Goal: Feedback & Contribution: Contribute content

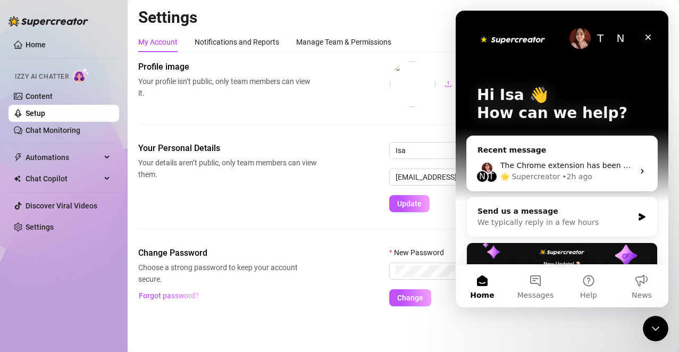
click at [648, 43] on div "Close" at bounding box center [648, 37] width 19 height 19
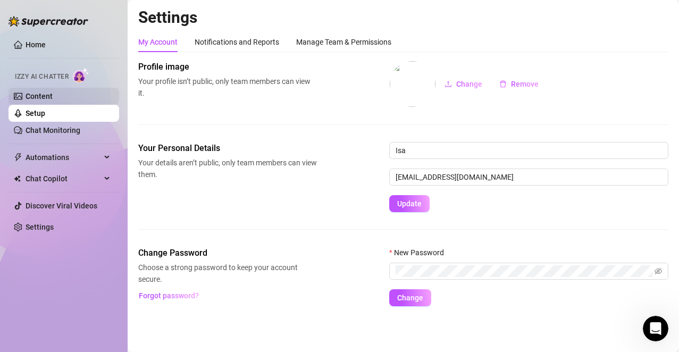
click at [53, 101] on link "Content" at bounding box center [39, 96] width 27 height 9
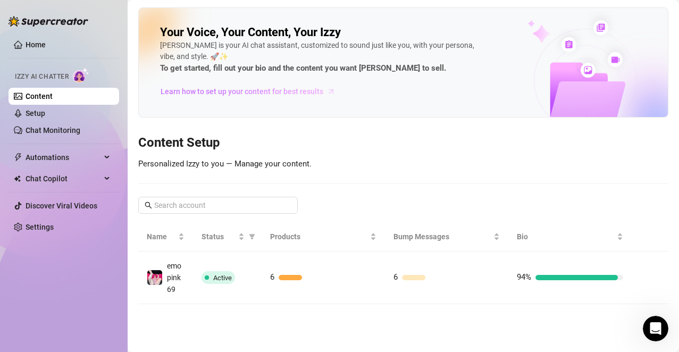
click at [214, 94] on span "Learn how to set up your content for best results" at bounding box center [242, 92] width 163 height 12
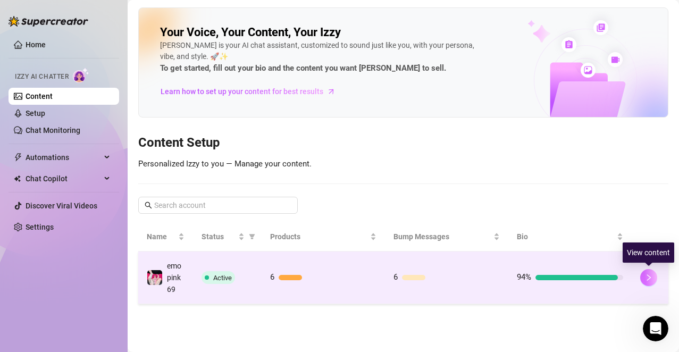
click at [642, 283] on button "button" at bounding box center [649, 277] width 17 height 17
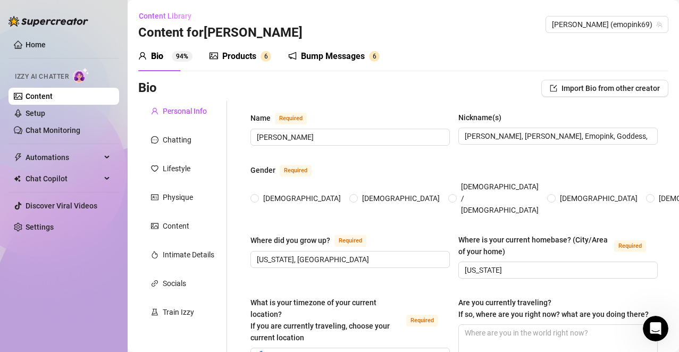
radio input "true"
type input "[DATE]"
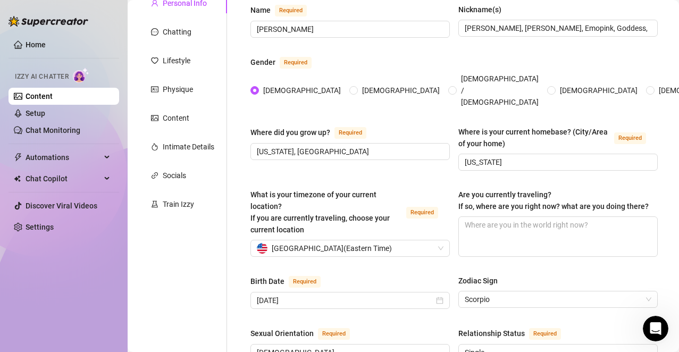
scroll to position [60, 0]
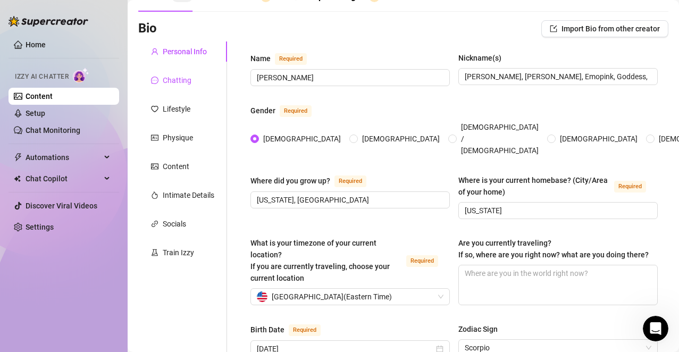
click at [167, 83] on div "Chatting" at bounding box center [177, 80] width 29 height 12
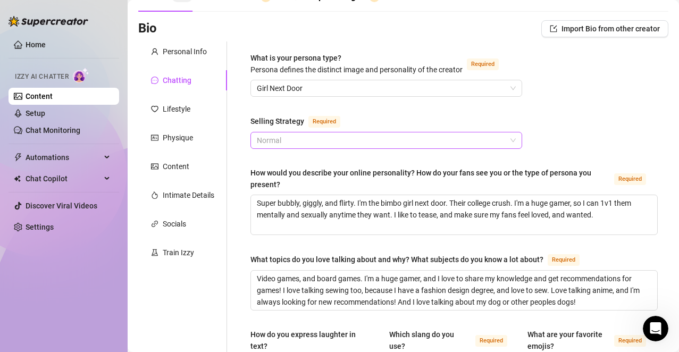
click at [459, 135] on span "Normal" at bounding box center [386, 140] width 259 height 16
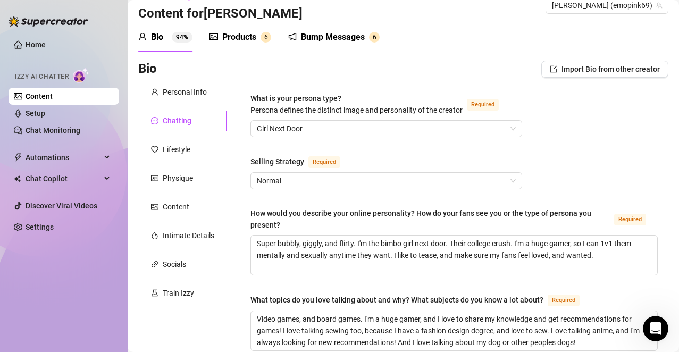
scroll to position [0, 0]
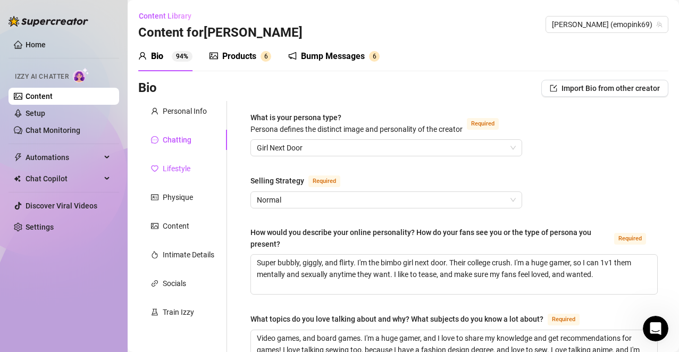
click at [161, 172] on div "Lifestyle" at bounding box center [170, 169] width 39 height 12
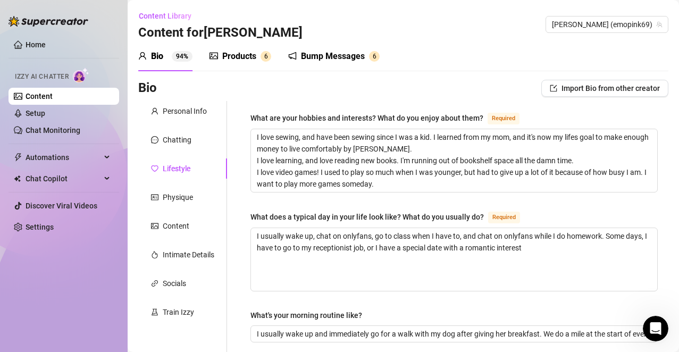
click at [357, 51] on div "Bump Messages" at bounding box center [333, 56] width 64 height 13
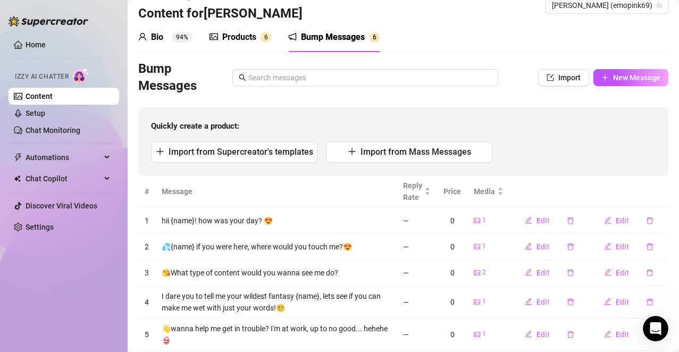
scroll to position [14, 0]
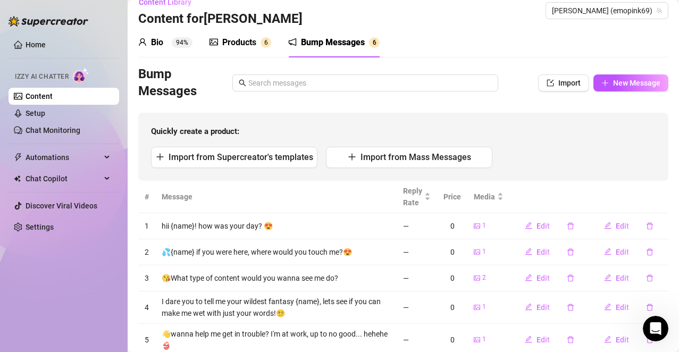
click at [246, 38] on div "Products" at bounding box center [239, 42] width 34 height 13
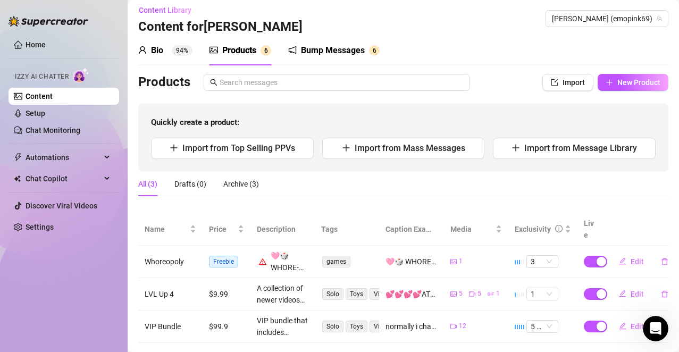
scroll to position [0, 0]
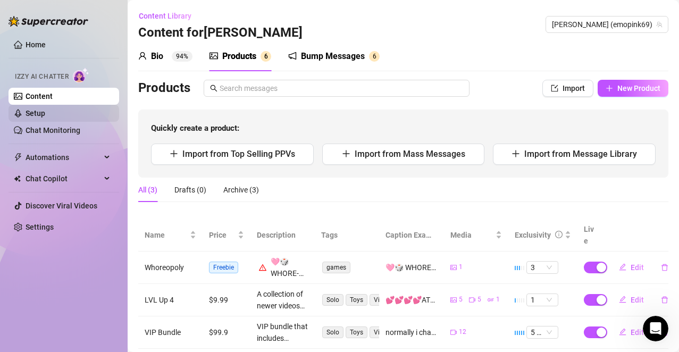
click at [45, 115] on link "Setup" at bounding box center [36, 113] width 20 height 9
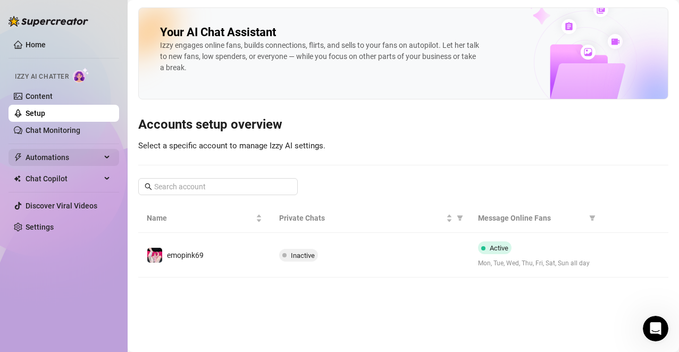
click at [63, 155] on span "Automations" at bounding box center [64, 157] width 76 height 17
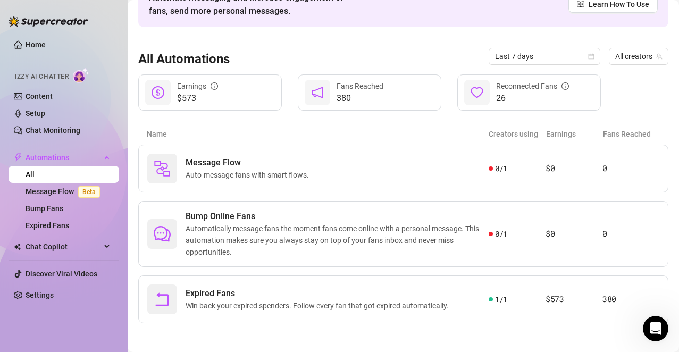
scroll to position [67, 0]
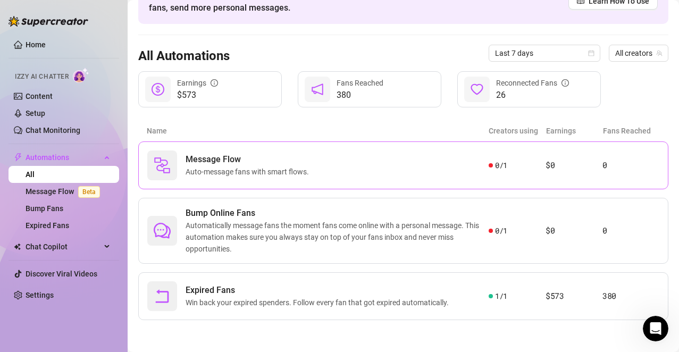
click at [341, 179] on div "Message Flow Auto-message fans with smart flows." at bounding box center [318, 166] width 342 height 30
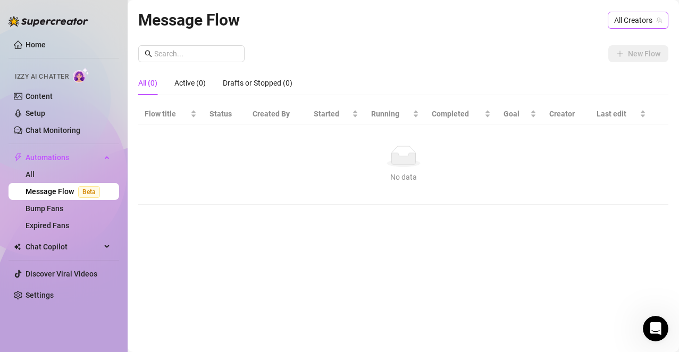
click at [635, 24] on span "All Creators" at bounding box center [639, 20] width 48 height 16
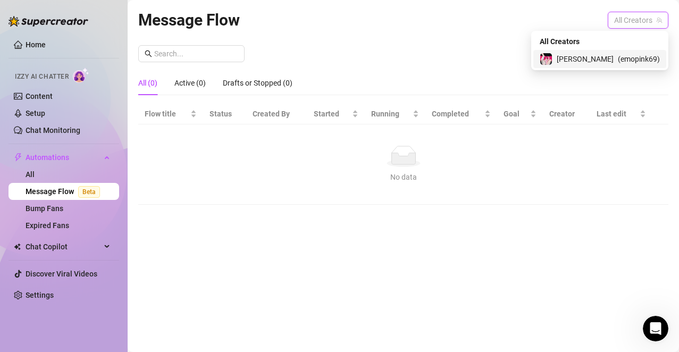
click at [618, 55] on span "( emopink69 )" at bounding box center [639, 59] width 42 height 12
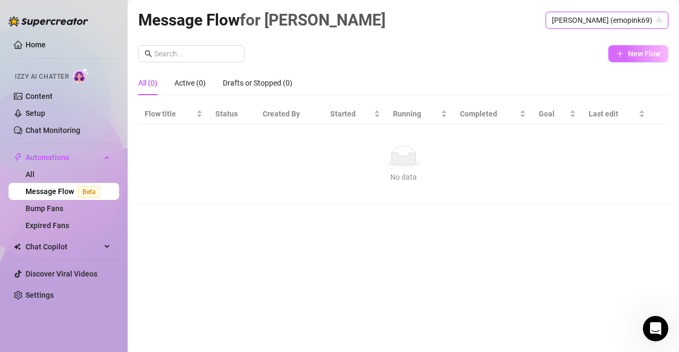
click at [629, 49] on span "New Flow" at bounding box center [644, 53] width 32 height 9
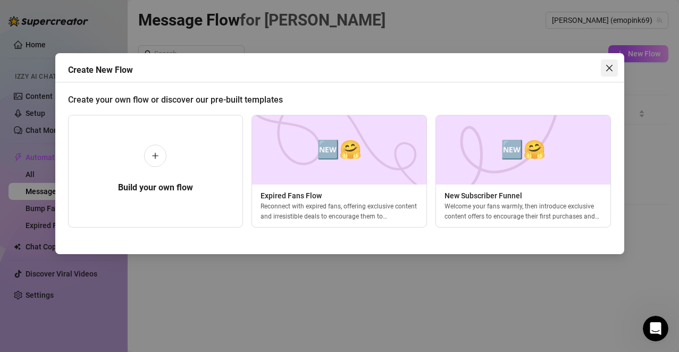
click at [608, 67] on icon "close" at bounding box center [609, 68] width 6 height 6
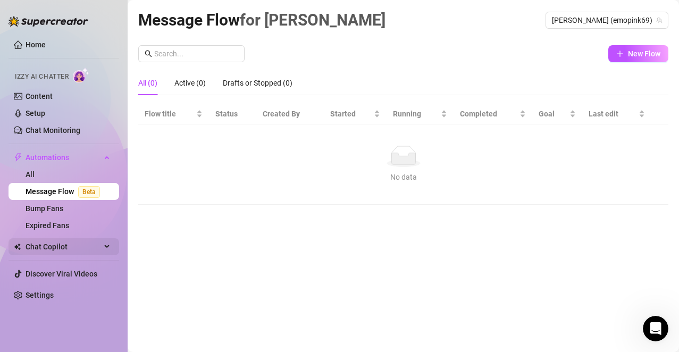
click at [63, 240] on span "Chat Copilot" at bounding box center [64, 246] width 76 height 17
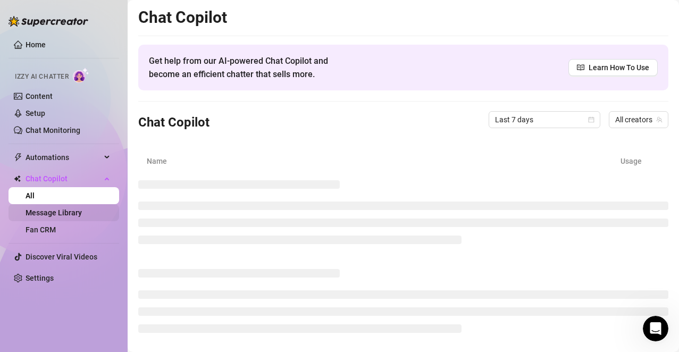
click at [69, 216] on link "Message Library" at bounding box center [54, 213] width 56 height 9
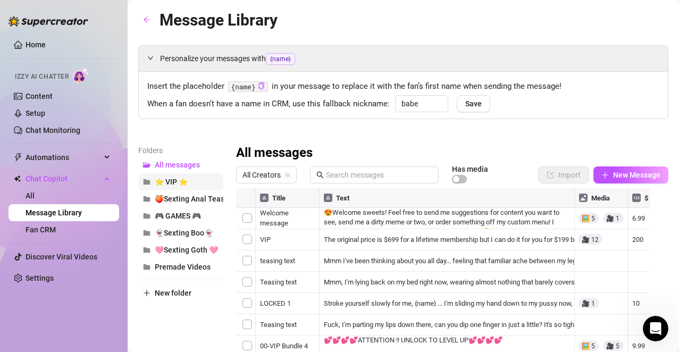
drag, startPoint x: 207, startPoint y: 173, endPoint x: 207, endPoint y: 179, distance: 5.9
click at [207, 179] on div "All messages ⭐ VIP ⭐ 🍑Sexting Anal Tease🍑 🎮 GAMES 🎮 👻Sexting Boo👻 🩷Sexting Goth…" at bounding box center [180, 215] width 85 height 119
click at [207, 179] on button "⭐ VIP ⭐" at bounding box center [180, 181] width 85 height 17
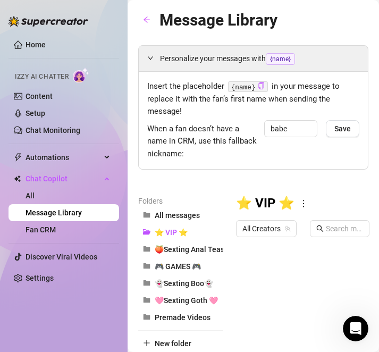
click at [190, 179] on div "Personalize your messages with {name} Insert the placeholder {name} in your mes…" at bounding box center [253, 263] width 230 height 437
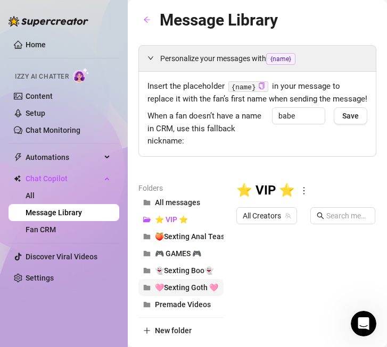
click at [194, 292] on span "🩷Sexting Goth 🩷" at bounding box center [186, 288] width 63 height 9
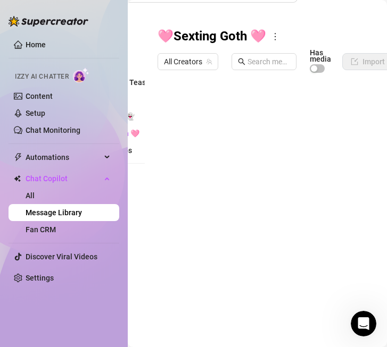
scroll to position [176, 79]
click at [279, 180] on div at bounding box center [271, 196] width 229 height 237
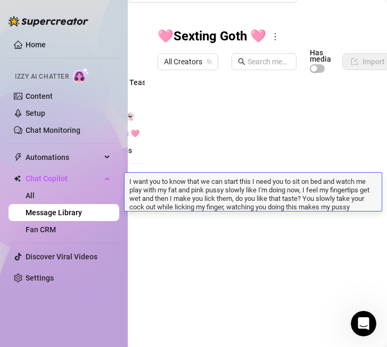
click at [144, 258] on div "Folders All messages ⭐ VIP ⭐ 🍑Sexting Anal Tease🍑 🎮 GAMES 🎮 👻Sexting Boo👻 🩷Sext…" at bounding box center [102, 171] width 85 height 287
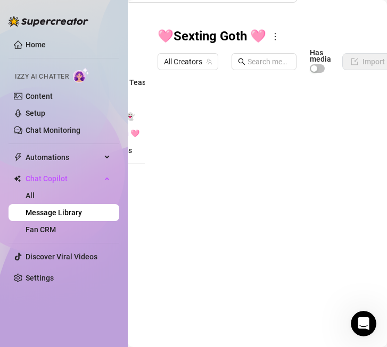
click at [220, 288] on body "Home Izzy AI Chatter Content Setup Chat Monitoring Automations All Message Flow…" at bounding box center [193, 173] width 387 height 347
type textarea "Type your message here..."
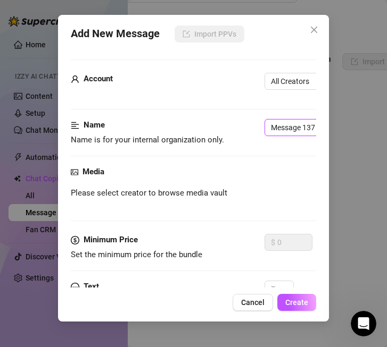
click at [281, 130] on input "Message 137" at bounding box center [331, 127] width 134 height 17
click at [293, 125] on input "Teasin" at bounding box center [331, 127] width 134 height 17
click at [294, 129] on input "Teasin" at bounding box center [331, 127] width 134 height 17
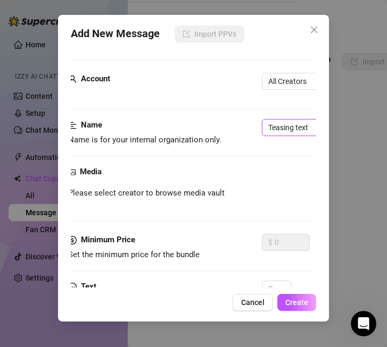
scroll to position [0, 5]
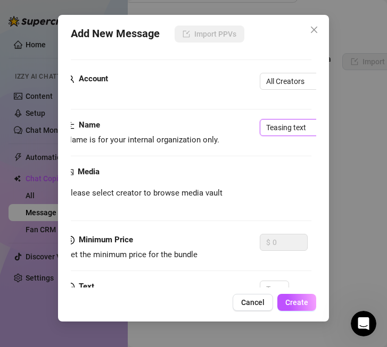
type input "Teasing text"
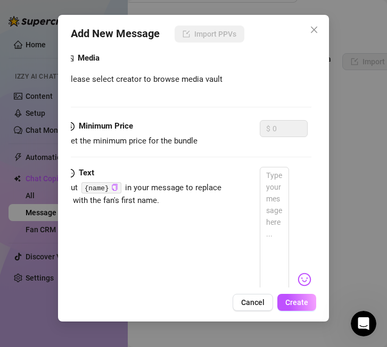
scroll to position [118, 5]
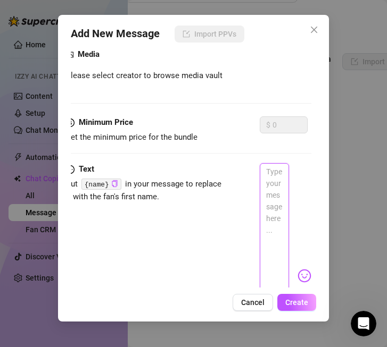
click at [268, 181] on textarea at bounding box center [274, 271] width 29 height 216
paste textarea "I'm rubbing my clit in slow, teasing circles, building that fire inside me. Moa…"
type textarea "I'm rubbing my clit in slow, teasing circles, building that fire inside me. Moa…"
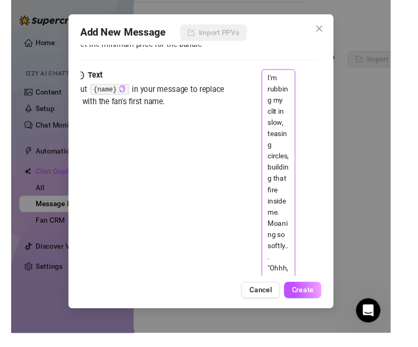
scroll to position [144, 79]
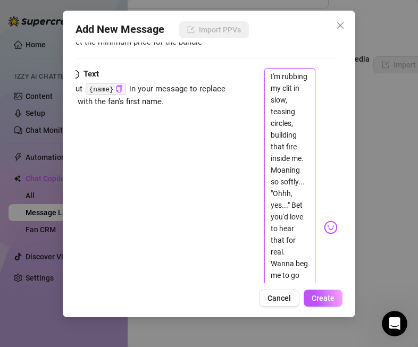
click at [291, 123] on textarea "I'm rubbing my clit in slow, teasing circles, building that fire inside me. Moa…" at bounding box center [289, 223] width 51 height 310
type textarea "I'm rubbing my clit in slow, teasing circles, building that fire inside me. Moa…"
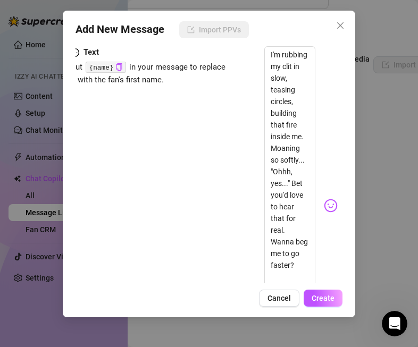
scroll to position [231, 5]
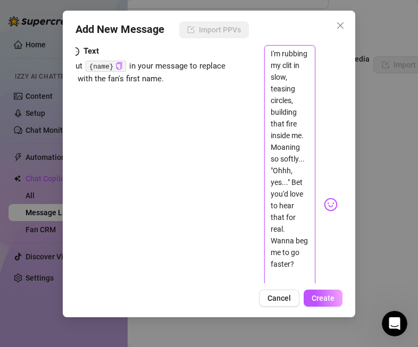
click at [287, 160] on textarea "I'm rubbing my clit in slow, teasing circles, building that fire inside me. Moa…" at bounding box center [289, 200] width 51 height 310
click at [286, 160] on textarea "I'm rubbing my clit in slow, teasing circles, building that fire inside me. Moa…" at bounding box center [289, 200] width 51 height 310
click at [283, 160] on textarea "I'm rubbing my clit in slow, teasing circles, building that fire inside me. Moa…" at bounding box center [289, 200] width 51 height 310
type textarea "I'm rubbing my clit in slow, teasing circles, building that fire inside me.. Mo…"
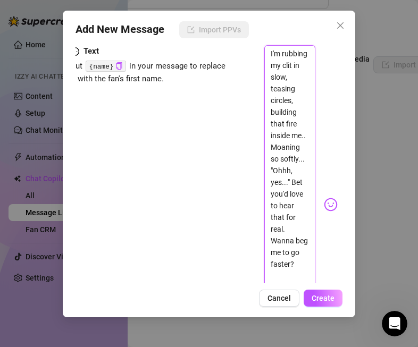
type textarea "I'm rubbing my clit in slow, teasing circles, building that fire inside me... M…"
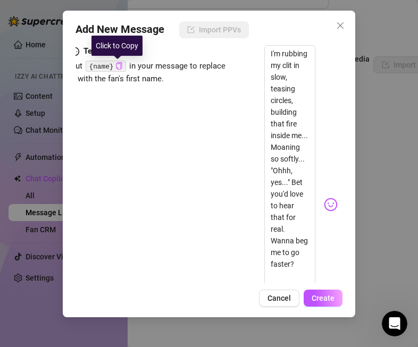
click at [118, 65] on icon "copy" at bounding box center [118, 65] width 7 height 7
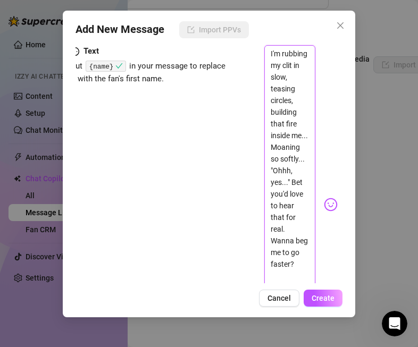
click at [302, 159] on textarea "I'm rubbing my clit in slow, teasing circles, building that fire inside me... M…" at bounding box center [289, 200] width 51 height 310
type textarea "I'm rubbing my clit in slow, teasing circles, building that fire inside me... M…"
click at [292, 161] on textarea "I'm rubbing my clit in slow, teasing circles, building that fire inside me... M…" at bounding box center [289, 200] width 51 height 310
paste textarea "{name}"
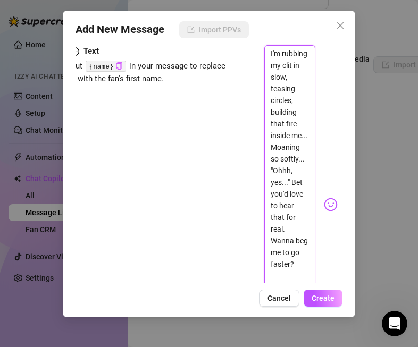
type textarea "I'm rubbing my clit in slow, teasing circles, building that fire inside me... {…"
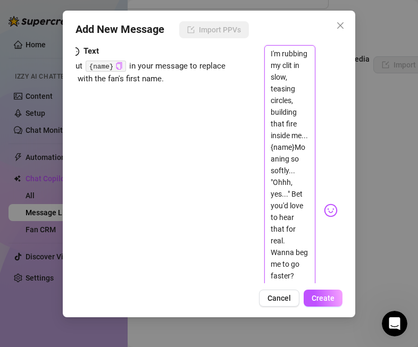
type textarea "I'm rubbing my clit in slow, teasing circles, building that fire inside me... {…"
click at [272, 180] on textarea "I'm rubbing my clit in slow, teasing circles, building that fire inside me... {…" at bounding box center [289, 205] width 51 height 321
drag, startPoint x: 276, startPoint y: 181, endPoint x: 270, endPoint y: 182, distance: 5.9
click at [270, 182] on textarea "I'm rubbing my clit in slow, teasing circles, building that fire inside me... {…" at bounding box center [289, 205] width 51 height 321
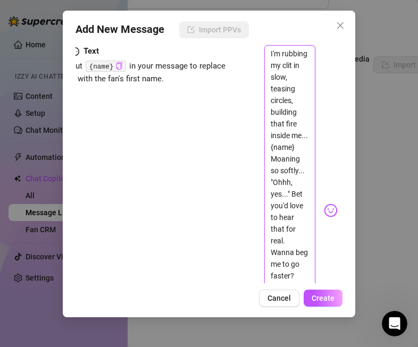
type textarea "I'm rubbing my clit in slow, teasing circles, building that fire inside me... {…"
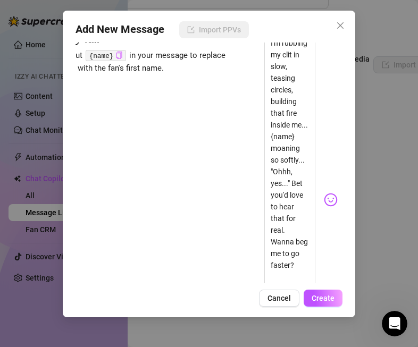
scroll to position [248, 5]
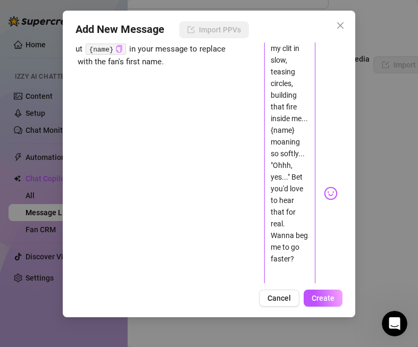
click at [280, 209] on textarea "I'm rubbing my clit in slow, teasing circles, building that fire inside me... {…" at bounding box center [289, 188] width 51 height 321
click at [283, 217] on textarea "I'm rubbing my clit in slow, teasing circles, building that fire inside me... {…" at bounding box center [289, 188] width 51 height 321
type textarea "I'm rubbing my clit in slow, teasing circles, building that fire inside me... {…"
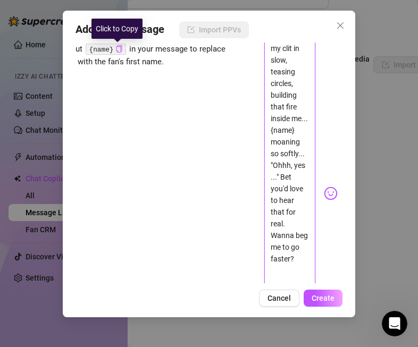
type textarea "I'm rubbing my clit in slow, teasing circles, building that fire inside me... {…"
click at [116, 47] on icon "copy" at bounding box center [118, 48] width 7 height 7
click at [284, 215] on textarea "I'm rubbing my clit in slow, teasing circles, building that fire inside me... {…" at bounding box center [289, 188] width 51 height 321
paste textarea "{name}"
type textarea "I'm rubbing my clit in slow, teasing circles, building that fire inside me... {…"
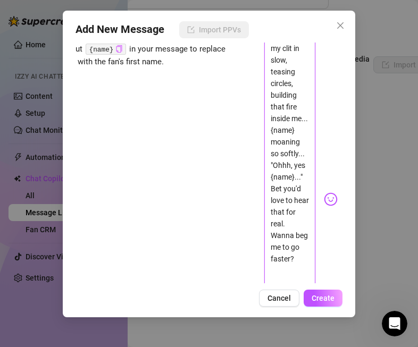
scroll to position [296, 5]
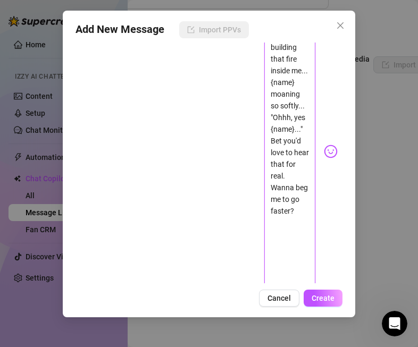
type textarea "I'm rubbing my clit in slow, teasing circles, building that fire inside me... {…"
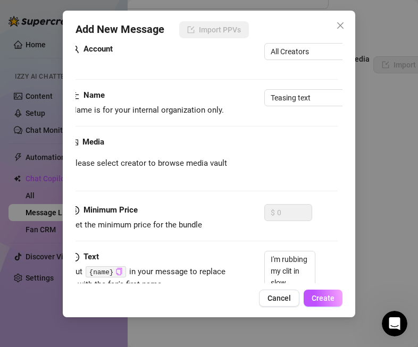
scroll to position [0, 5]
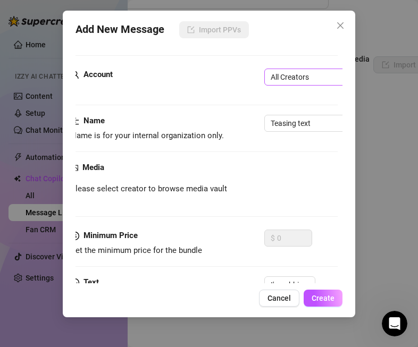
click at [304, 77] on span "All Creators" at bounding box center [318, 77] width 94 height 16
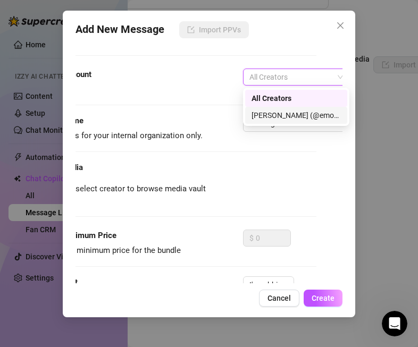
click at [276, 120] on div "[PERSON_NAME] (@emopink69)" at bounding box center [296, 116] width 89 height 12
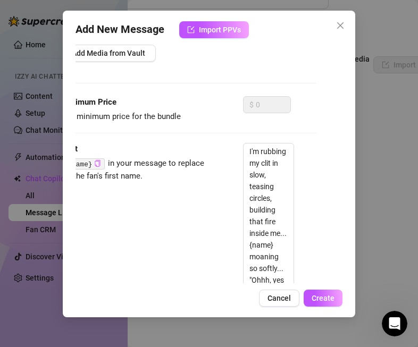
scroll to position [172, 26]
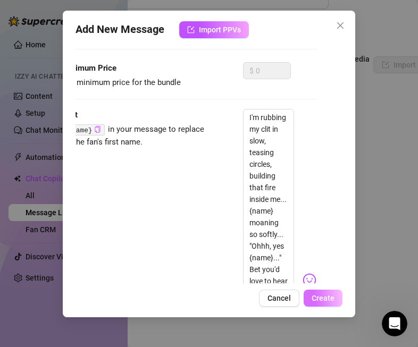
click at [321, 297] on span "Create" at bounding box center [323, 298] width 23 height 9
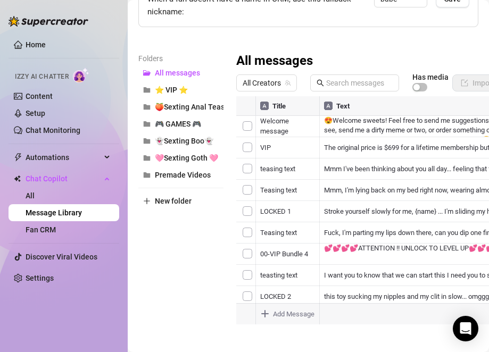
scroll to position [136, 0]
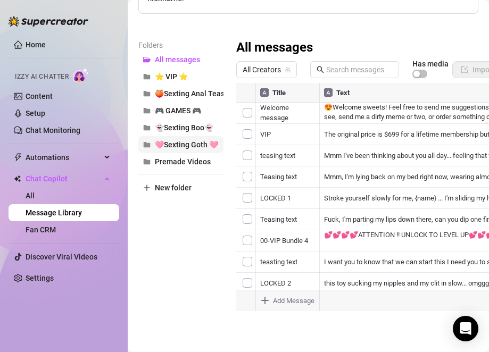
click at [178, 136] on button "🩷Sexting Goth 🩷" at bounding box center [180, 144] width 85 height 17
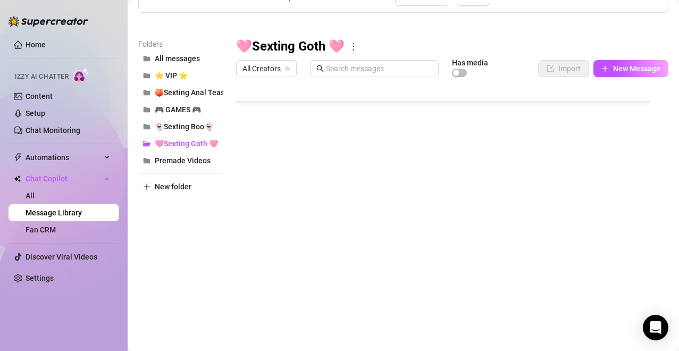
scroll to position [264, 0]
drag, startPoint x: 236, startPoint y: 247, endPoint x: 245, endPoint y: 108, distance: 139.2
click at [245, 108] on div at bounding box center [448, 200] width 424 height 237
drag, startPoint x: 239, startPoint y: 185, endPoint x: 242, endPoint y: 109, distance: 76.2
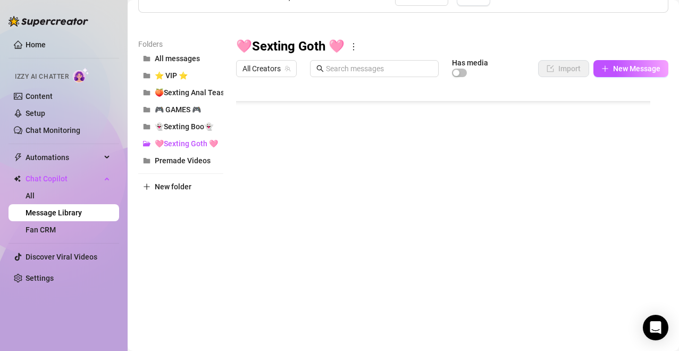
click at [242, 109] on div at bounding box center [448, 200] width 424 height 237
drag, startPoint x: 240, startPoint y: 189, endPoint x: 244, endPoint y: 111, distance: 78.3
click at [244, 111] on div at bounding box center [448, 200] width 424 height 237
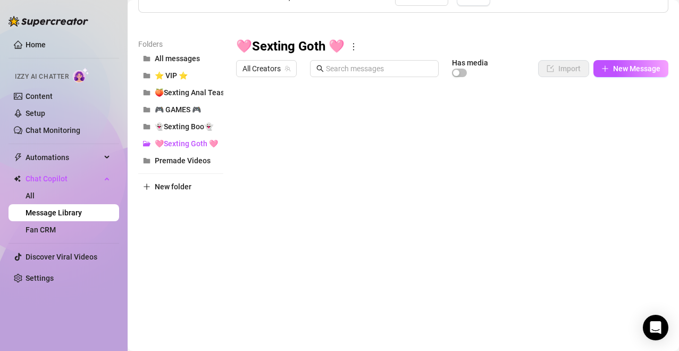
drag, startPoint x: 237, startPoint y: 197, endPoint x: 248, endPoint y: 148, distance: 49.7
click at [248, 148] on div at bounding box center [448, 200] width 424 height 237
click at [187, 97] on span "🍑Sexting Anal Tease🍑" at bounding box center [196, 92] width 83 height 9
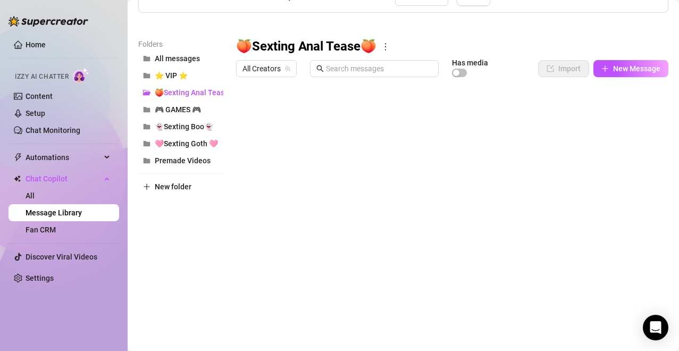
click at [359, 232] on div at bounding box center [448, 200] width 424 height 237
click at [488, 115] on main "Message Library Personalize your messages with {name} Insert the placeholder {n…" at bounding box center [404, 123] width 552 height 458
click at [488, 65] on button "New Message" at bounding box center [631, 68] width 75 height 17
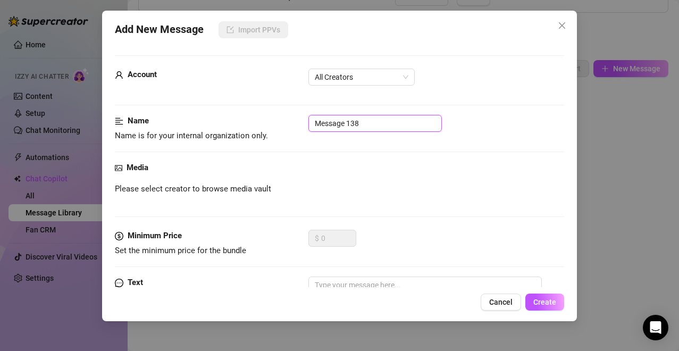
click at [378, 126] on input "Message 138" at bounding box center [376, 123] width 134 height 17
type input "Teasing text"
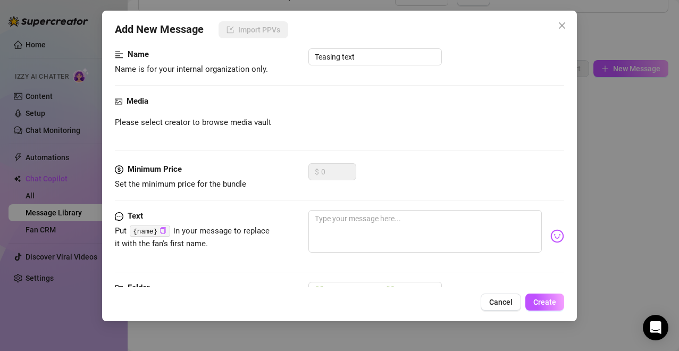
scroll to position [72, 0]
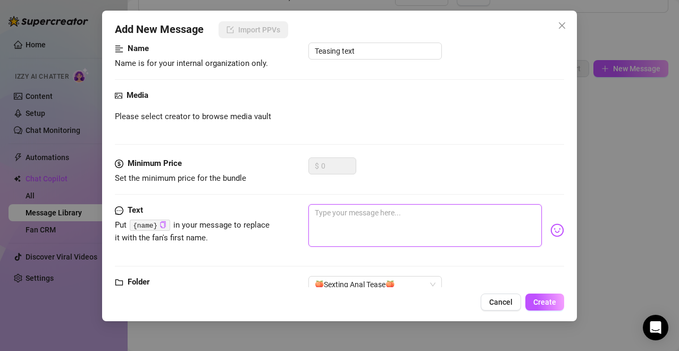
click at [463, 217] on textarea at bounding box center [426, 225] width 234 height 43
paste textarea "Tell me how you’d start… gentle licks? Or spread me wide and blow on it?"
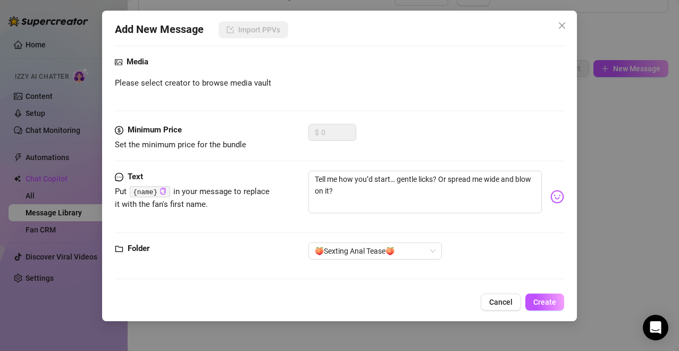
scroll to position [107, 0]
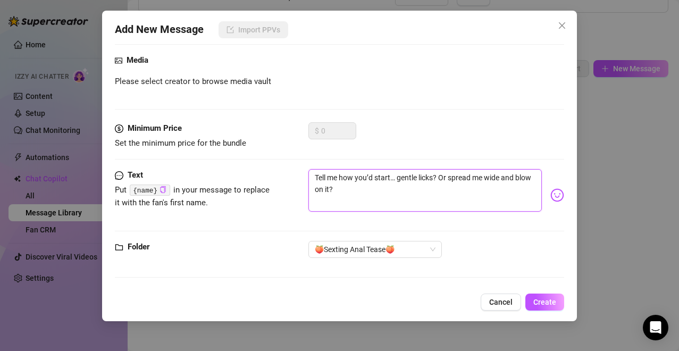
click at [389, 178] on textarea "Tell me how you’d start… gentle licks? Or spread me wide and blow on it?" at bounding box center [426, 190] width 234 height 43
click at [391, 176] on textarea "Tell me how you’d start… gentle licks? Or spread me wide and blow on it?" at bounding box center [426, 190] width 234 height 43
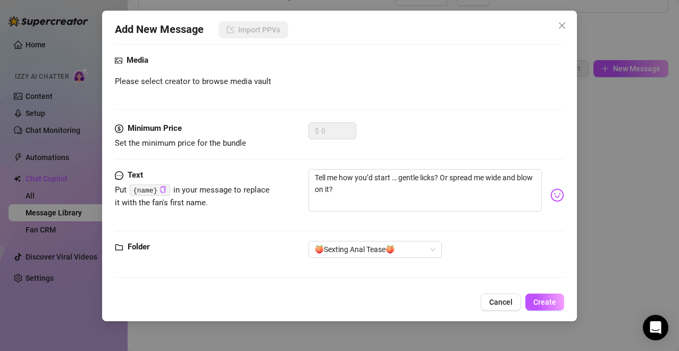
click at [151, 191] on code "{name}" at bounding box center [150, 190] width 40 height 11
click at [160, 190] on icon "copy" at bounding box center [163, 189] width 7 height 7
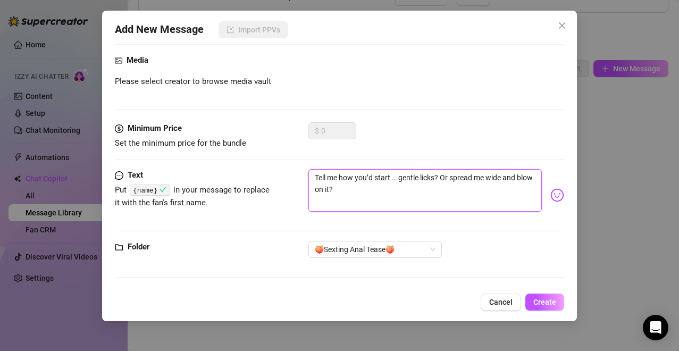
click at [394, 179] on textarea "Tell me how you’d start … gentle licks? Or spread me wide and blow on it?" at bounding box center [426, 190] width 234 height 43
paste textarea "{name}"
click at [459, 190] on textarea "Tell me how you’d start {name}… gentle licks? Or spread me wide and blow on it?" at bounding box center [426, 190] width 234 height 43
click at [414, 178] on textarea "Tell me how you’d start {name}… gentle licks? Or spread me wide and blow on it?" at bounding box center [426, 190] width 234 height 43
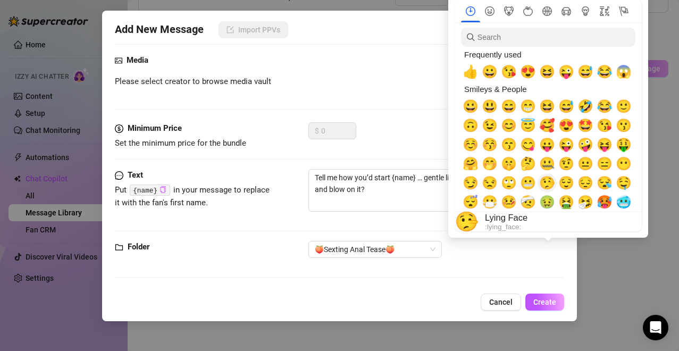
click at [488, 187] on span "🤥" at bounding box center [548, 183] width 16 height 15
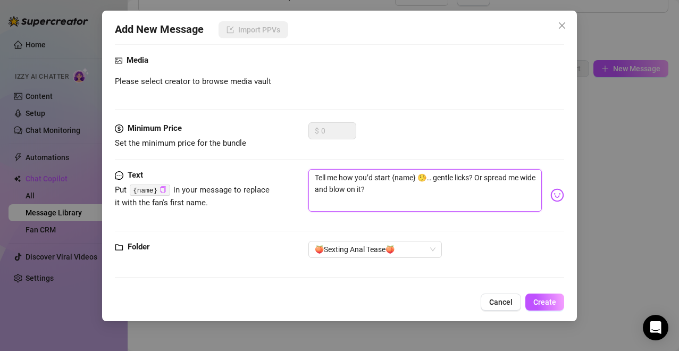
type textarea "Tell me how you’d start {name} … gentle licks? Or spread me wide and blow on it?"
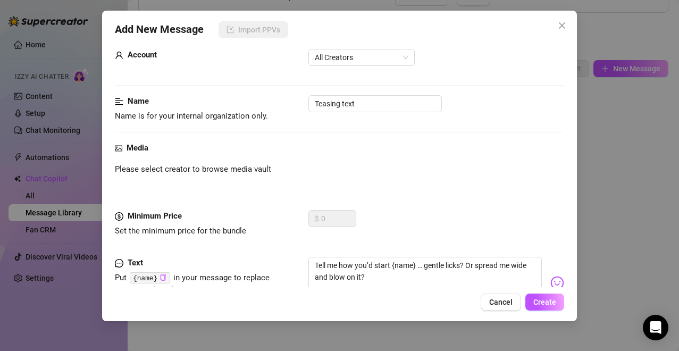
scroll to position [0, 0]
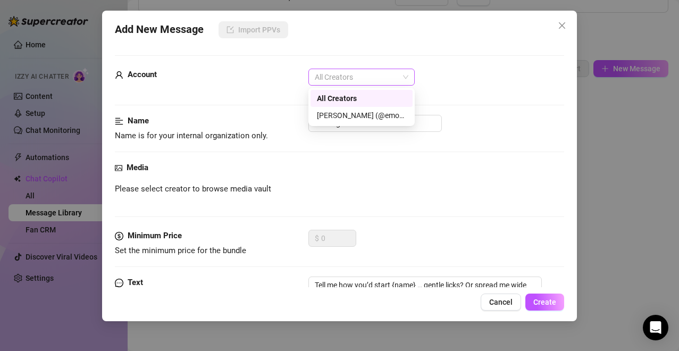
click at [382, 79] on span "All Creators" at bounding box center [362, 77] width 94 height 16
click at [329, 113] on div "[PERSON_NAME] (@emopink69)" at bounding box center [361, 116] width 89 height 12
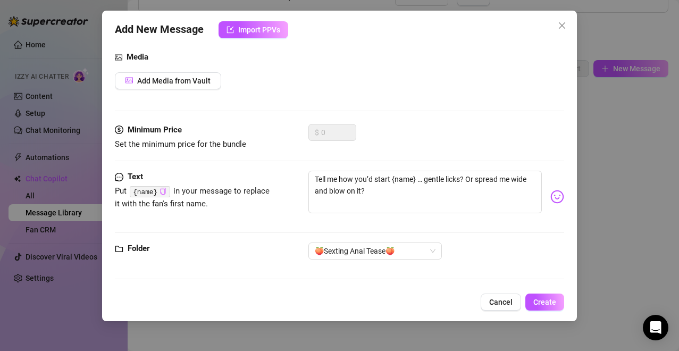
scroll to position [112, 0]
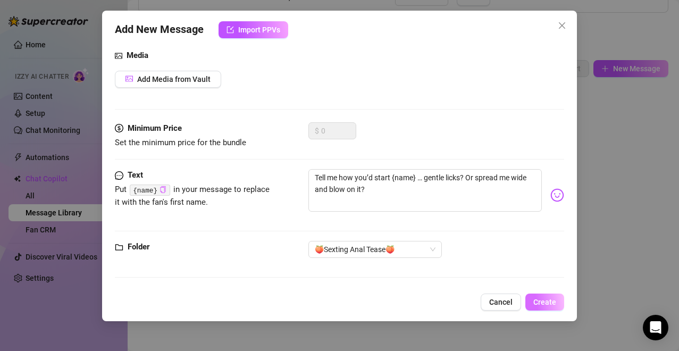
click at [488, 284] on span "Create" at bounding box center [545, 302] width 23 height 9
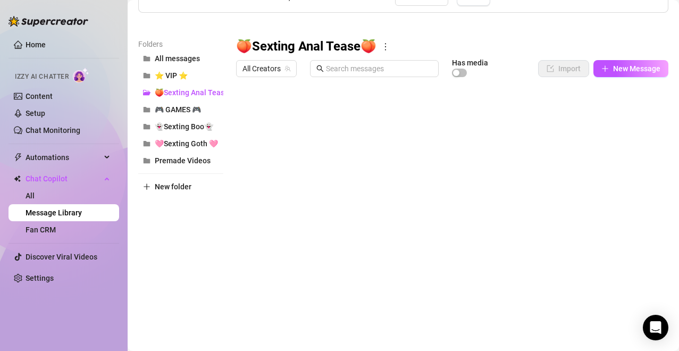
click at [360, 131] on div at bounding box center [448, 200] width 424 height 237
drag, startPoint x: 240, startPoint y: 239, endPoint x: 257, endPoint y: 110, distance: 130.9
click at [257, 110] on div at bounding box center [448, 200] width 424 height 237
click at [488, 62] on button "New Message" at bounding box center [631, 68] width 75 height 17
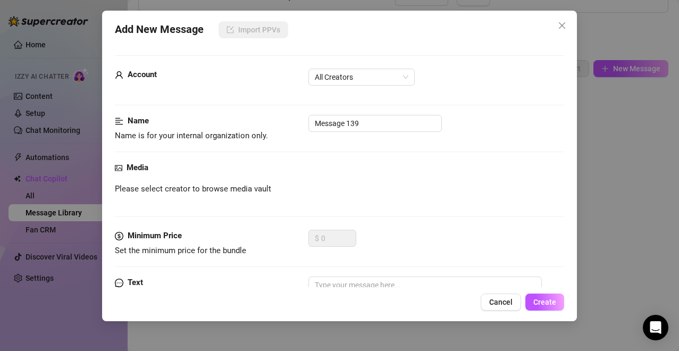
click at [373, 113] on div "Account All Creators" at bounding box center [340, 92] width 450 height 46
click at [373, 120] on input "Message 139" at bounding box center [376, 123] width 134 height 17
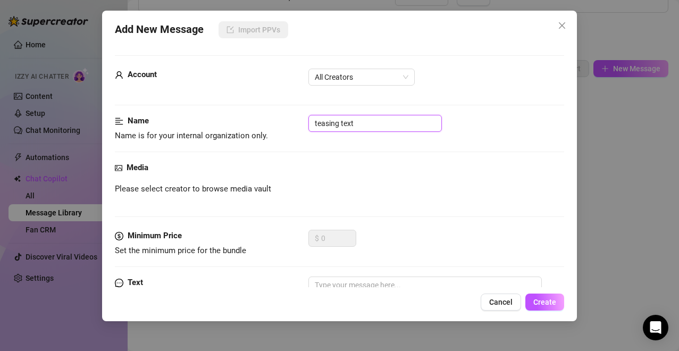
type input "teasing text"
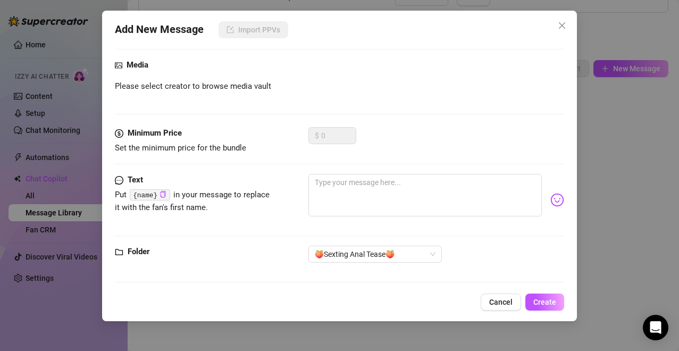
scroll to position [107, 0]
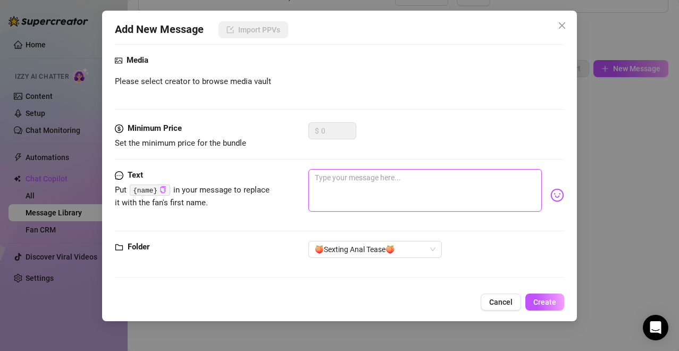
click at [488, 187] on textarea at bounding box center [426, 190] width 234 height 43
paste textarea "Just the tip of my finger… teasing this virgin entrance 🥵 Nothing’s ever been i…"
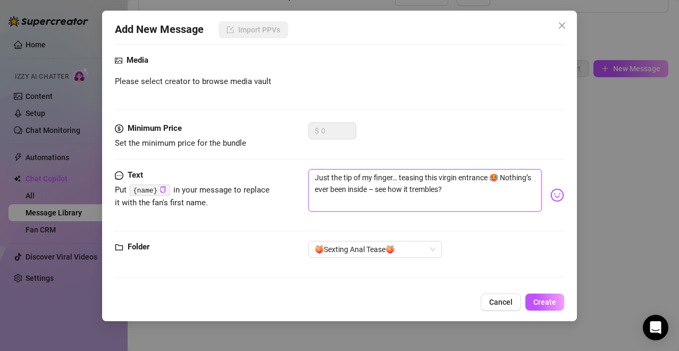
drag, startPoint x: 408, startPoint y: 188, endPoint x: 402, endPoint y: 189, distance: 5.9
click at [402, 189] on textarea "Just the tip of my finger… teasing this virgin entrance 🥵 Nothing’s ever been i…" at bounding box center [426, 190] width 234 height 43
click at [480, 193] on textarea "Just the tip of my finger… teasing this virgin entrance 🥵 Nothing’s ever been i…" at bounding box center [426, 190] width 234 height 43
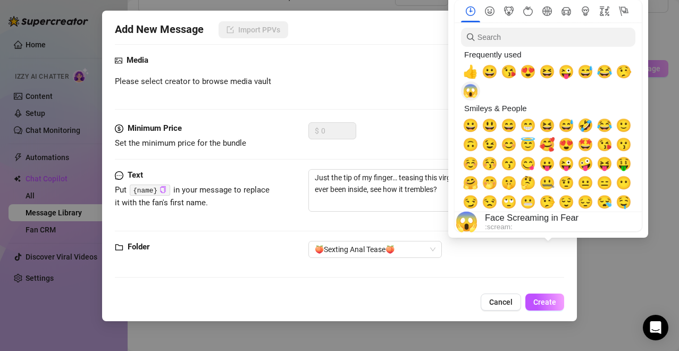
click at [468, 89] on span "😱" at bounding box center [471, 91] width 16 height 15
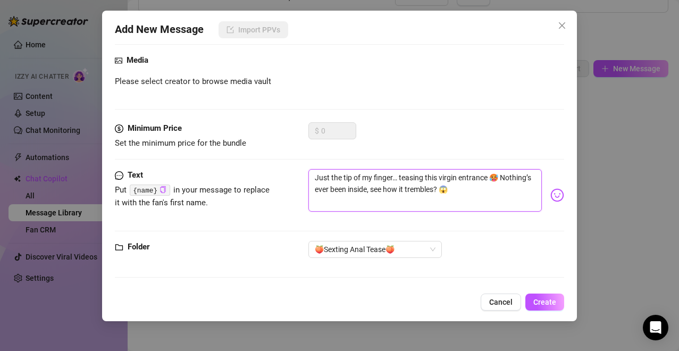
click at [417, 185] on textarea "Just the tip of my finger… teasing this virgin entrance 🥵 Nothing’s ever been i…" at bounding box center [426, 190] width 234 height 43
click at [488, 197] on textarea "Just the tip of my finger… teasing this virgin entrance 🥵 Nothing’s ever been i…" at bounding box center [426, 190] width 234 height 43
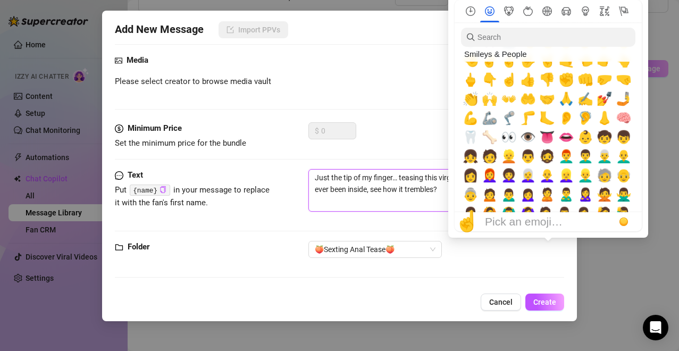
scroll to position [171, 0]
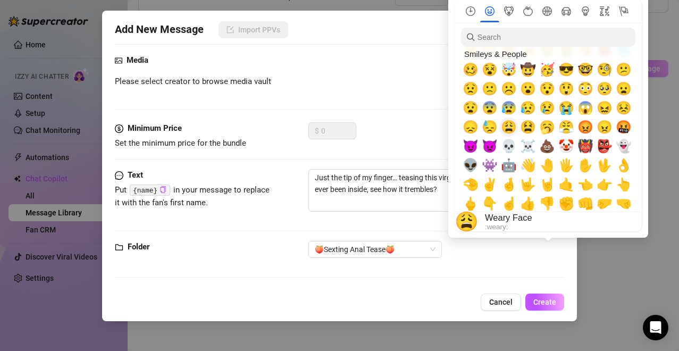
click at [488, 132] on span "😩" at bounding box center [509, 127] width 16 height 15
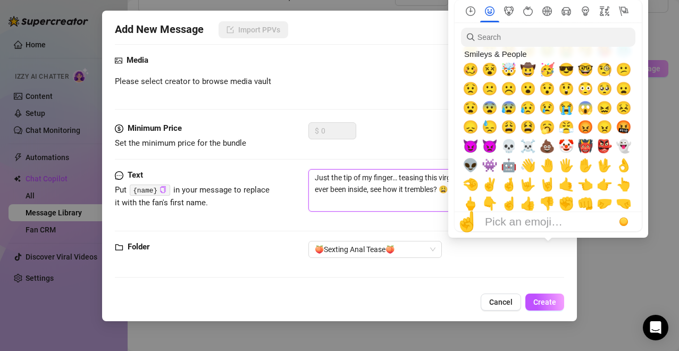
click at [416, 194] on textarea "Just the tip of my finger… teasing this virgin entrance 🥵 Nothing’s ever been i…" at bounding box center [426, 190] width 234 height 43
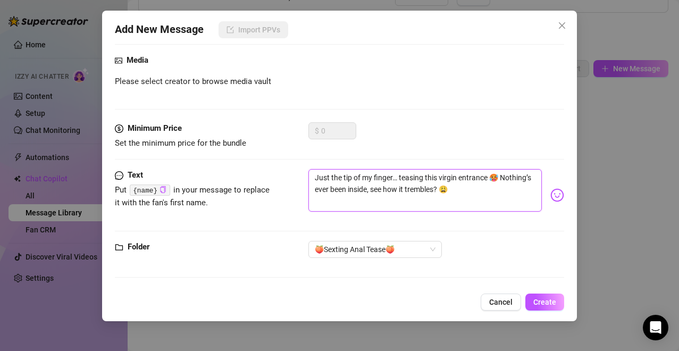
type textarea "Just the tip of my finger… teasing this virgin entrance 🥵 Nothing’s ever been i…"
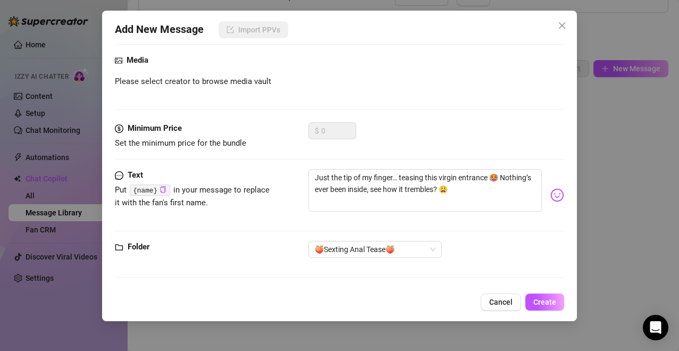
scroll to position [0, 0]
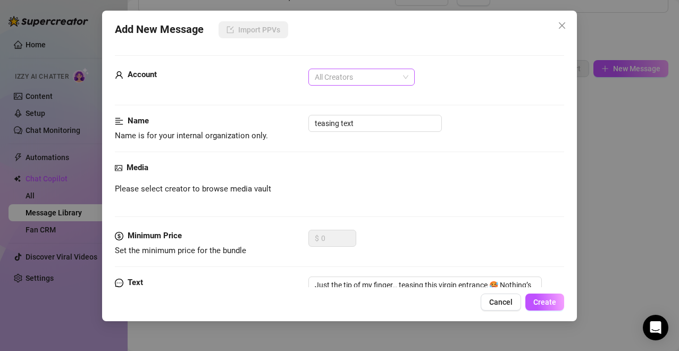
click at [378, 74] on span "All Creators" at bounding box center [362, 77] width 94 height 16
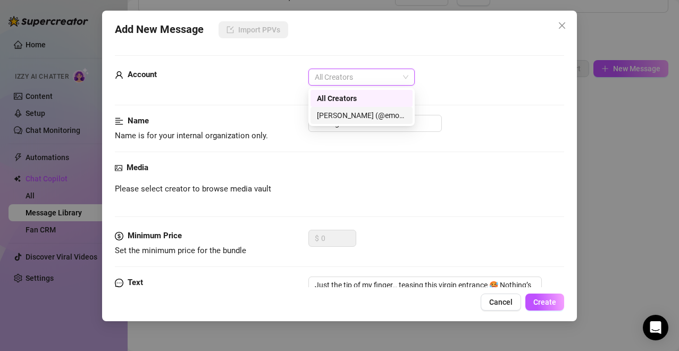
click at [349, 109] on div "[PERSON_NAME] (@emopink69)" at bounding box center [362, 115] width 102 height 17
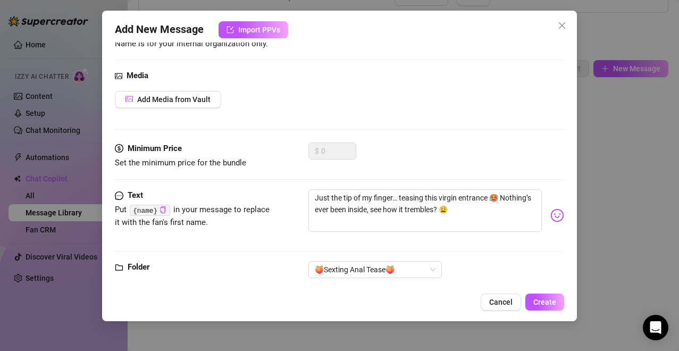
scroll to position [112, 0]
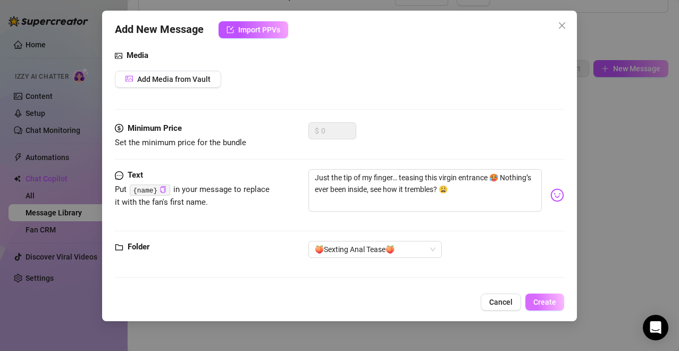
click at [488, 284] on span "Create" at bounding box center [545, 302] width 23 height 9
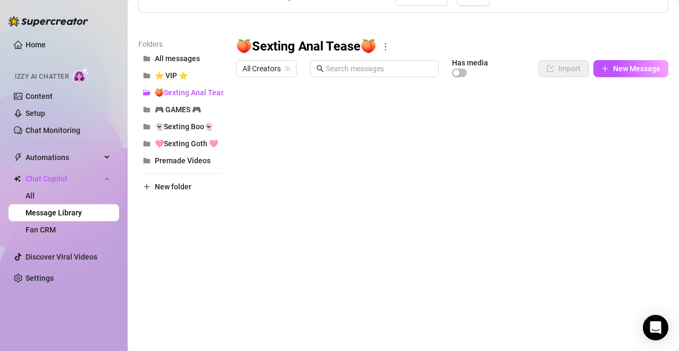
click at [488, 36] on div "Personalize your messages with {name} Insert the placeholder {name} in your mes…" at bounding box center [403, 129] width 530 height 380
click at [488, 72] on icon "plus" at bounding box center [605, 68] width 7 height 7
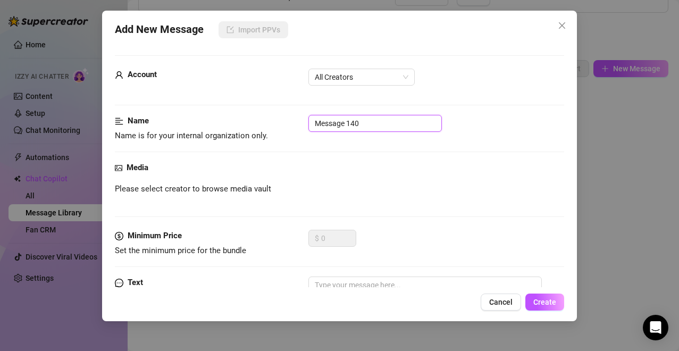
click at [395, 131] on input "Message 140" at bounding box center [376, 123] width 134 height 17
type input "teasing text"
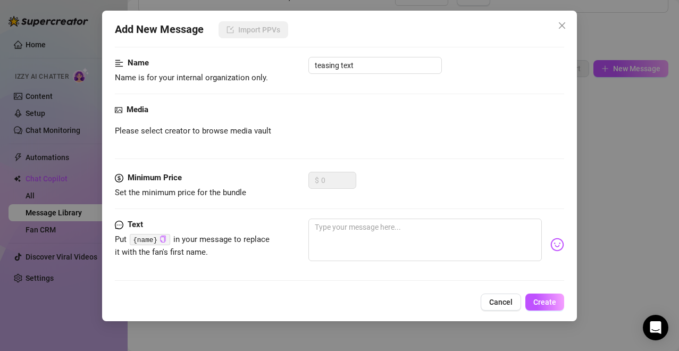
scroll to position [85, 0]
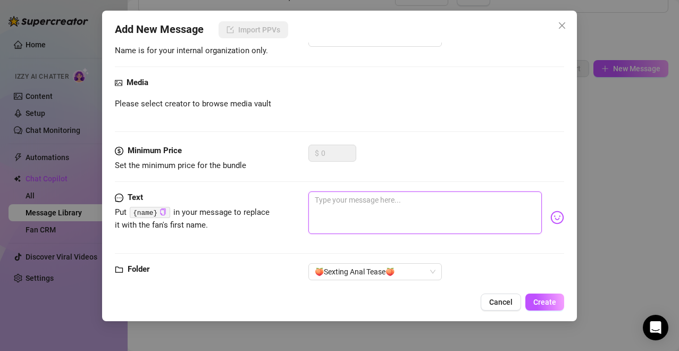
click at [415, 200] on textarea at bounding box center [426, 213] width 234 height 43
paste textarea "My virgin hole’s never had cock… but god I love teasing it! Watch my tight litt…"
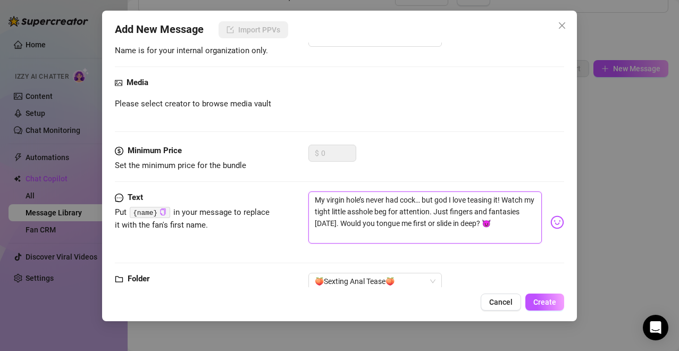
scroll to position [0, 0]
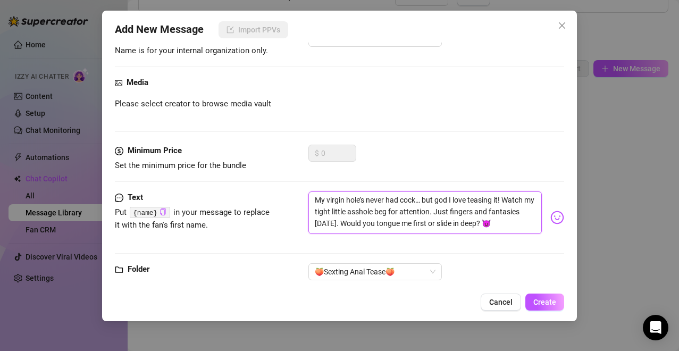
click at [488, 198] on textarea "My virgin hole’s never had cock… but god I love teasing it! Watch my tight litt…" at bounding box center [426, 213] width 234 height 43
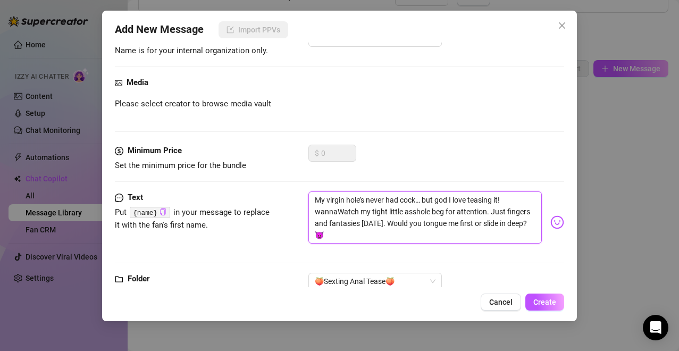
click at [341, 211] on textarea "My virgin hole’s never had cock… but god I love teasing it! wannaWatch my tight…" at bounding box center [426, 218] width 234 height 52
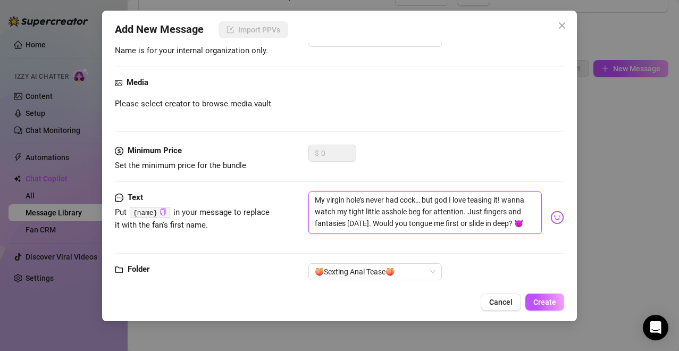
click at [463, 210] on textarea "My virgin hole’s never had cock… but god I love teasing it! wanna watch my tigh…" at bounding box center [426, 213] width 234 height 43
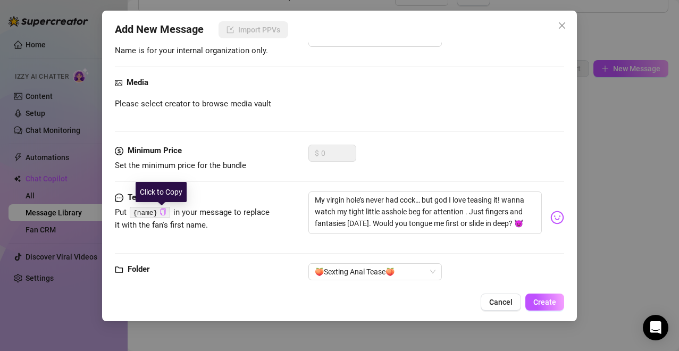
click at [162, 212] on icon "copy" at bounding box center [163, 212] width 7 height 7
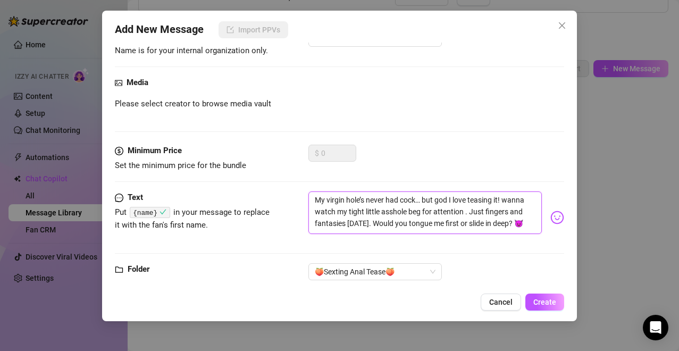
click at [464, 211] on textarea "My virgin hole’s never had cock… but god I love teasing it! wanna watch my tigh…" at bounding box center [426, 213] width 234 height 43
paste textarea "{name}"
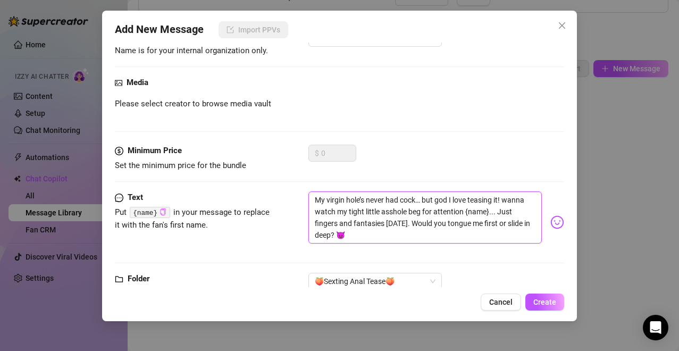
click at [404, 223] on textarea "My virgin hole’s never had cock… but god I love teasing it! wanna watch my tigh…" at bounding box center [426, 218] width 234 height 52
click at [417, 223] on textarea "My virgin hole’s never had cock… but god I love teasing it! wanna watch my tigh…" at bounding box center [426, 218] width 234 height 52
click at [416, 230] on textarea "My virgin hole’s never had cock… but god I love teasing it! wanna watch my tigh…" at bounding box center [426, 218] width 234 height 52
type textarea "My virgin hole’s never had cock… but god I love teasing it! wanna watch my tigh…"
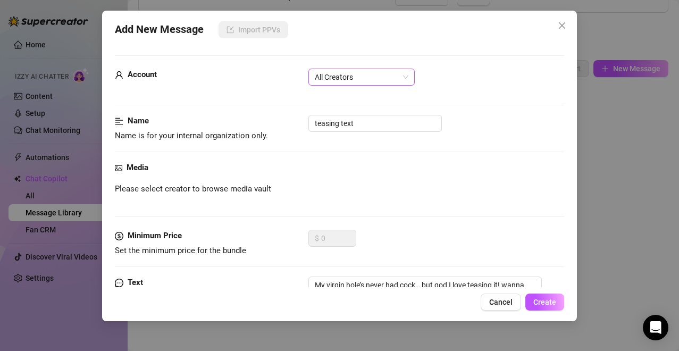
click at [403, 77] on span "All Creators" at bounding box center [362, 77] width 94 height 16
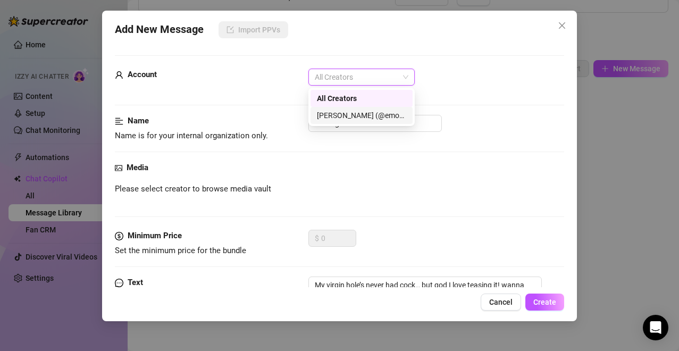
click at [386, 120] on div "[PERSON_NAME] (@emopink69)" at bounding box center [361, 116] width 89 height 12
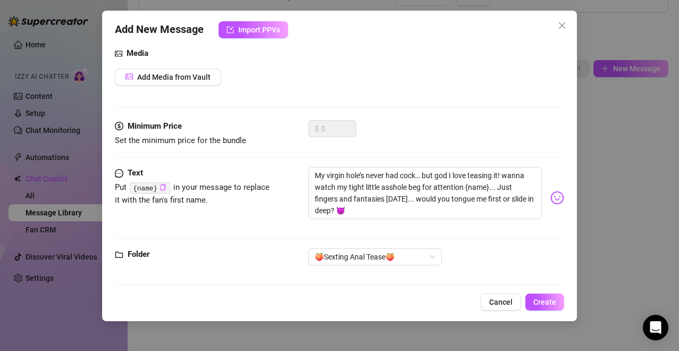
scroll to position [122, 0]
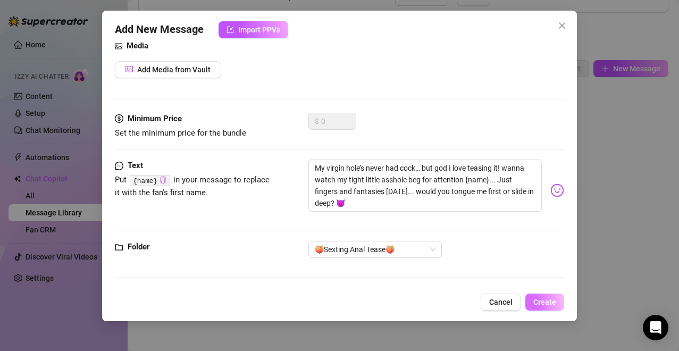
click at [488, 284] on span "Create" at bounding box center [545, 302] width 23 height 9
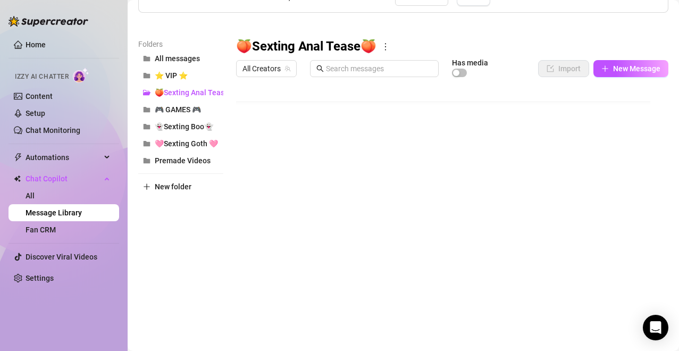
scroll to position [30, 0]
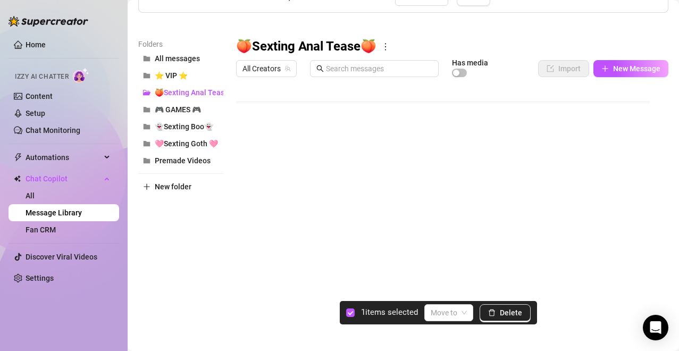
drag, startPoint x: 242, startPoint y: 252, endPoint x: 247, endPoint y: 139, distance: 112.4
click at [247, 139] on div at bounding box center [448, 200] width 424 height 237
click at [249, 146] on div at bounding box center [448, 200] width 424 height 237
click at [247, 252] on div at bounding box center [448, 200] width 424 height 237
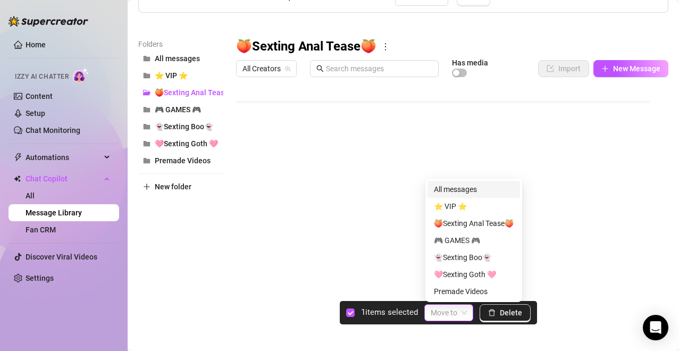
click at [443, 284] on input "search" at bounding box center [444, 313] width 27 height 16
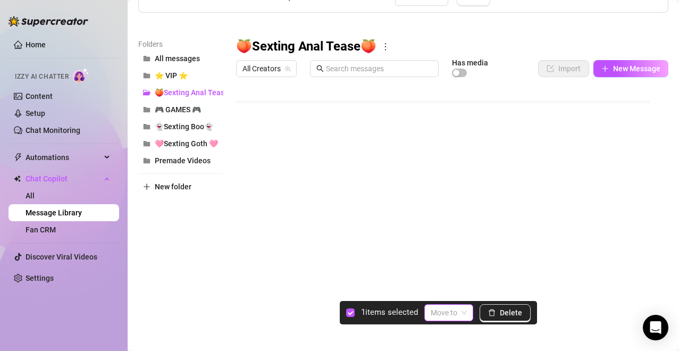
click at [243, 146] on div at bounding box center [448, 200] width 424 height 237
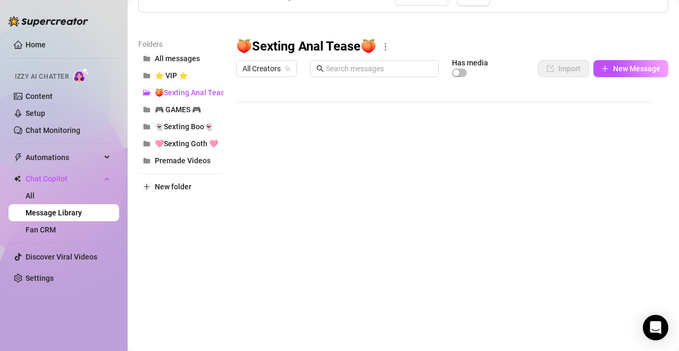
drag, startPoint x: 238, startPoint y: 145, endPoint x: 239, endPoint y: 102, distance: 43.6
click at [239, 102] on div at bounding box center [448, 200] width 424 height 237
click at [488, 107] on div at bounding box center [448, 200] width 424 height 237
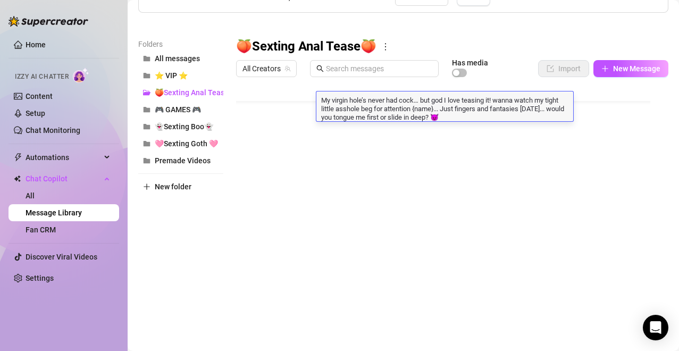
click at [488, 284] on body "Home Izzy AI Chatter Content Setup Chat Monitoring Automations Chat Copilot All…" at bounding box center [339, 175] width 679 height 351
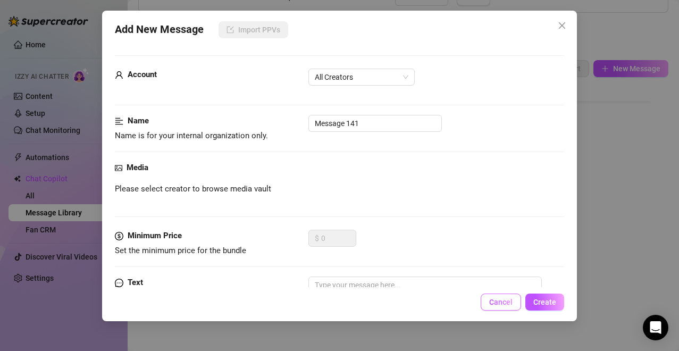
click at [488, 284] on button "Cancel" at bounding box center [501, 302] width 40 height 17
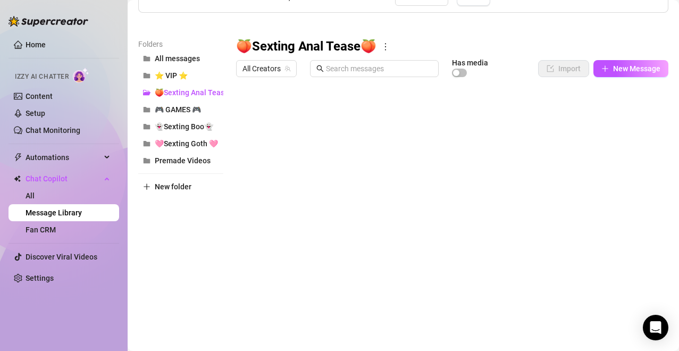
scroll to position [0, 0]
drag, startPoint x: 239, startPoint y: 135, endPoint x: 241, endPoint y: 150, distance: 15.0
click at [241, 150] on div at bounding box center [448, 200] width 424 height 237
click at [286, 107] on div at bounding box center [448, 200] width 424 height 237
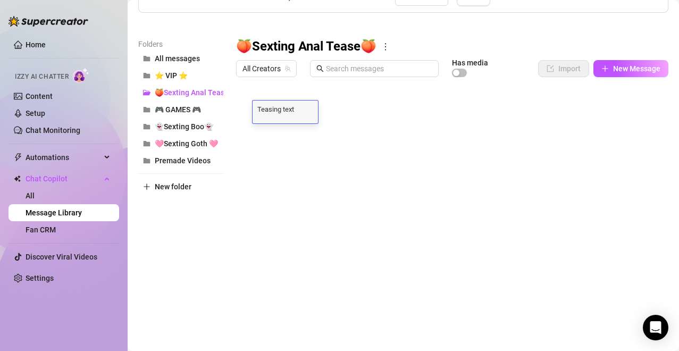
scroll to position [1, 0]
click at [262, 110] on textarea "Teasing text" at bounding box center [285, 109] width 65 height 10
click at [285, 226] on div at bounding box center [448, 200] width 424 height 237
click at [278, 284] on body "Home Izzy AI Chatter Content Setup Chat Monitoring Automations Chat Copilot All…" at bounding box center [339, 175] width 679 height 351
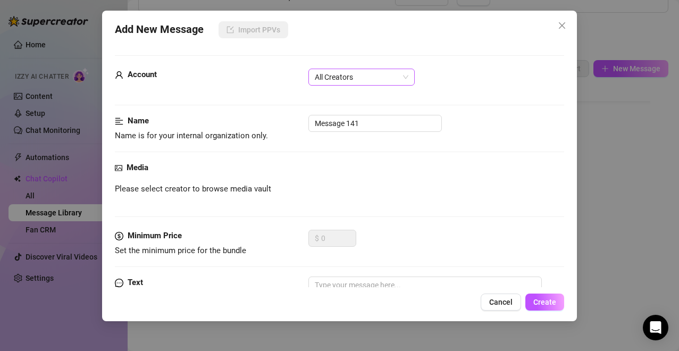
click at [385, 82] on span "All Creators" at bounding box center [362, 77] width 94 height 16
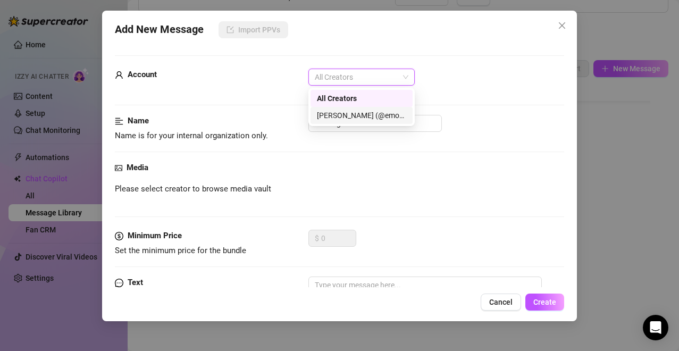
click at [361, 118] on div "[PERSON_NAME] (@emopink69)" at bounding box center [361, 116] width 89 height 12
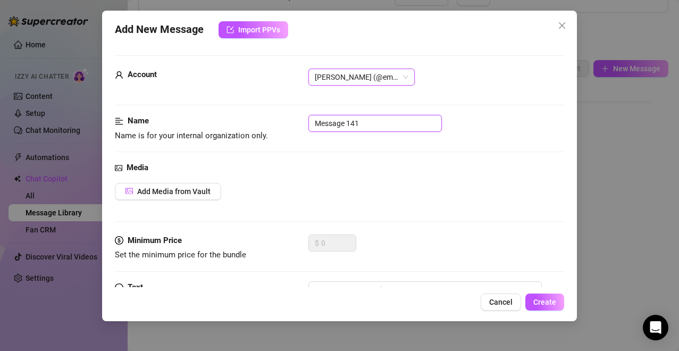
click at [355, 121] on input "Message 141" at bounding box center [376, 123] width 134 height 17
type input "LOCKED 3"
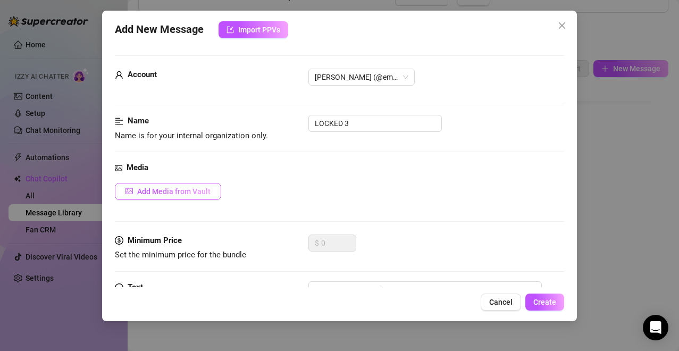
click at [176, 188] on span "Add Media from Vault" at bounding box center [173, 191] width 73 height 9
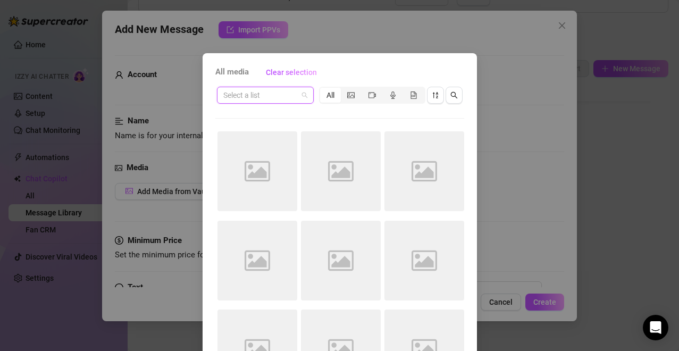
click at [281, 92] on input "search" at bounding box center [260, 95] width 74 height 16
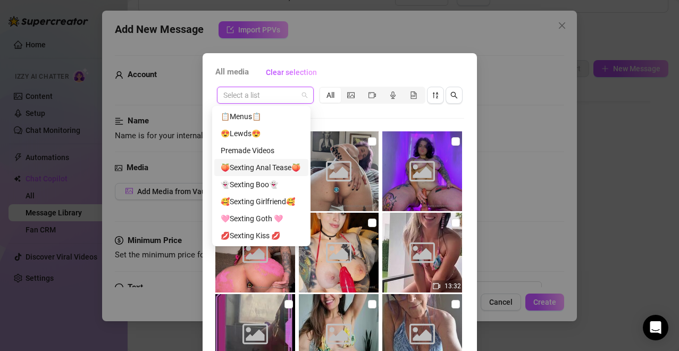
click at [288, 169] on div "🍑Sexting Anal Tease🍑" at bounding box center [261, 168] width 81 height 12
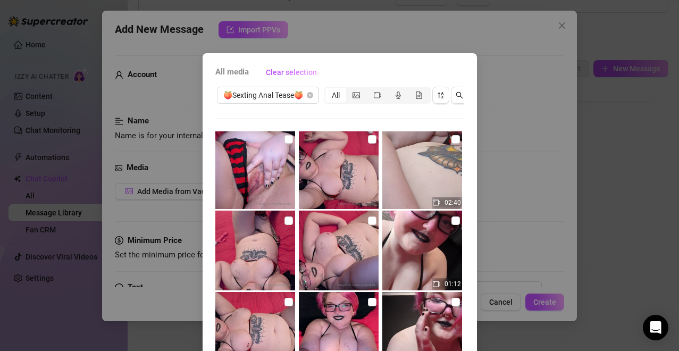
scroll to position [82, 0]
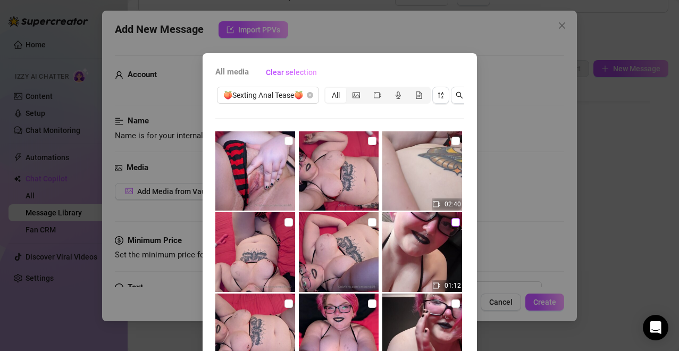
click at [452, 225] on input "checkbox" at bounding box center [456, 222] width 9 height 9
checkbox input "true"
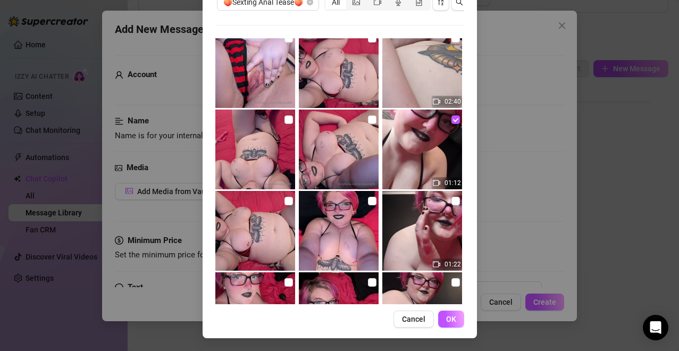
scroll to position [73, 0]
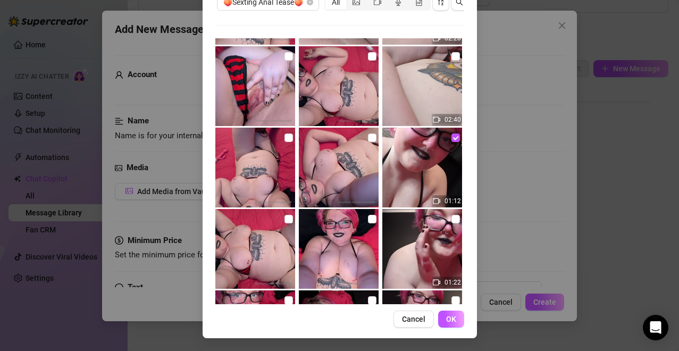
click at [453, 284] on div "All media Clear selection 🍑Sexting Anal Tease🍑 All 02:28 02:40 01:12 01:22 01:3…" at bounding box center [340, 149] width 275 height 378
click at [453, 284] on button "OK" at bounding box center [451, 319] width 26 height 17
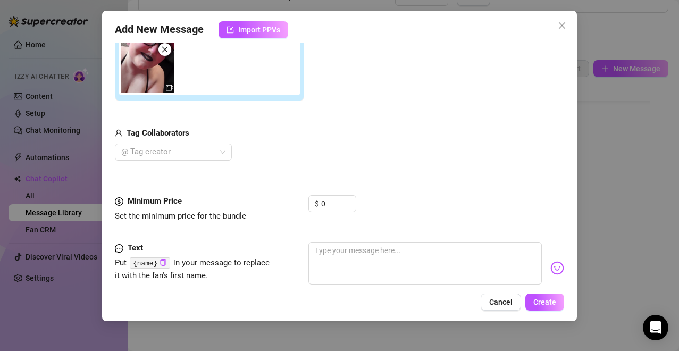
scroll to position [202, 0]
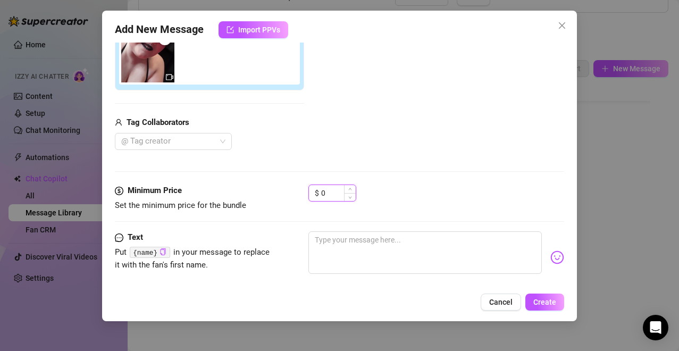
click at [338, 197] on input "0" at bounding box center [338, 193] width 35 height 16
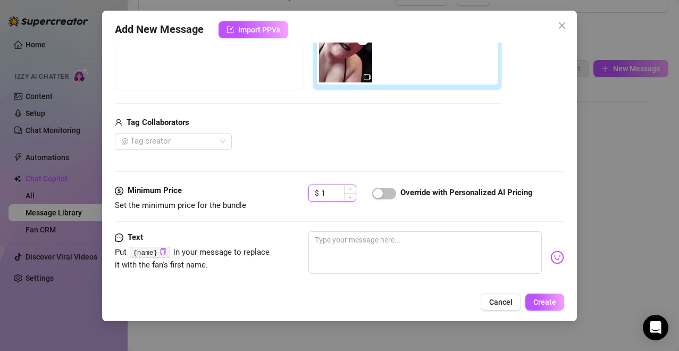
drag, startPoint x: 346, startPoint y: 190, endPoint x: 313, endPoint y: 191, distance: 32.5
click at [313, 191] on div "$ 1" at bounding box center [333, 193] width 48 height 17
click at [335, 190] on input "1" at bounding box center [338, 193] width 35 height 16
type input "14"
click at [395, 190] on span "button" at bounding box center [384, 194] width 24 height 12
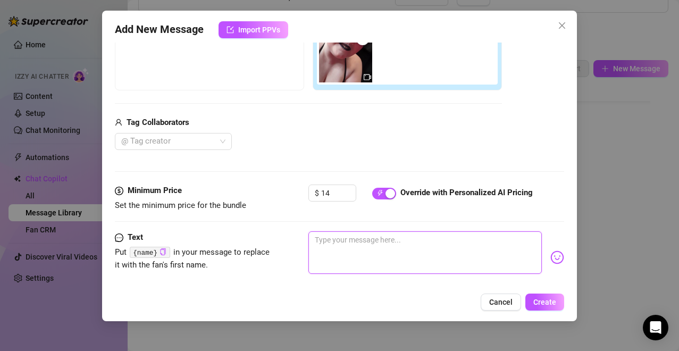
click at [369, 270] on textarea at bounding box center [426, 252] width 234 height 43
click at [458, 251] on textarea at bounding box center [426, 252] width 234 height 43
paste textarea "Oh baby 😫 I'm bending over for you like the good little slut that I am, would y…"
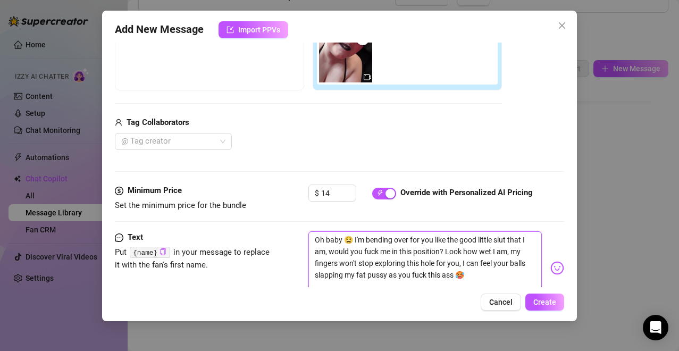
scroll to position [0, 0]
click at [161, 249] on icon "copy" at bounding box center [163, 251] width 5 height 7
click at [336, 236] on textarea "Oh baby 😫 I'm bending over for you like the good little slut that I am, would y…" at bounding box center [426, 263] width 234 height 64
paste textarea "{name}"
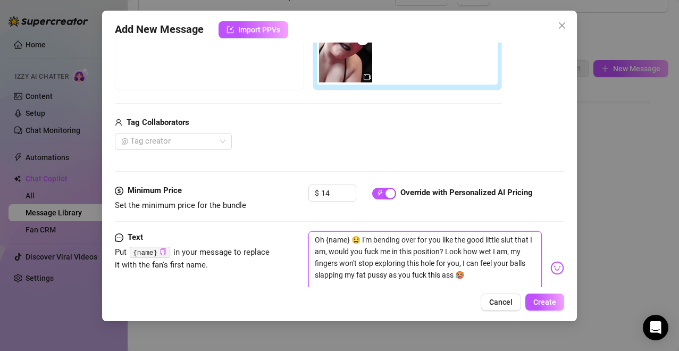
type textarea "Oh {name} 😫 I'm bending over for you like the good little slut that I am, would…"
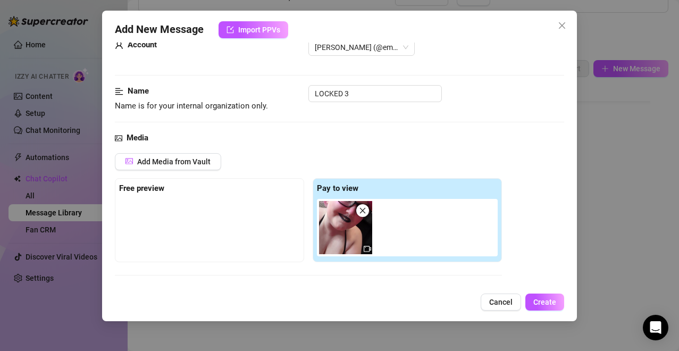
scroll to position [21, 0]
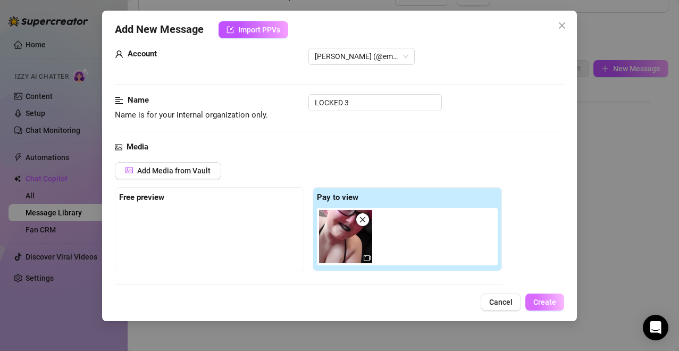
click at [488, 284] on span "Create" at bounding box center [545, 302] width 23 height 9
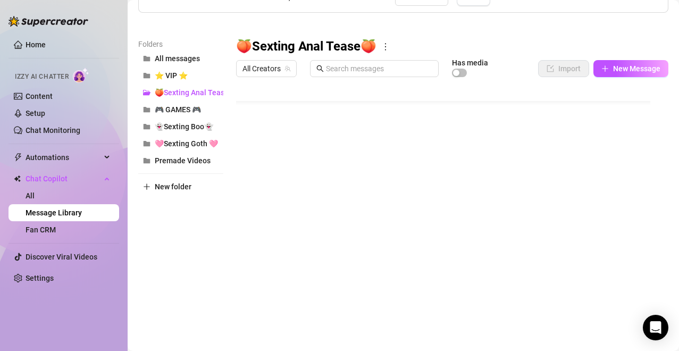
scroll to position [52, 0]
click at [488, 69] on span "New Message" at bounding box center [636, 68] width 47 height 9
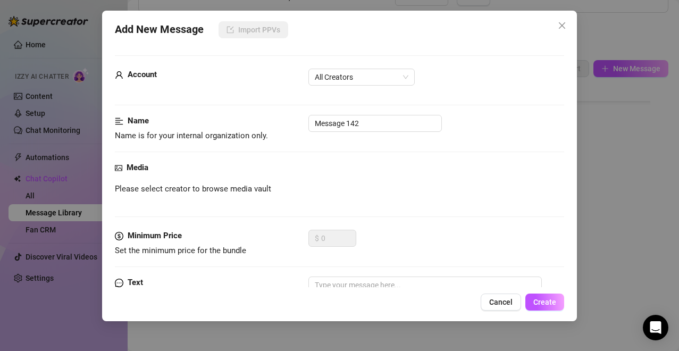
click at [363, 114] on div "Account All Creators" at bounding box center [340, 92] width 450 height 46
click at [376, 82] on span "All Creators" at bounding box center [362, 77] width 94 height 16
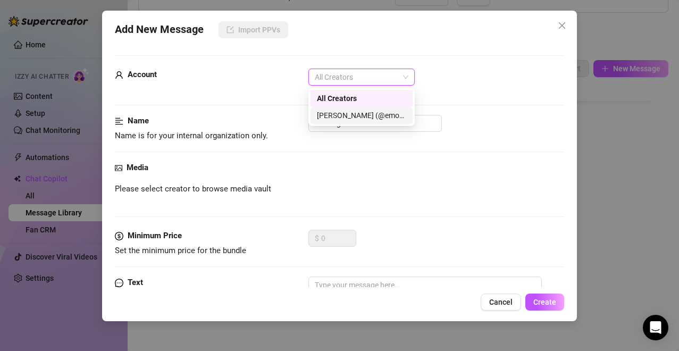
click at [353, 113] on div "[PERSON_NAME] (@emopink69)" at bounding box center [361, 116] width 89 height 12
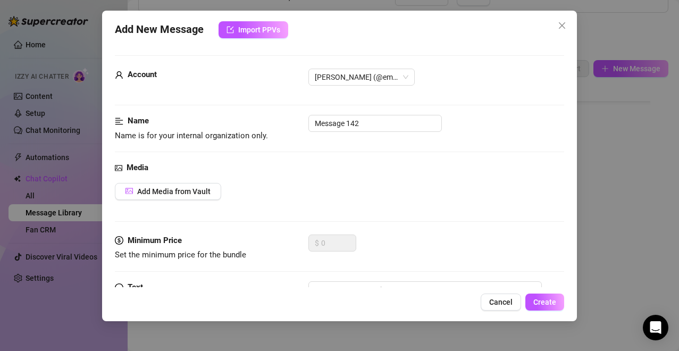
click at [353, 113] on div "Account Britney (@emopink69)" at bounding box center [340, 92] width 450 height 46
click at [373, 123] on input "Message 142" at bounding box center [376, 123] width 134 height 17
type input "T"
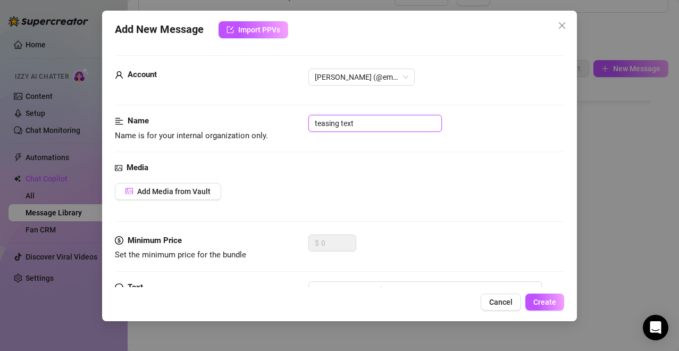
type input "teasing text"
click at [438, 238] on div "$ 0" at bounding box center [437, 248] width 256 height 27
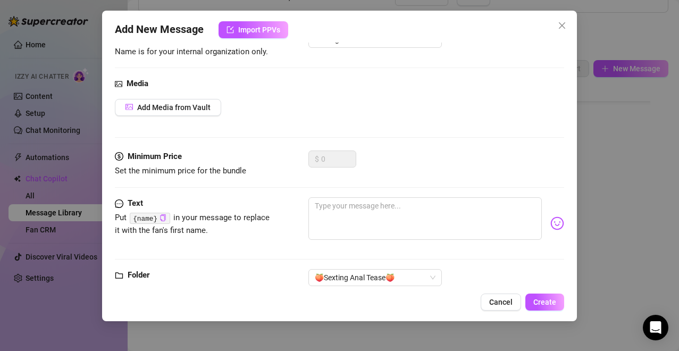
scroll to position [106, 0]
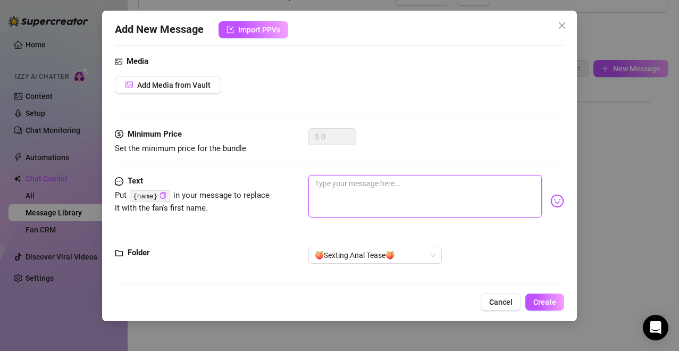
click at [465, 197] on textarea at bounding box center [426, 196] width 234 height 43
paste textarea "Just filmed something so filthy… my untouched asshole puckering like a hungry l…"
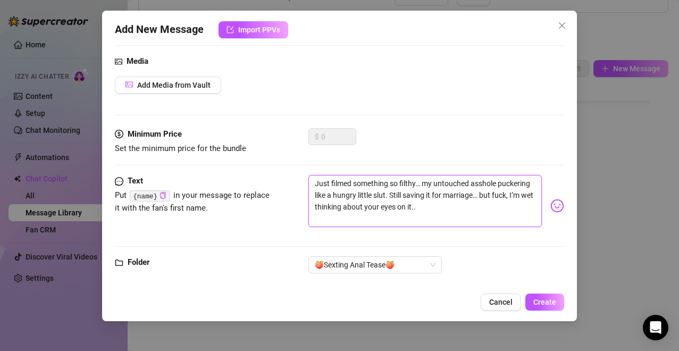
scroll to position [0, 0]
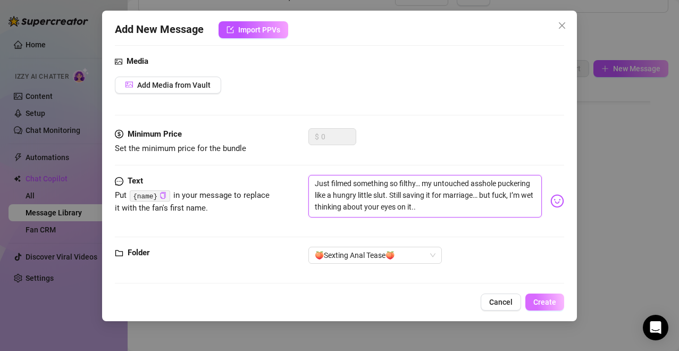
type textarea "Just filmed something so filthy… my untouched asshole puckering like a hungry l…"
click at [488, 284] on span "Create" at bounding box center [545, 302] width 23 height 9
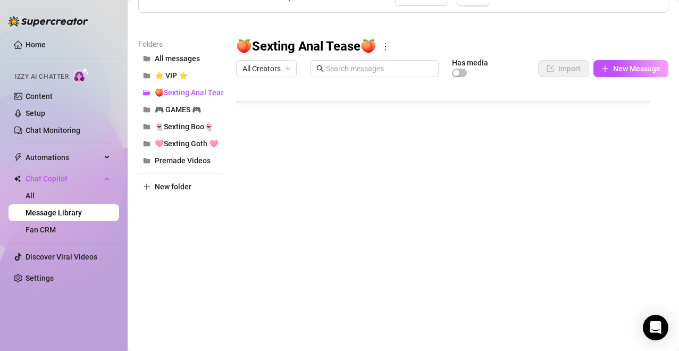
scroll to position [73, 0]
click at [488, 65] on span "New Message" at bounding box center [636, 68] width 47 height 9
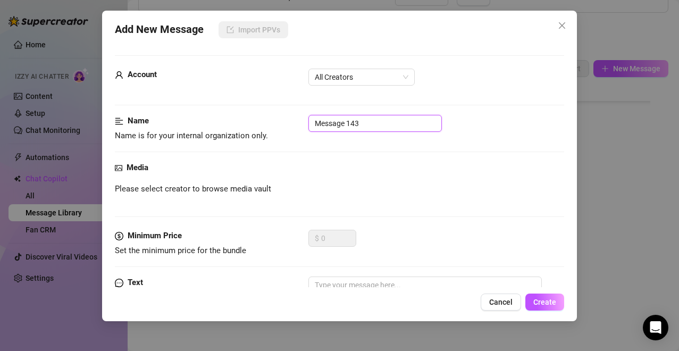
click at [386, 122] on input "Message 143" at bounding box center [376, 123] width 134 height 17
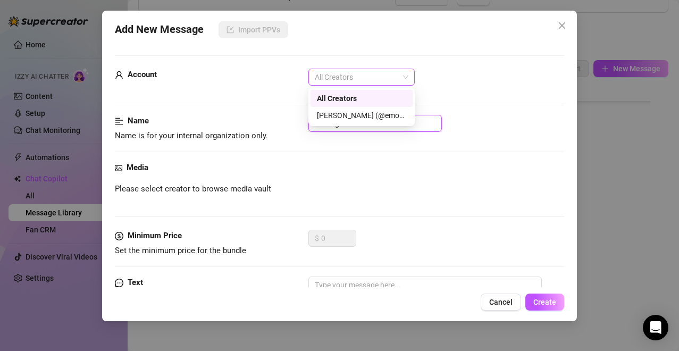
click at [333, 80] on span "All Creators" at bounding box center [362, 77] width 94 height 16
type input "teasing text"
click at [339, 118] on div "[PERSON_NAME] (@emopink69)" at bounding box center [361, 116] width 89 height 12
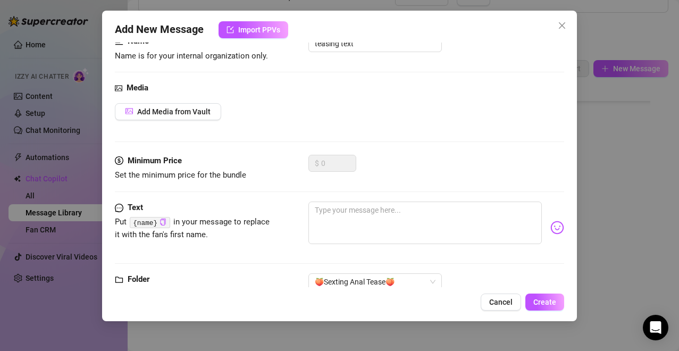
scroll to position [106, 0]
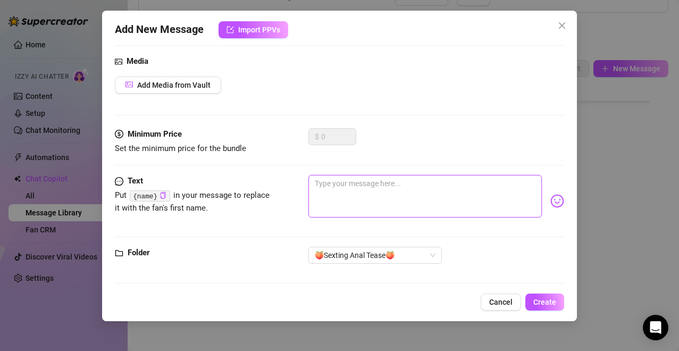
click at [459, 181] on textarea at bounding box center [426, 196] width 234 height 43
paste textarea "Look how it clenches at nothing… missing your finger already. Think you could f…"
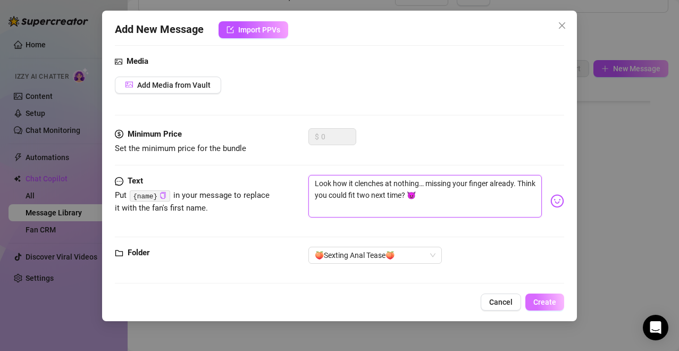
type textarea "Look how it clenches at nothing… missing your finger already. Think you could f…"
click at [488, 284] on span "Create" at bounding box center [545, 302] width 23 height 9
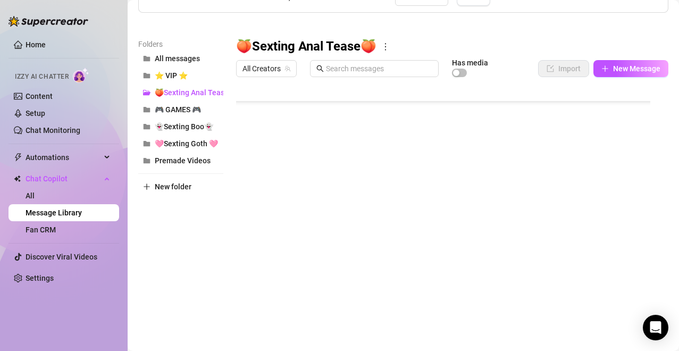
scroll to position [94, 0]
click at [488, 69] on span "New Message" at bounding box center [636, 68] width 47 height 9
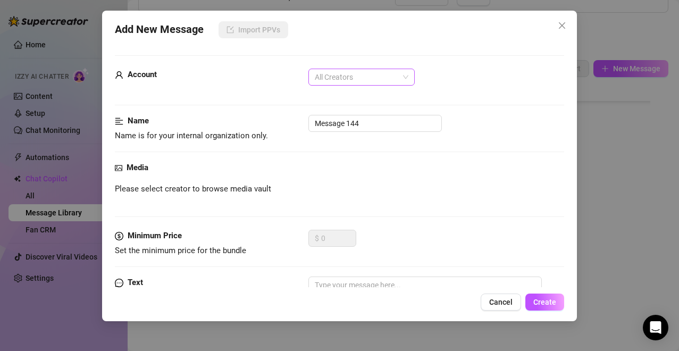
click at [368, 74] on span "All Creators" at bounding box center [362, 77] width 94 height 16
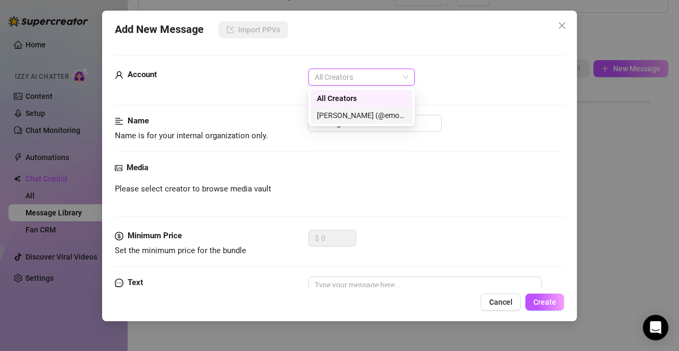
click at [349, 113] on div "[PERSON_NAME] (@emopink69)" at bounding box center [361, 116] width 89 height 12
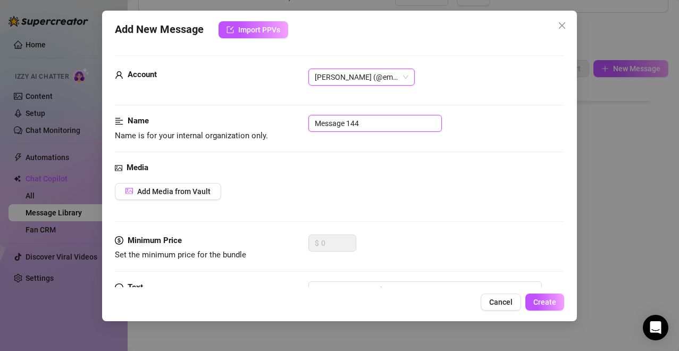
click at [350, 121] on input "Message 144" at bounding box center [376, 123] width 134 height 17
type input "LOCKED 4"
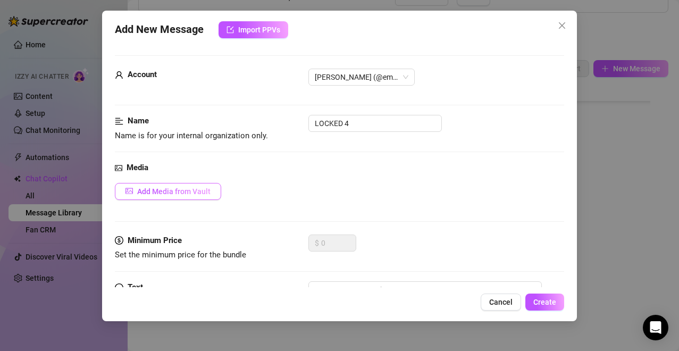
click at [196, 200] on button "Add Media from Vault" at bounding box center [168, 191] width 106 height 17
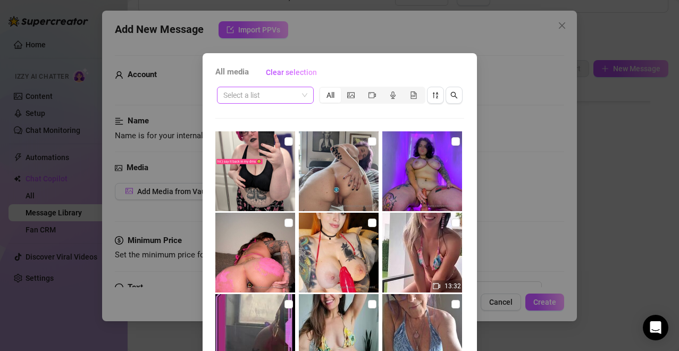
click at [304, 98] on div "Select a list" at bounding box center [265, 95] width 97 height 17
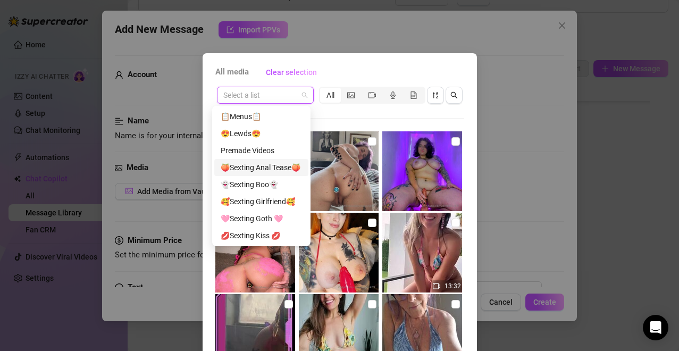
click at [284, 167] on div "🍑Sexting Anal Tease🍑" at bounding box center [261, 168] width 81 height 12
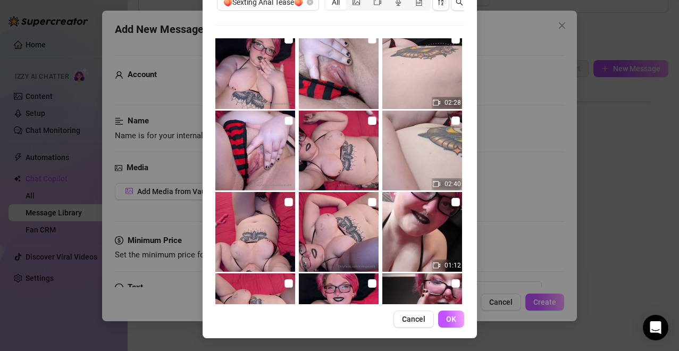
scroll to position [0, 0]
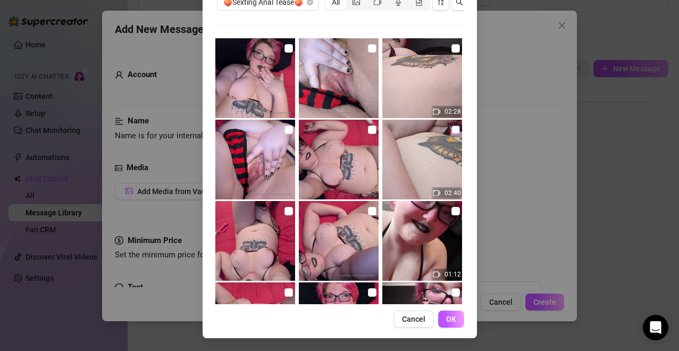
click at [452, 126] on input "checkbox" at bounding box center [456, 130] width 9 height 9
checkbox input "true"
click at [446, 284] on span "OK" at bounding box center [451, 319] width 10 height 9
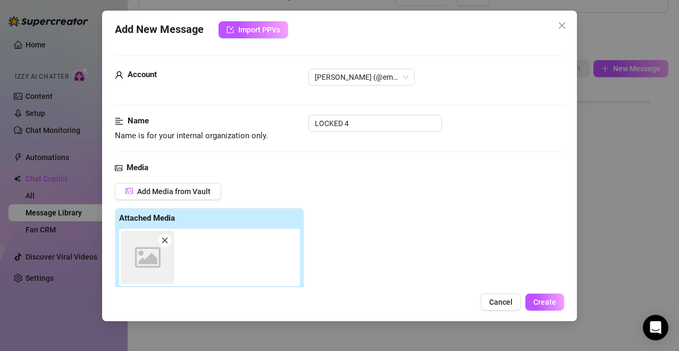
scroll to position [178, 0]
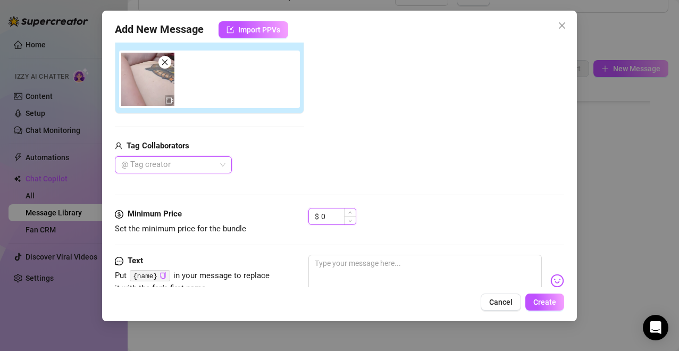
click at [343, 211] on input "0" at bounding box center [338, 217] width 35 height 16
drag, startPoint x: 325, startPoint y: 214, endPoint x: 309, endPoint y: 217, distance: 16.2
click at [309, 217] on div "$ 0" at bounding box center [333, 216] width 48 height 17
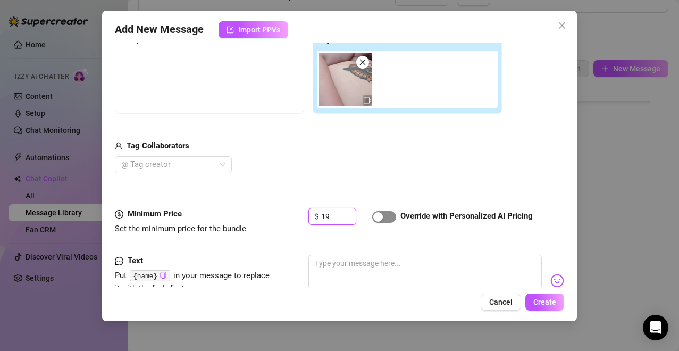
type input "19"
click at [374, 215] on div "button" at bounding box center [379, 217] width 10 height 10
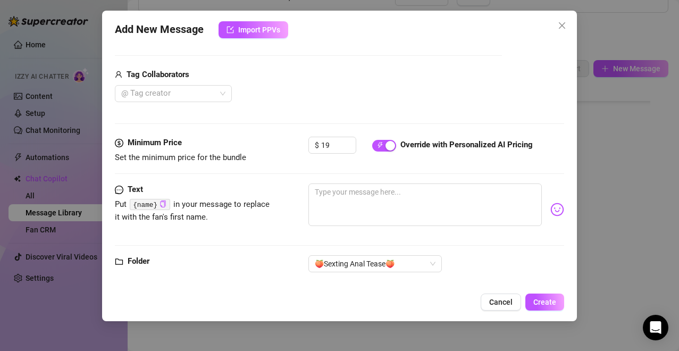
scroll to position [258, 0]
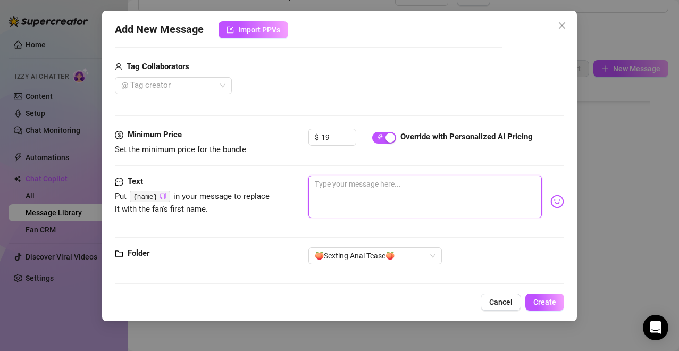
click at [399, 179] on textarea at bounding box center [426, 197] width 234 height 43
paste textarea "Drooling over how good a finger feels in this untouched hole. Still saving my a…"
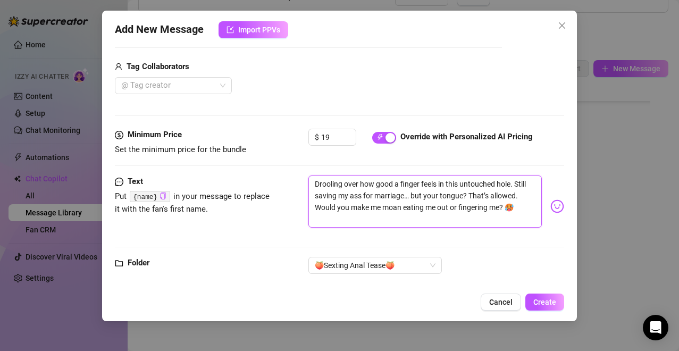
scroll to position [0, 0]
click at [341, 206] on textarea "Drooling over how good a finger feels in this untouched hole. Still saving my a…" at bounding box center [426, 202] width 234 height 52
click at [350, 205] on textarea "Drooling over how good a finger feels in this untouched hole. Still saving my a…" at bounding box center [426, 202] width 234 height 52
click at [413, 217] on textarea "Drooling over how good a finger feels in this untouched hole. Still saving my a…" at bounding box center [426, 202] width 234 height 52
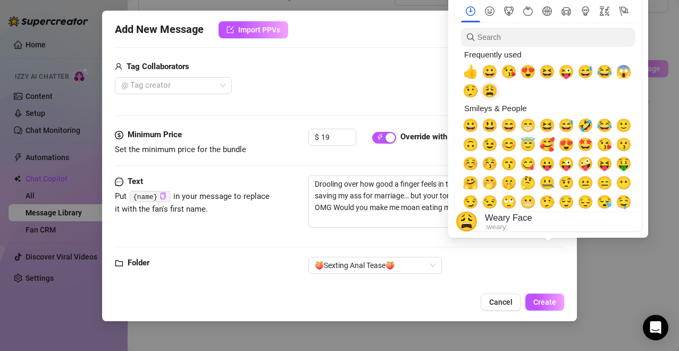
click at [488, 90] on span "😩" at bounding box center [490, 91] width 16 height 15
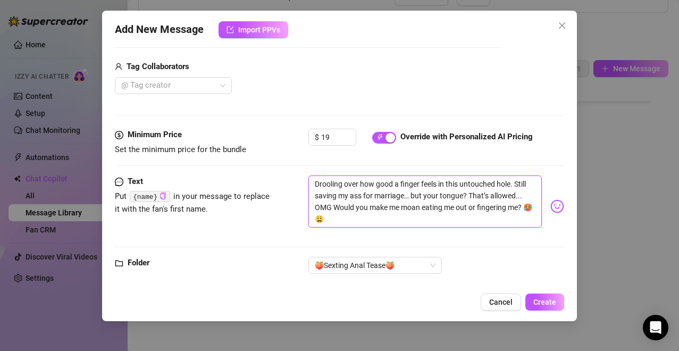
type textarea "Drooling over how good a finger feels in this untouched hole. Still saving my a…"
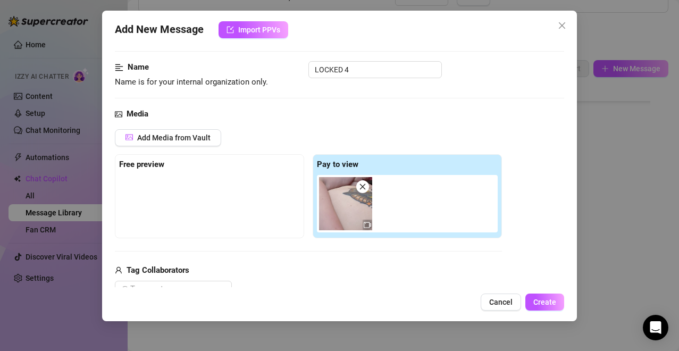
scroll to position [71, 0]
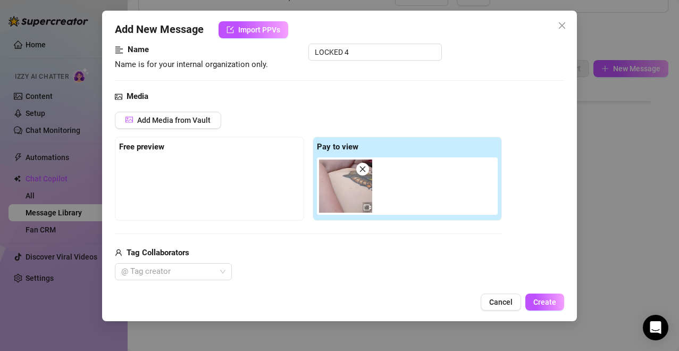
click at [488, 139] on div "Add Media from Vault Free preview Pay to view Tag Collaborators @ Tag creator" at bounding box center [340, 196] width 450 height 169
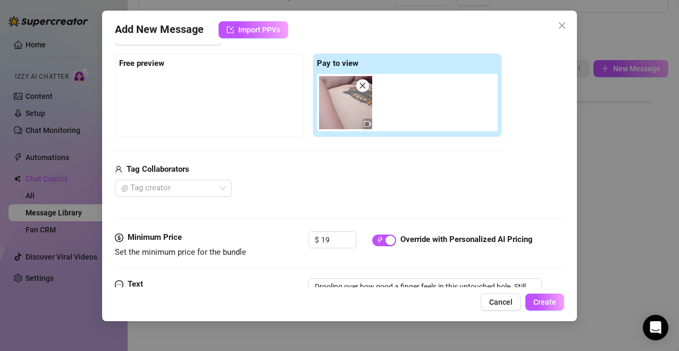
scroll to position [155, 0]
drag, startPoint x: 341, startPoint y: 240, endPoint x: 275, endPoint y: 238, distance: 65.5
click at [275, 238] on div "Minimum Price Set the minimum price for the bundle $ 19 Override with Personali…" at bounding box center [340, 244] width 450 height 27
type input "4"
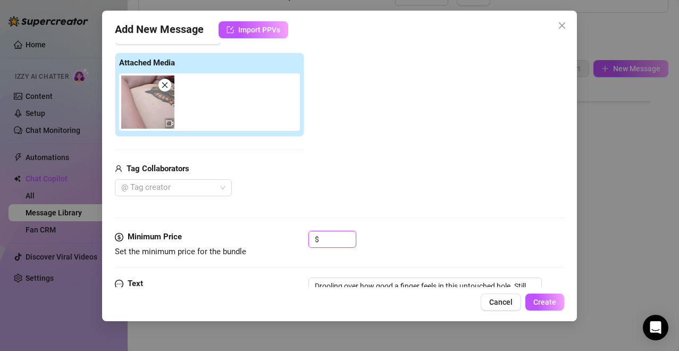
type input "4"
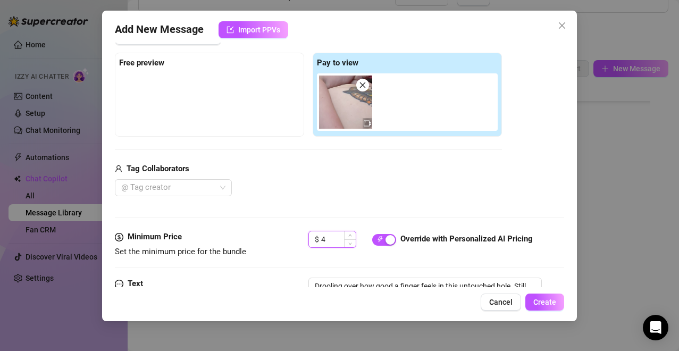
drag, startPoint x: 333, startPoint y: 243, endPoint x: 308, endPoint y: 243, distance: 25.0
click at [309, 243] on div "$ 4" at bounding box center [333, 239] width 48 height 17
type input "34"
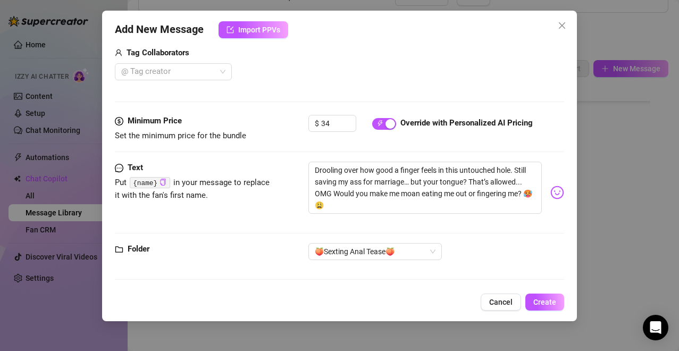
scroll to position [273, 0]
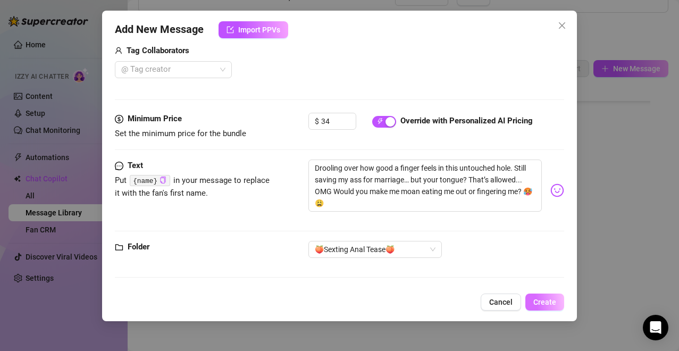
click at [488, 284] on span "Create" at bounding box center [545, 302] width 23 height 9
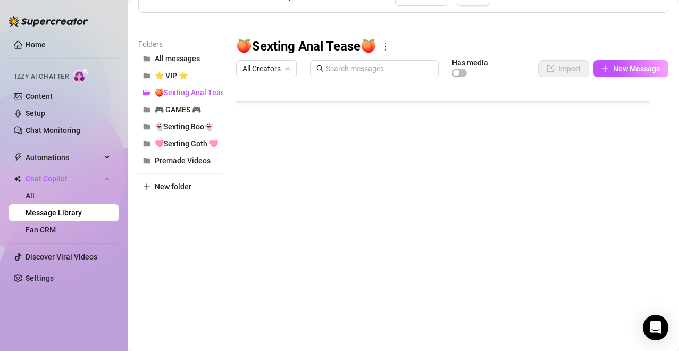
scroll to position [115, 0]
click at [488, 69] on icon "plus" at bounding box center [605, 68] width 7 height 7
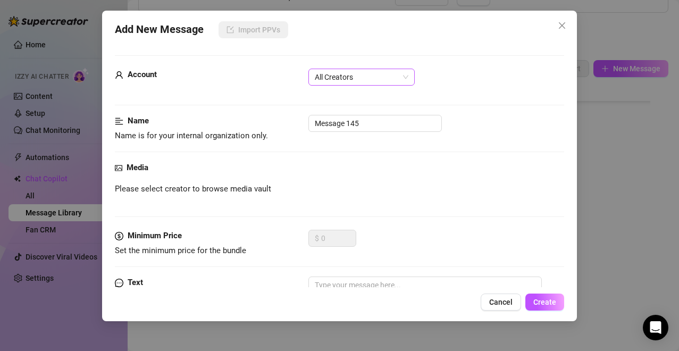
click at [355, 81] on span "All Creators" at bounding box center [362, 77] width 94 height 16
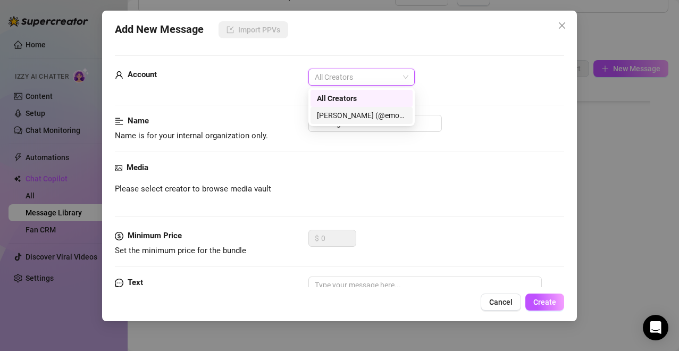
click at [354, 114] on div "[PERSON_NAME] (@emopink69)" at bounding box center [361, 116] width 89 height 12
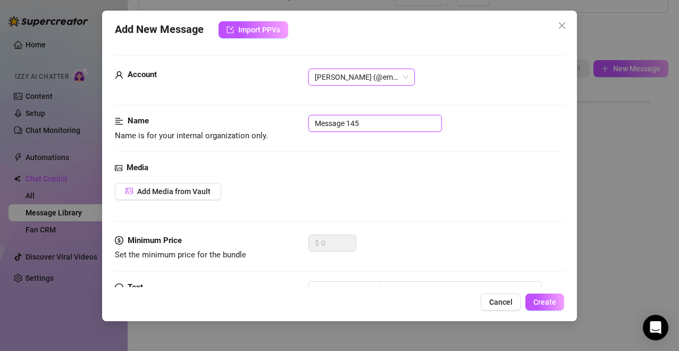
click at [355, 122] on input "Message 145" at bounding box center [376, 123] width 134 height 17
type input "T"
type input "teasing text"
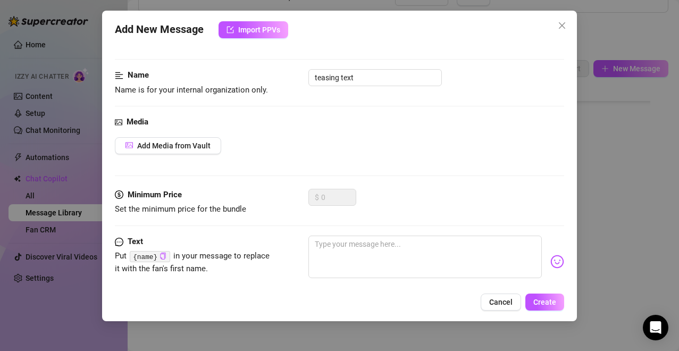
scroll to position [64, 0]
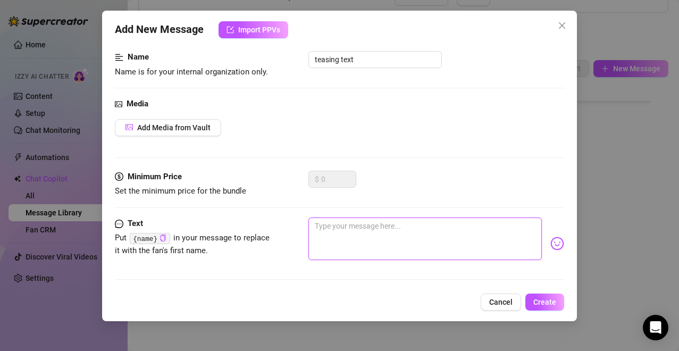
click at [439, 231] on textarea at bounding box center [426, 239] width 234 height 43
paste textarea "Your turn… tell me exactly how you’d touch me. Slow circles? Or press hard so I…"
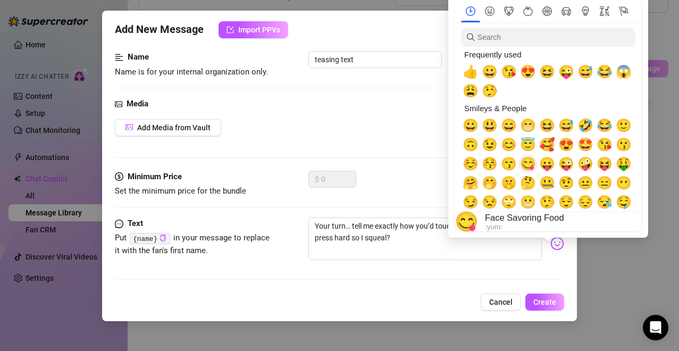
click at [488, 159] on span "😋" at bounding box center [528, 163] width 16 height 15
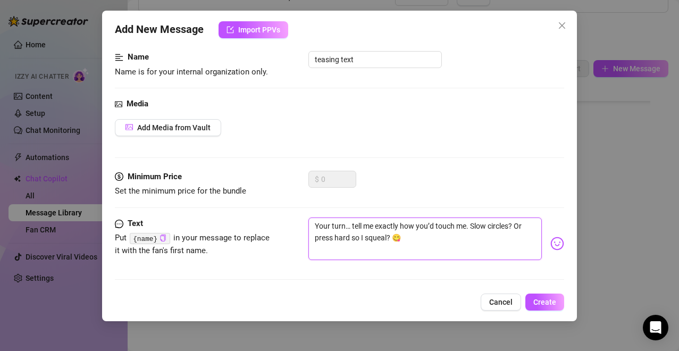
click at [429, 239] on textarea "Your turn… tell me exactly how you’d touch me. Slow circles? Or press hard so I…" at bounding box center [426, 239] width 234 height 43
click at [164, 240] on icon "copy" at bounding box center [163, 238] width 5 height 7
click at [344, 226] on textarea "Your turn… tell me exactly how you’d touch me. Slow circles? Or press hard so I…" at bounding box center [426, 239] width 234 height 43
paste textarea "{name}"
type textarea "Your turn {name}… tell me exactly how you’d touch me. Slow circles? Or press ha…"
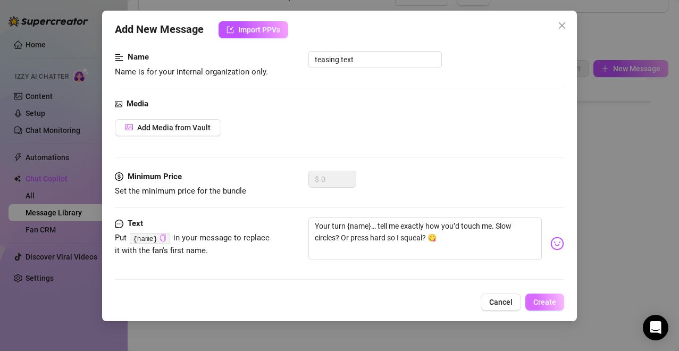
click at [488, 284] on span "Create" at bounding box center [545, 302] width 23 height 9
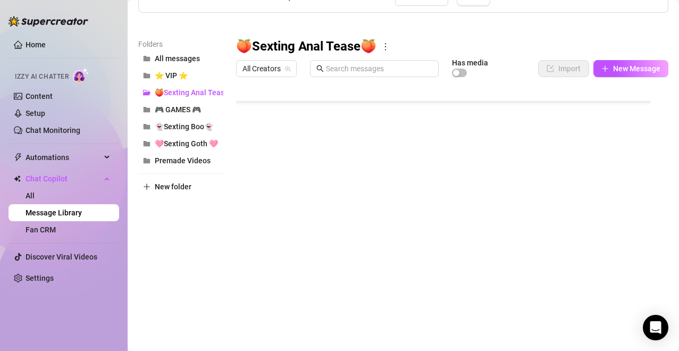
click at [474, 197] on div at bounding box center [448, 200] width 424 height 237
click at [275, 187] on div at bounding box center [448, 200] width 424 height 237
click at [248, 186] on div at bounding box center [448, 200] width 424 height 237
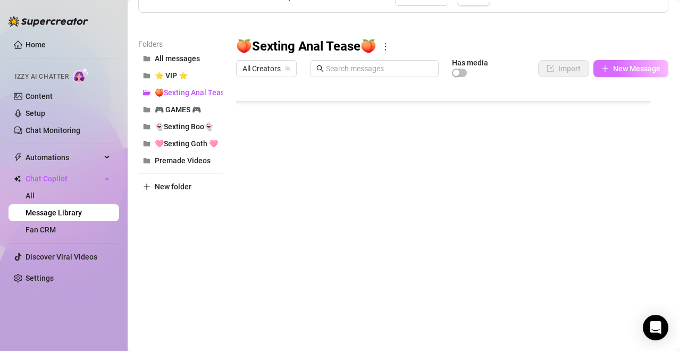
click at [488, 68] on span "New Message" at bounding box center [636, 68] width 47 height 9
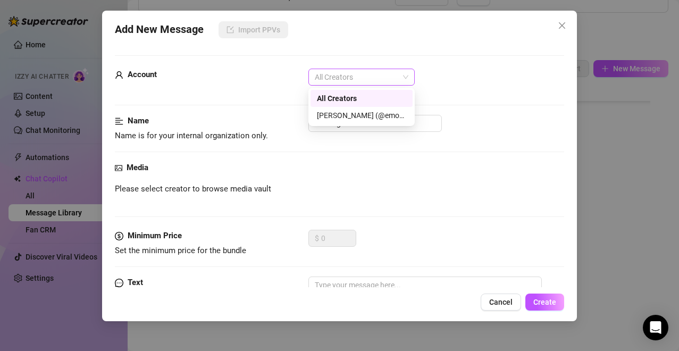
click at [372, 76] on span "All Creators" at bounding box center [362, 77] width 94 height 16
click at [356, 112] on div "[PERSON_NAME] (@emopink69)" at bounding box center [361, 116] width 89 height 12
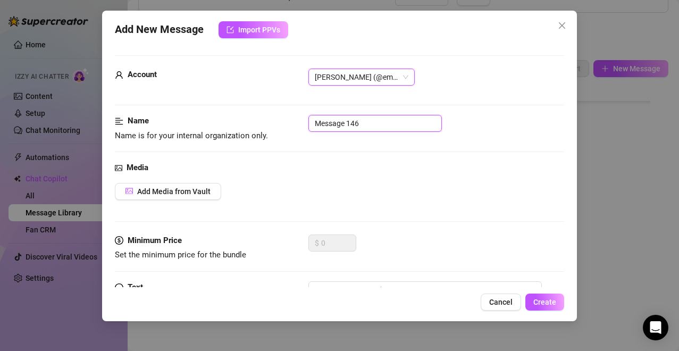
click at [350, 120] on input "Message 146" at bounding box center [376, 123] width 134 height 17
type input "r"
type input "teasing text"
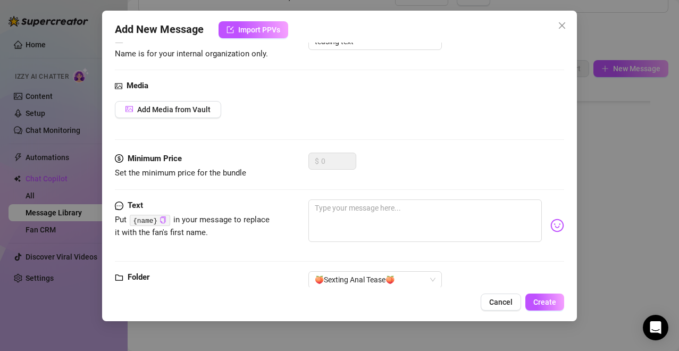
scroll to position [85, 0]
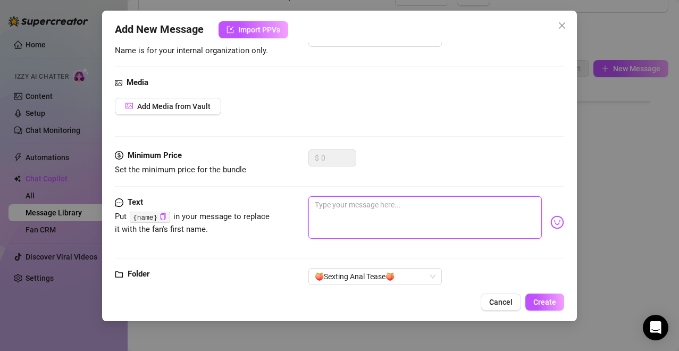
click at [451, 210] on textarea at bounding box center [426, 217] width 234 height 43
paste textarea "Imagine your face buried here… smelling my needy ass. Would you fuck me with yo…"
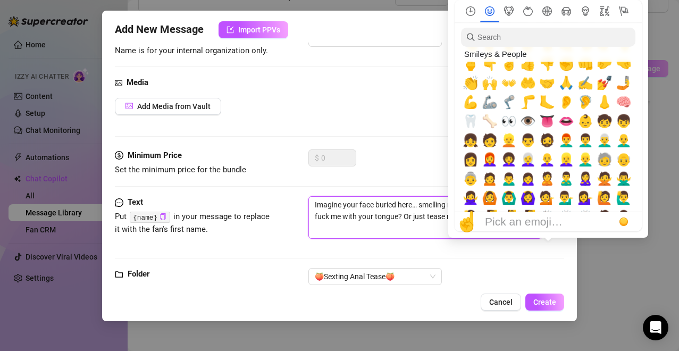
scroll to position [248, 0]
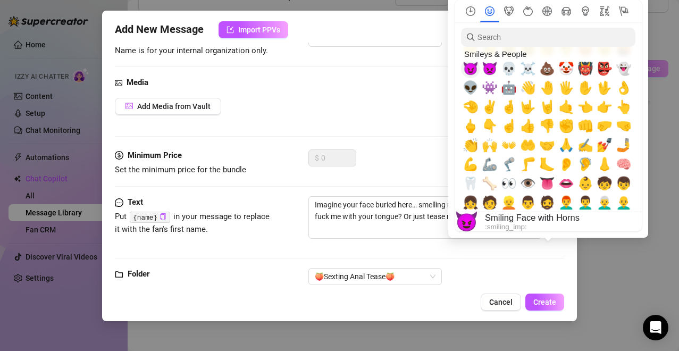
click at [474, 62] on span "😈" at bounding box center [471, 68] width 16 height 15
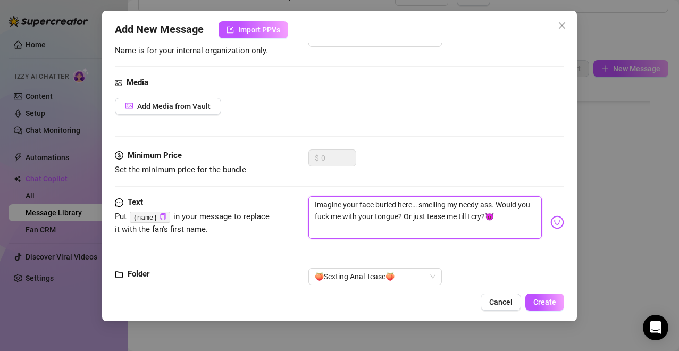
click at [488, 212] on textarea "Imagine your face buried here… smelling my needy ass. Would you fuck me with yo…" at bounding box center [426, 217] width 234 height 43
type textarea "Imagine your face buried here… smelling my needy ass. Would you fuck me with yo…"
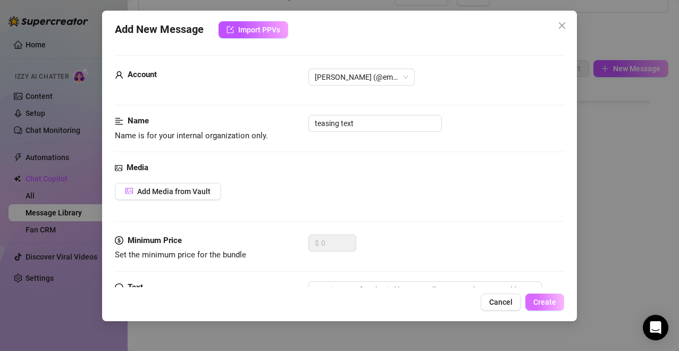
click at [488, 284] on span "Create" at bounding box center [545, 302] width 23 height 9
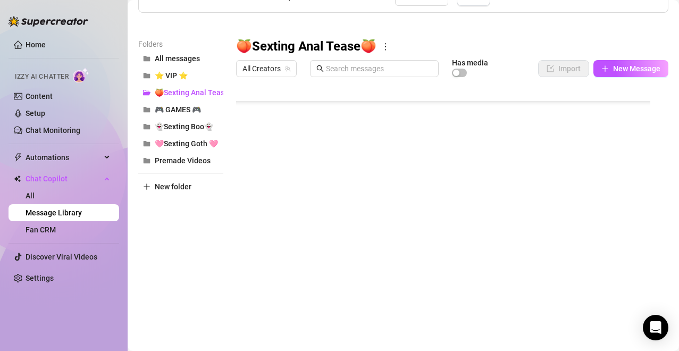
scroll to position [158, 0]
click at [268, 284] on body "Home Izzy AI Chatter Content Setup Chat Monitoring Automations Chat Copilot All…" at bounding box center [339, 175] width 679 height 351
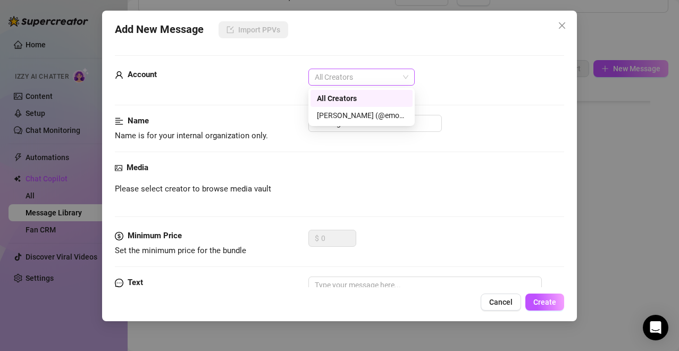
click at [375, 84] on span "All Creators" at bounding box center [362, 77] width 94 height 16
click at [351, 111] on div "[PERSON_NAME] (@emopink69)" at bounding box center [361, 116] width 89 height 12
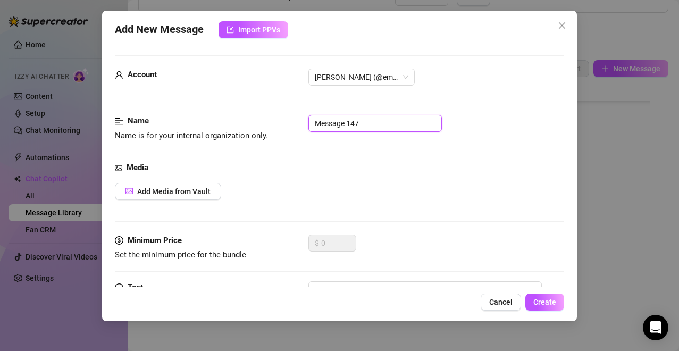
click at [350, 120] on input "Message 147" at bounding box center [376, 123] width 134 height 17
type input "LOCKED 5"
click at [161, 185] on button "Add Media from Vault" at bounding box center [168, 191] width 106 height 17
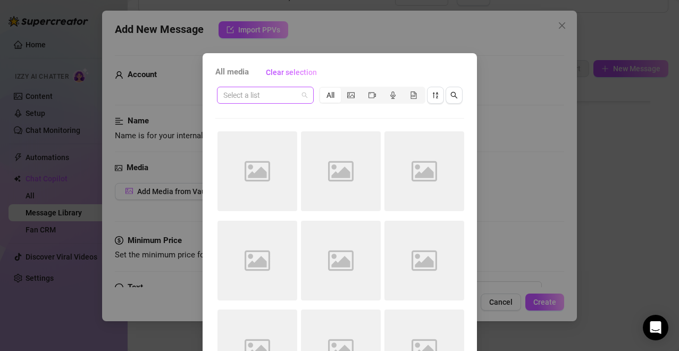
click at [296, 96] on span at bounding box center [265, 95] width 84 height 16
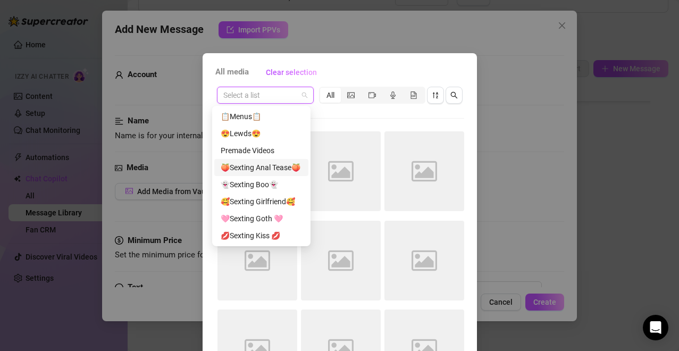
click at [287, 167] on div "🍑Sexting Anal Tease🍑" at bounding box center [261, 168] width 81 height 12
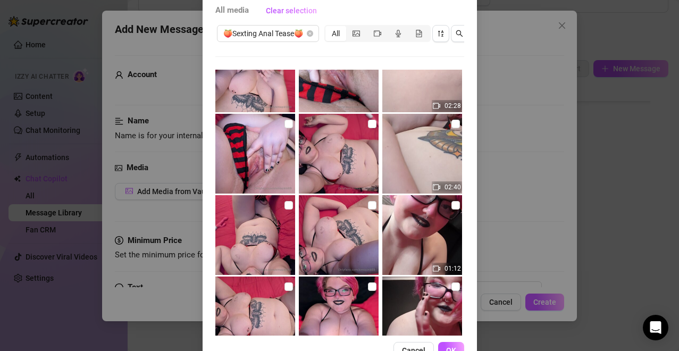
scroll to position [0, 0]
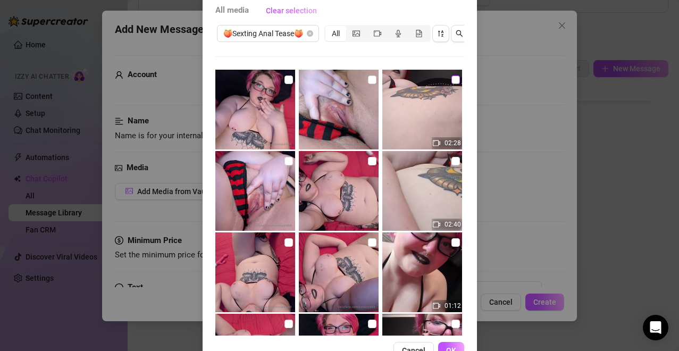
click at [452, 74] on label at bounding box center [456, 80] width 9 height 12
click at [452, 76] on input "checkbox" at bounding box center [456, 80] width 9 height 9
checkbox input "true"
click at [285, 81] on input "checkbox" at bounding box center [289, 80] width 9 height 9
checkbox input "true"
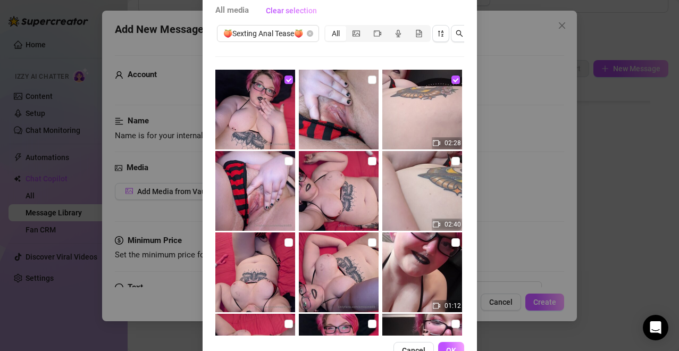
scroll to position [102, 0]
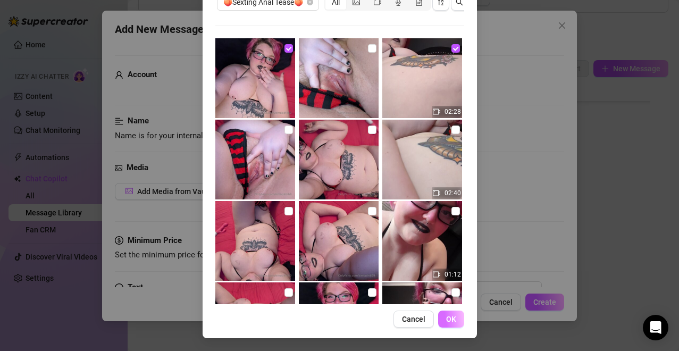
click at [446, 284] on span "OK" at bounding box center [451, 319] width 10 height 9
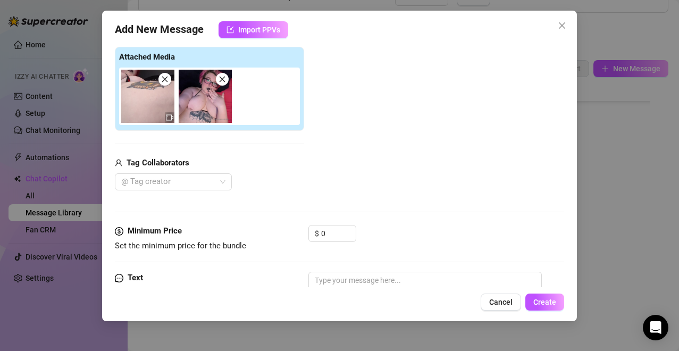
scroll to position [229, 0]
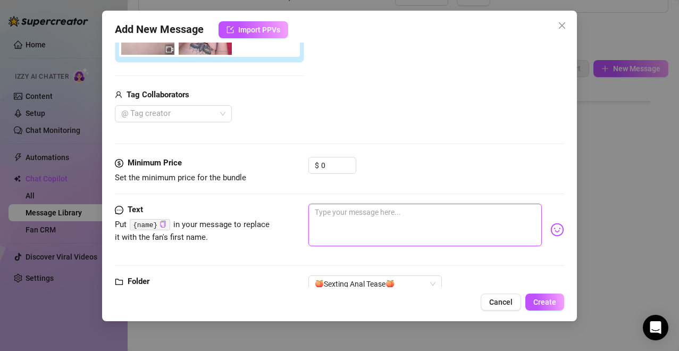
click at [393, 209] on textarea at bounding box center [426, 225] width 234 height 43
paste textarea "TAKE IT ALL! 🍑 Hear my first gasp as the finger sinks deep… Never felt anything…"
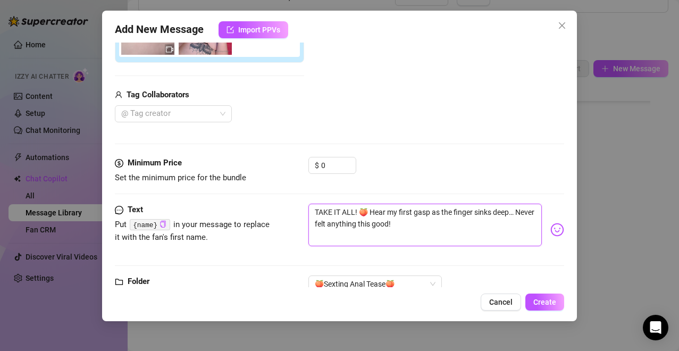
click at [359, 210] on textarea "TAKE IT ALL! 🍑 Hear my first gasp as the finger sinks deep… Never felt anything…" at bounding box center [426, 225] width 234 height 43
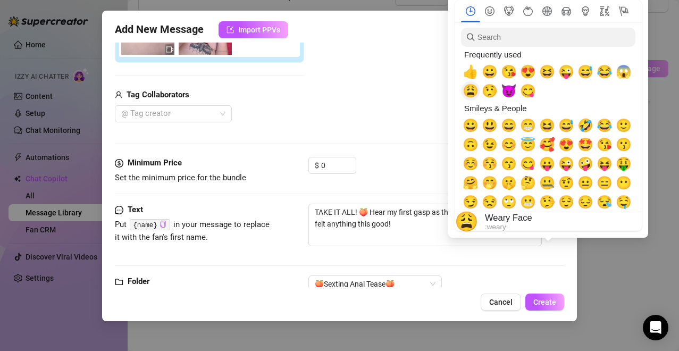
click at [477, 90] on span "😩" at bounding box center [471, 91] width 16 height 15
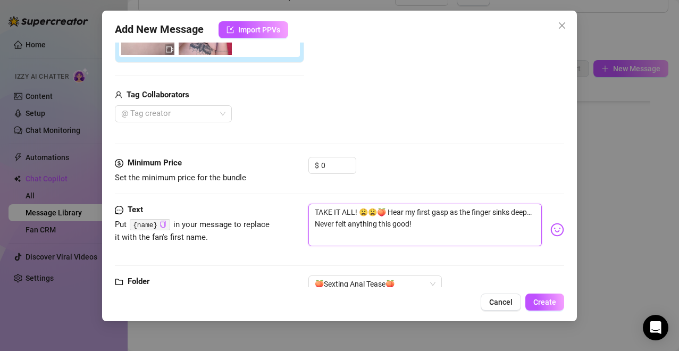
click at [391, 210] on textarea "TAKE IT ALL! 😩😩🍑 Hear my first gasp as the finger sinks deep… Never felt anythi…" at bounding box center [426, 225] width 234 height 43
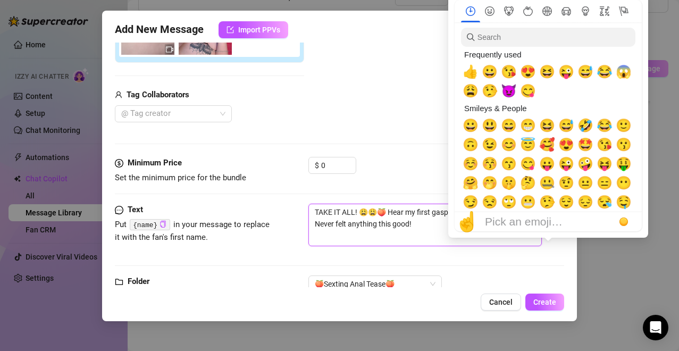
type textarea "TAKE IT ALL! 😩😩🍑 Hear my first gasp as the finger sinks deep… Never felt anythi…"
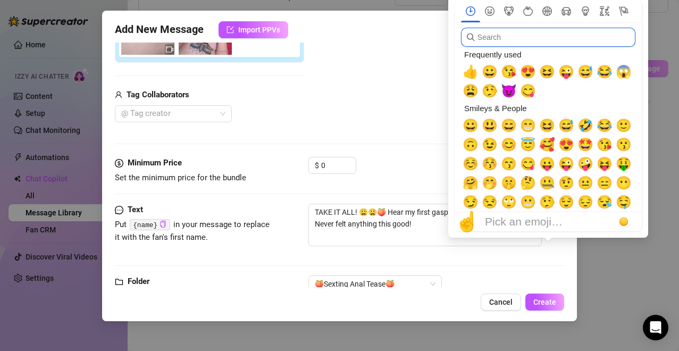
click at [488, 41] on input "search" at bounding box center [548, 37] width 175 height 19
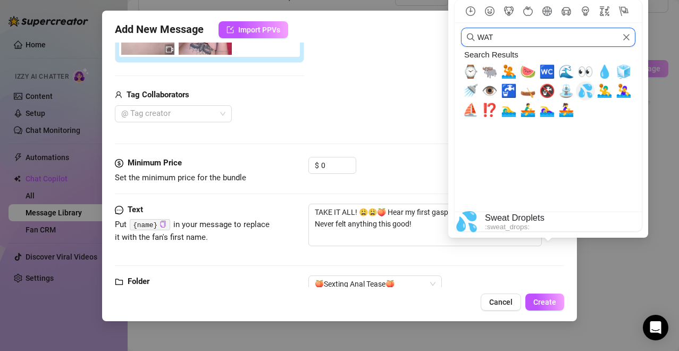
type input "WAT"
click at [488, 87] on span "💦" at bounding box center [586, 91] width 16 height 15
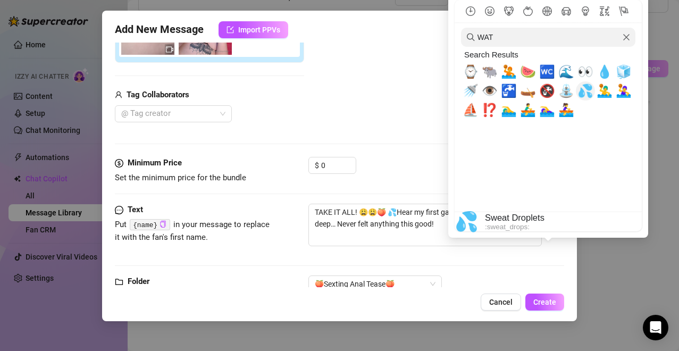
click at [488, 87] on span "💦" at bounding box center [586, 91] width 16 height 15
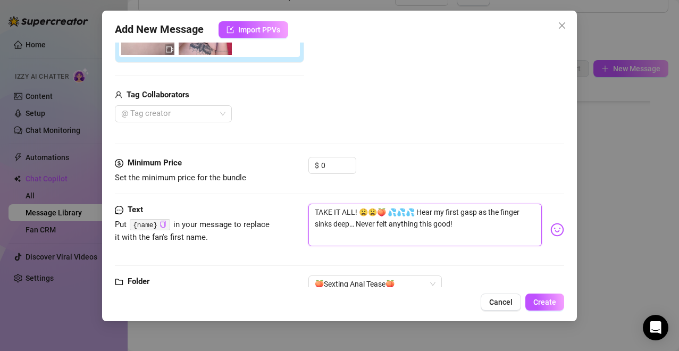
click at [462, 229] on textarea "TAKE IT ALL! 😩😩🍑 💦💦💦 Hear my first gasp as the finger sinks deep… Never felt an…" at bounding box center [426, 225] width 234 height 43
click at [163, 224] on icon "copy" at bounding box center [163, 224] width 5 height 7
click at [488, 228] on textarea "TAKE IT ALL! 😩😩🍑 💦💦💦 Hear my first gasp as the finger sinks deep… Never felt an…" at bounding box center [426, 225] width 234 height 43
paste textarea "{name}"
type textarea "TAKE IT ALL! 😩😩🍑 💦💦💦 Hear my first gasp as the finger sinks deep… Never felt an…"
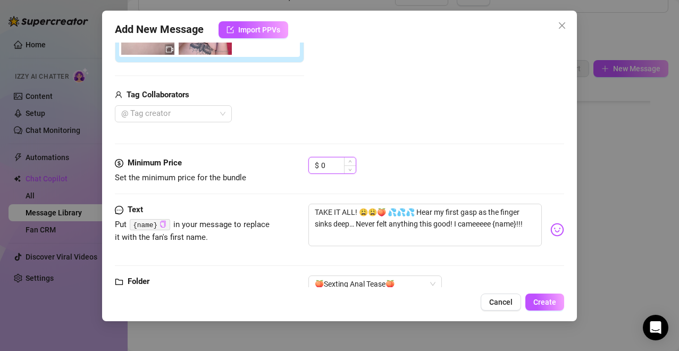
click at [341, 172] on input "0" at bounding box center [338, 165] width 35 height 16
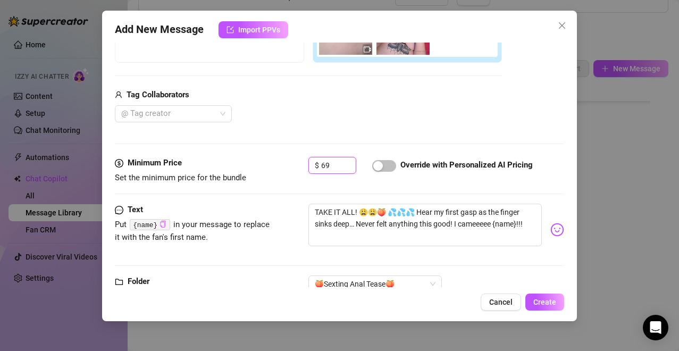
type input "69"
click at [381, 159] on div at bounding box center [384, 165] width 24 height 17
click at [390, 168] on span "button" at bounding box center [384, 166] width 24 height 12
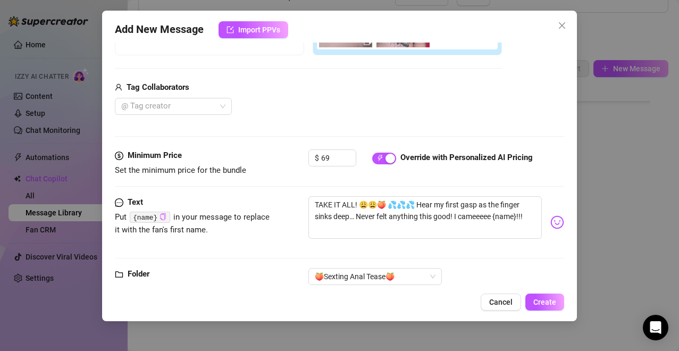
scroll to position [264, 0]
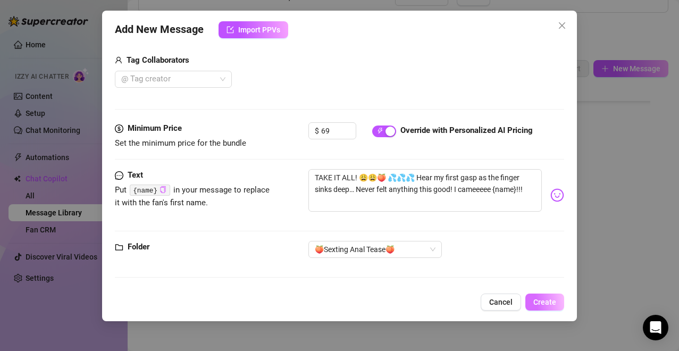
click at [488, 284] on span "Create" at bounding box center [545, 302] width 23 height 9
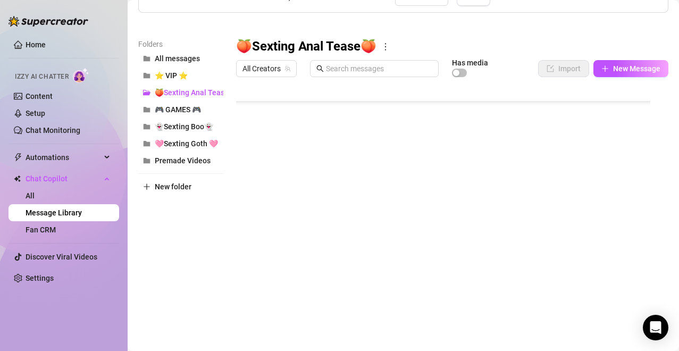
click at [488, 209] on div at bounding box center [448, 200] width 424 height 237
click at [488, 209] on textarea "34" at bounding box center [642, 210] width 24 height 10
drag, startPoint x: 651, startPoint y: 209, endPoint x: 623, endPoint y: 213, distance: 27.9
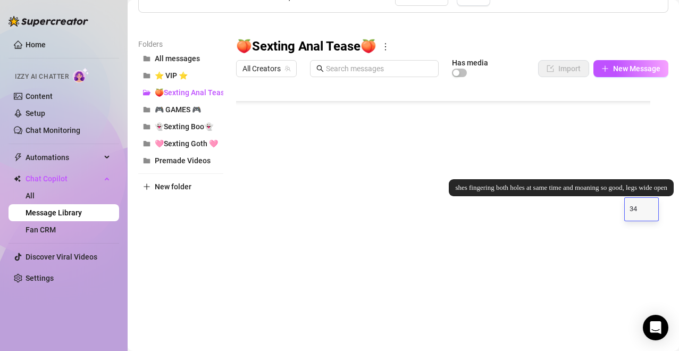
click at [488, 209] on textarea "34" at bounding box center [642, 210] width 24 height 10
type textarea "31"
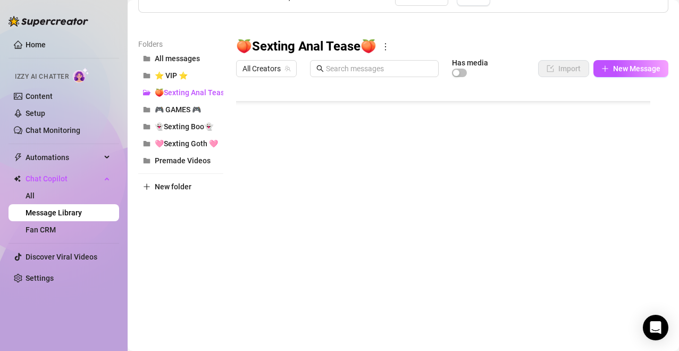
click at [488, 147] on div at bounding box center [448, 200] width 424 height 237
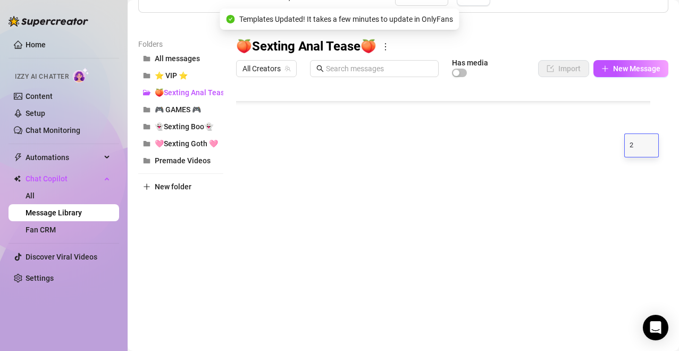
type textarea "23"
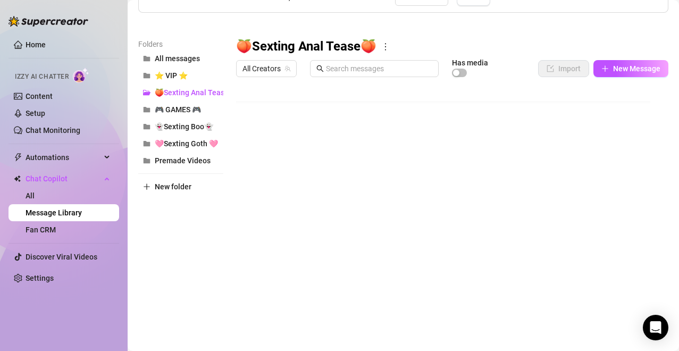
scroll to position [0, 0]
click at [488, 167] on div at bounding box center [448, 200] width 424 height 237
click at [488, 174] on div at bounding box center [448, 200] width 424 height 237
click at [488, 174] on textarea "10" at bounding box center [642, 176] width 24 height 10
type textarea "11"
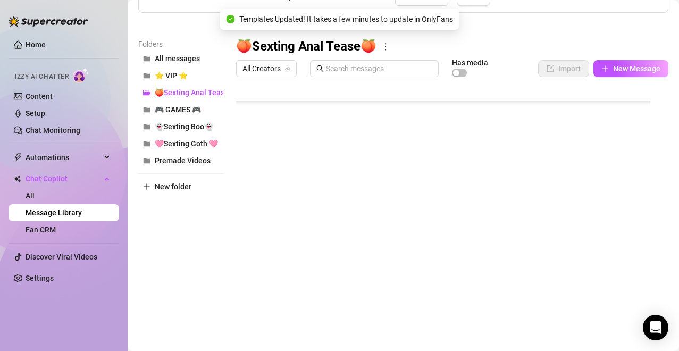
scroll to position [73, 0]
click at [488, 165] on div at bounding box center [448, 200] width 424 height 237
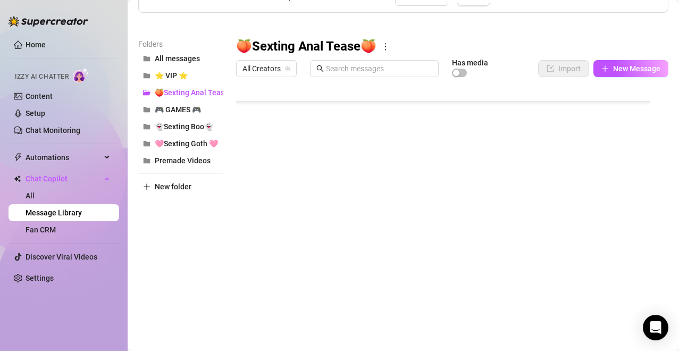
scroll to position [172, 0]
click at [488, 264] on div at bounding box center [448, 200] width 424 height 237
type textarea "60"
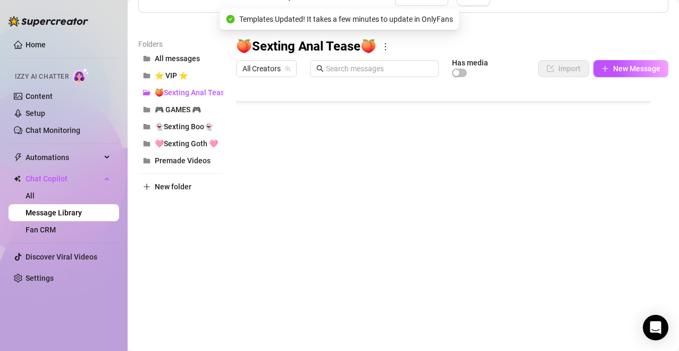
scroll to position [168, 0]
click at [488, 200] on div at bounding box center [448, 200] width 424 height 237
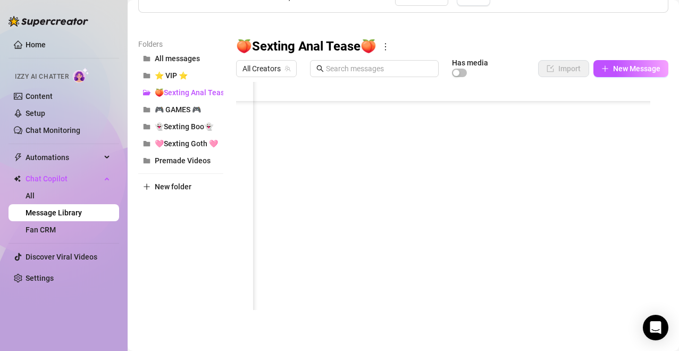
click at [488, 202] on div at bounding box center [448, 200] width 424 height 237
click at [488, 202] on textarea "31" at bounding box center [517, 200] width 24 height 10
type textarea "34"
click at [488, 135] on div at bounding box center [448, 200] width 424 height 237
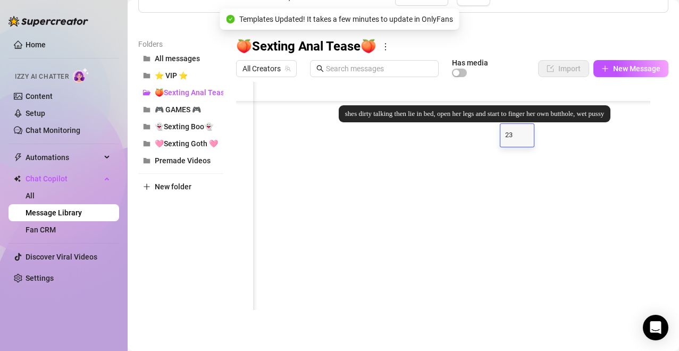
drag, startPoint x: 508, startPoint y: 136, endPoint x: 518, endPoint y: 136, distance: 9.6
click at [488, 136] on textarea "23" at bounding box center [517, 136] width 24 height 10
type textarea "27"
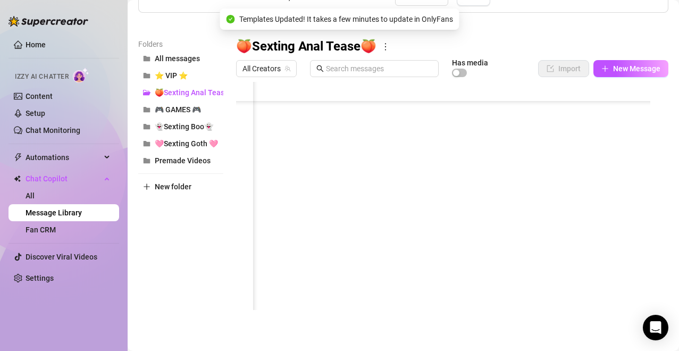
scroll to position [68, 125]
click at [488, 175] on div at bounding box center [448, 200] width 424 height 237
click at [488, 171] on div at bounding box center [448, 200] width 424 height 237
click at [488, 171] on textarea "15" at bounding box center [517, 172] width 24 height 10
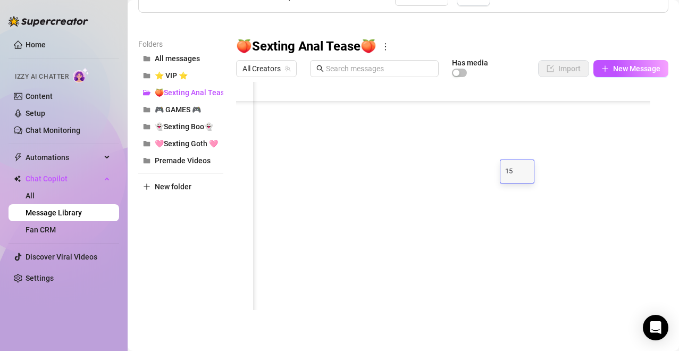
click at [488, 171] on textarea "15" at bounding box center [517, 172] width 24 height 10
type textarea "18"
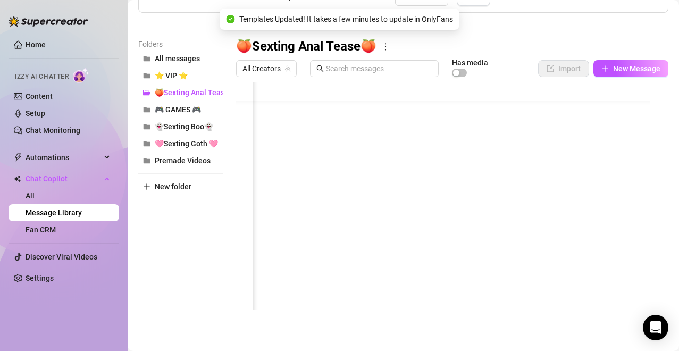
scroll to position [0, 125]
click at [488, 112] on div at bounding box center [448, 200] width 424 height 237
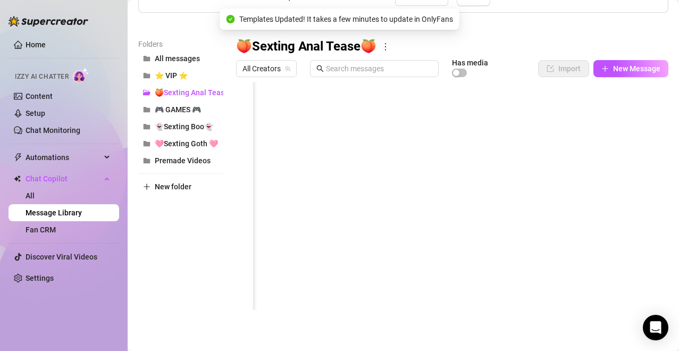
click at [488, 112] on div at bounding box center [448, 200] width 424 height 237
click at [488, 264] on div at bounding box center [448, 200] width 424 height 237
click at [488, 266] on div at bounding box center [448, 200] width 424 height 237
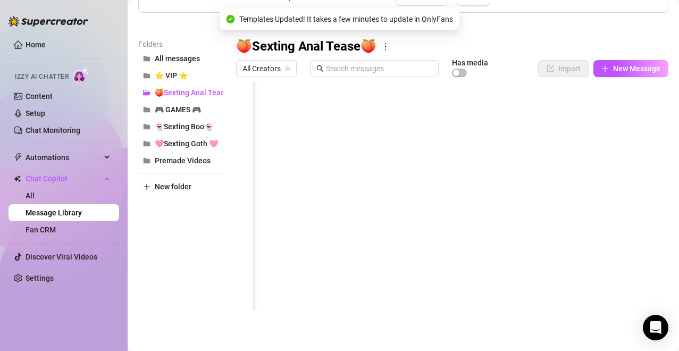
click at [488, 258] on div at bounding box center [448, 200] width 424 height 237
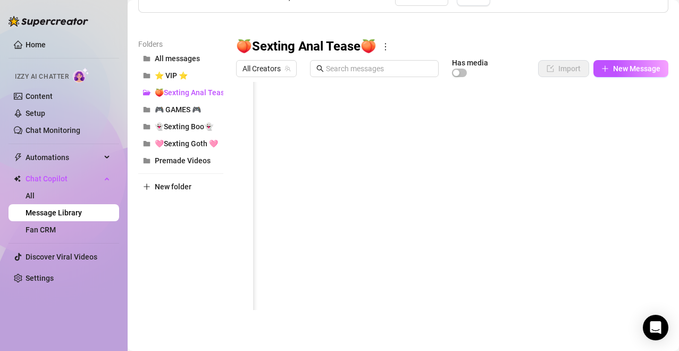
click at [488, 181] on div at bounding box center [448, 200] width 424 height 237
click at [488, 179] on div at bounding box center [448, 200] width 424 height 237
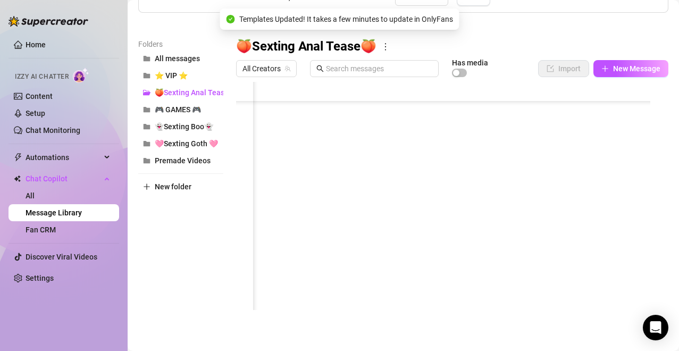
scroll to position [85, 125]
click at [488, 154] on div at bounding box center [448, 200] width 424 height 237
click at [488, 93] on div at bounding box center [448, 200] width 424 height 237
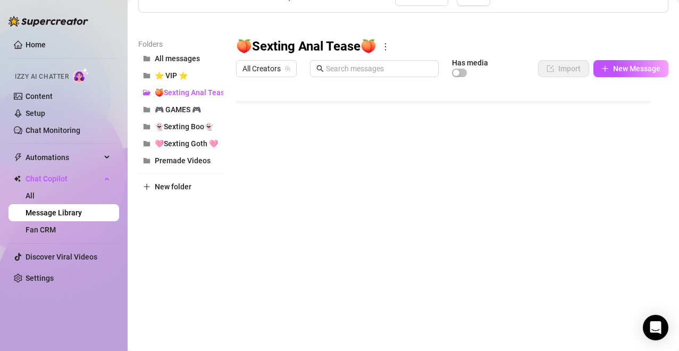
scroll to position [0, 0]
click at [433, 118] on div at bounding box center [448, 200] width 424 height 237
click at [276, 115] on div at bounding box center [448, 200] width 424 height 237
click at [291, 89] on div at bounding box center [448, 200] width 424 height 237
click at [286, 113] on div at bounding box center [448, 200] width 424 height 237
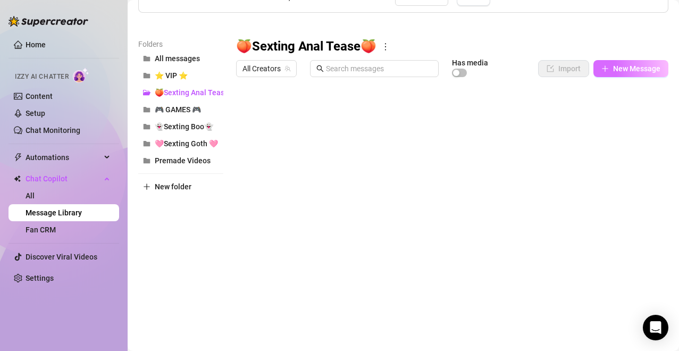
click at [488, 63] on button "New Message" at bounding box center [631, 68] width 75 height 17
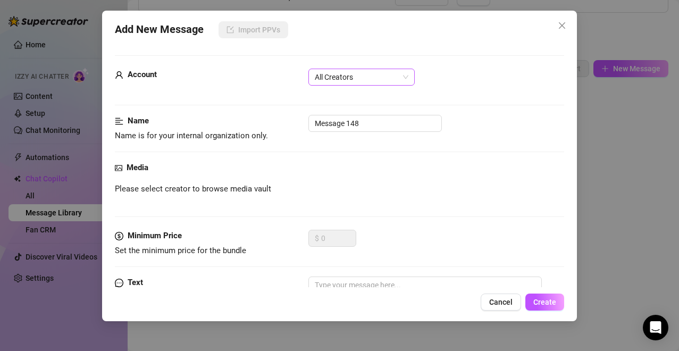
click at [372, 82] on span "All Creators" at bounding box center [362, 77] width 94 height 16
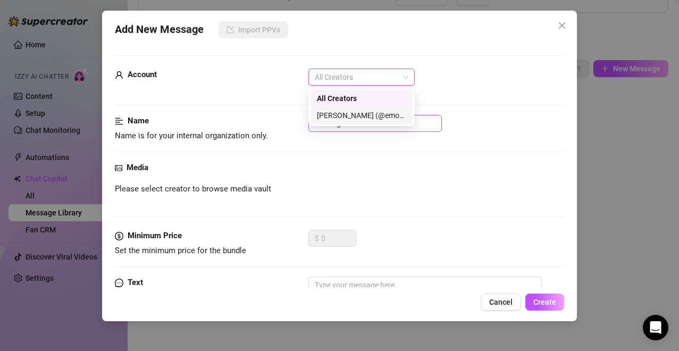
click at [353, 115] on div "[PERSON_NAME] (@emopink69)" at bounding box center [361, 116] width 89 height 12
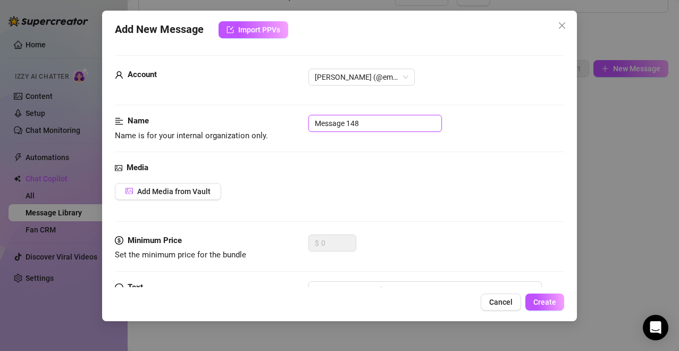
click at [353, 120] on input "Message 148" at bounding box center [376, 123] width 134 height 17
click at [350, 126] on input "teasin" at bounding box center [376, 123] width 134 height 17
type input "teasing text"
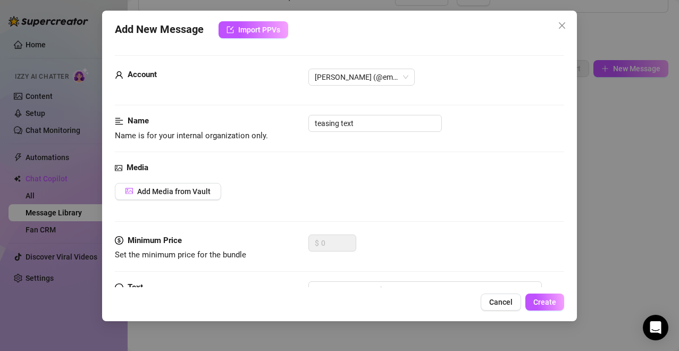
click at [380, 194] on div "Add Media from Vault" at bounding box center [340, 191] width 450 height 17
click at [221, 142] on span "Name is for your internal organization only." at bounding box center [195, 136] width 160 height 13
click at [267, 51] on div "Account Britney (@emopink69) Name Name is for your internal organization only. …" at bounding box center [340, 165] width 450 height 245
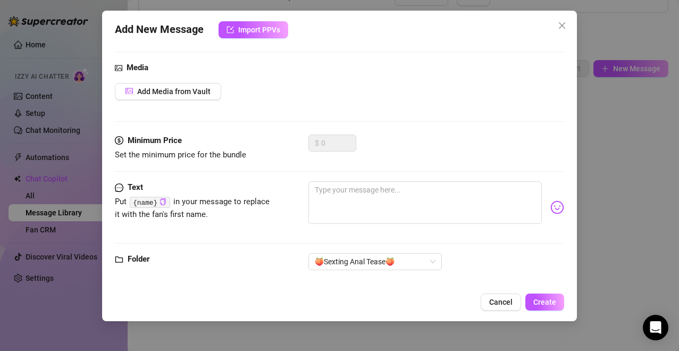
scroll to position [106, 0]
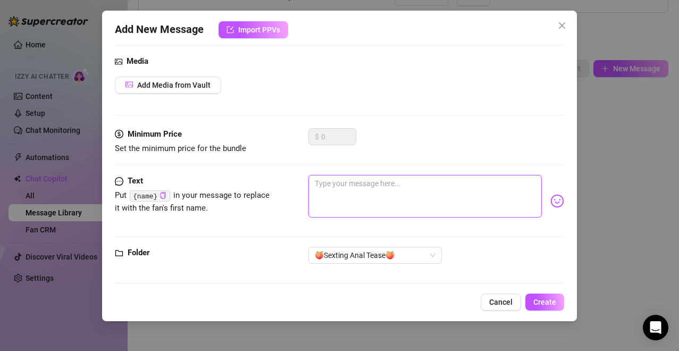
click at [474, 207] on textarea at bounding box center [426, 196] width 234 height 43
paste textarea "Mmmph… imagining your thumb circling my tight hole now. Spit dripping down my c…"
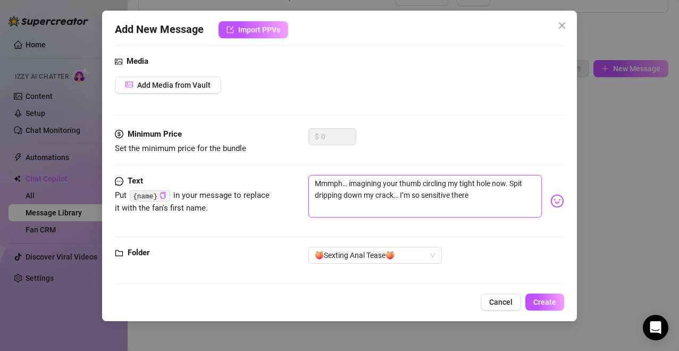
click at [426, 195] on textarea "Mmmph… imagining your thumb circling my tight hole now. Spit dripping down my c…" at bounding box center [426, 196] width 234 height 43
click at [477, 196] on textarea "Mmmph… imagining your thumb circling my tight hole now. Spit dripping down my c…" at bounding box center [426, 196] width 234 height 43
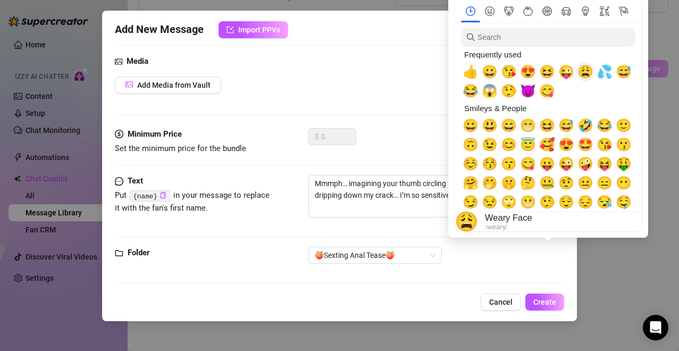
click at [488, 74] on span "😩" at bounding box center [586, 71] width 16 height 15
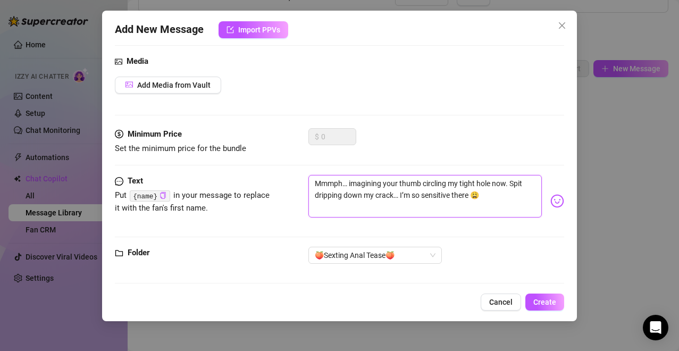
click at [431, 195] on textarea "Mmmph… imagining your thumb circling my tight hole now. Spit dripping down my c…" at bounding box center [426, 196] width 234 height 43
type textarea "Mmmph… imagining your thumb circling my tight hole now. Spit dripping down my c…"
click at [454, 256] on div "🍑Sexting Anal Tease🍑" at bounding box center [437, 255] width 256 height 17
click at [488, 284] on span "Create" at bounding box center [545, 302] width 23 height 9
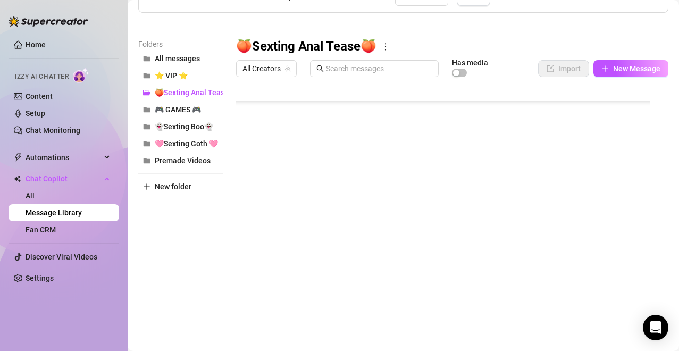
scroll to position [191, 0]
drag, startPoint x: 241, startPoint y: 262, endPoint x: 246, endPoint y: 115, distance: 146.4
click at [246, 115] on div at bounding box center [448, 200] width 424 height 237
drag, startPoint x: 240, startPoint y: 250, endPoint x: 239, endPoint y: 109, distance: 141.0
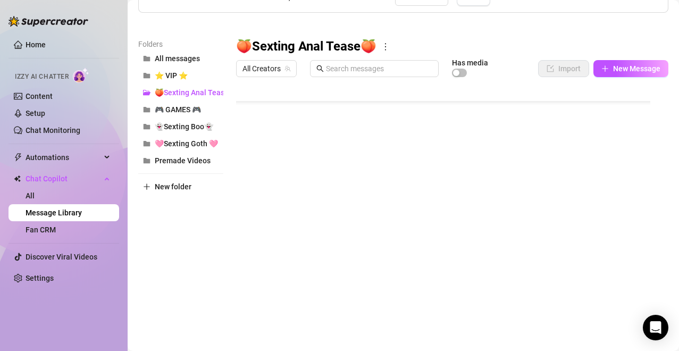
click at [239, 109] on div at bounding box center [448, 200] width 424 height 237
drag, startPoint x: 240, startPoint y: 158, endPoint x: 239, endPoint y: 148, distance: 9.6
click at [239, 148] on div at bounding box center [448, 200] width 424 height 237
click at [488, 70] on div "All Creators Has media Import New Message" at bounding box center [452, 69] width 433 height 18
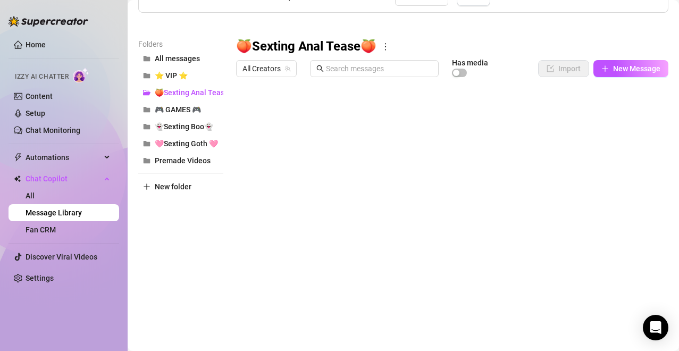
click at [488, 111] on main "Message Library Personalize your messages with {name} Insert the placeholder {n…" at bounding box center [404, 123] width 552 height 458
click at [186, 128] on span "👻Sexting Boo👻" at bounding box center [184, 126] width 59 height 9
click at [168, 141] on span "🩷Sexting Goth 🩷" at bounding box center [186, 143] width 63 height 9
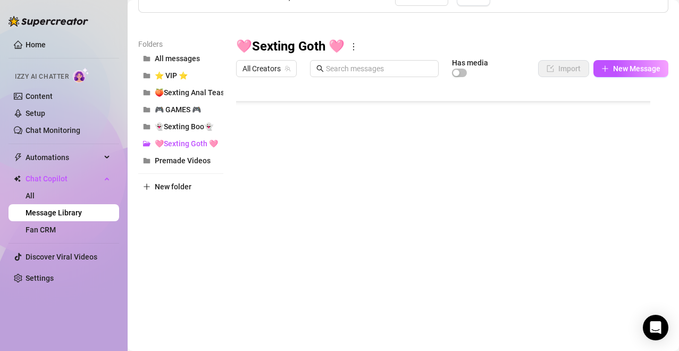
scroll to position [204, 0]
click at [203, 92] on span "🍑Sexting Anal Tease🍑" at bounding box center [196, 92] width 83 height 9
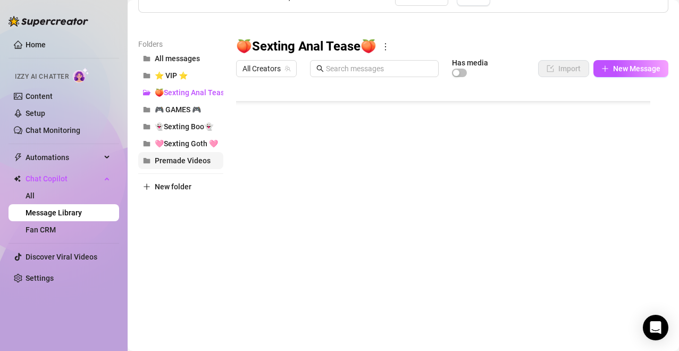
click at [195, 169] on button "Premade Videos" at bounding box center [180, 160] width 85 height 17
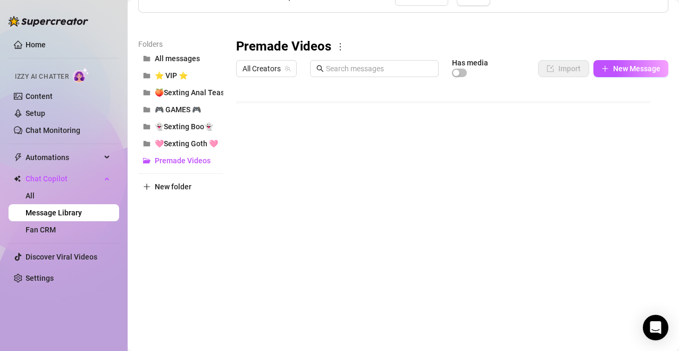
scroll to position [26, 0]
click at [315, 195] on div at bounding box center [448, 200] width 424 height 237
click at [166, 184] on span "New folder" at bounding box center [173, 187] width 37 height 9
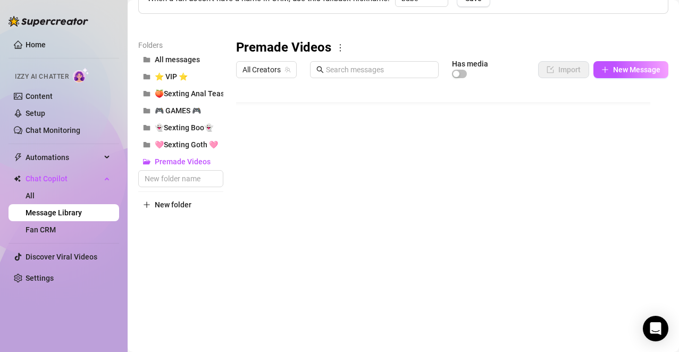
scroll to position [105, 0]
click at [180, 178] on input "text" at bounding box center [180, 178] width 85 height 17
paste input "🥰Sexting Girlfriend🥰"
type input "🥰Sexting Girlfriend🥰"
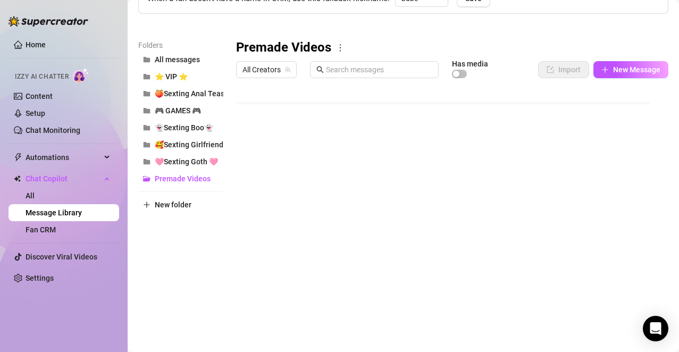
click at [205, 235] on div "Folders All messages ⭐ VIP ⭐ 🍑Sexting Anal Tease🍑 🎮 GAMES 🎮 👻Sexting Boo👻 🥰Sext…" at bounding box center [180, 179] width 85 height 281
click at [209, 147] on span "🥰Sexting Girlfriend🥰" at bounding box center [194, 144] width 78 height 9
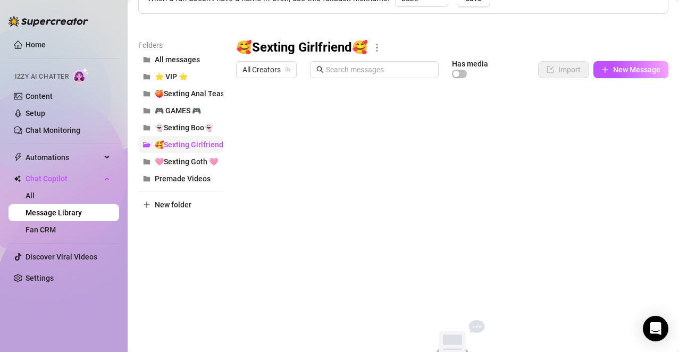
scroll to position [0, 0]
click at [488, 67] on span "New Message" at bounding box center [636, 69] width 47 height 9
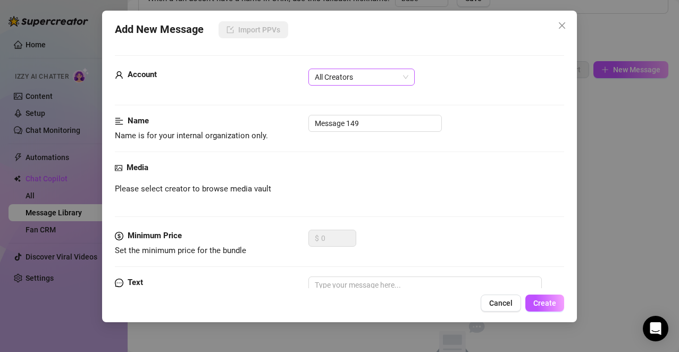
click at [396, 81] on span "All Creators" at bounding box center [362, 77] width 94 height 16
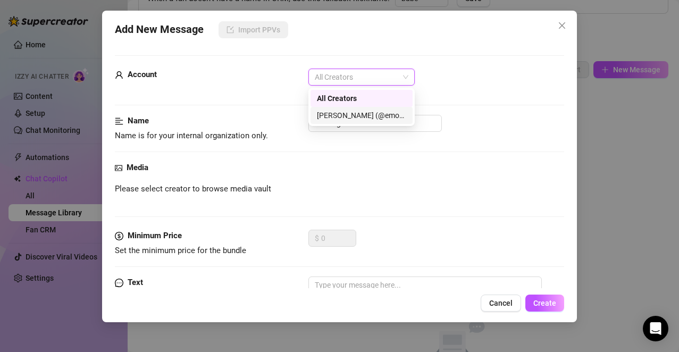
click at [388, 117] on div "[PERSON_NAME] (@emopink69)" at bounding box center [361, 116] width 89 height 12
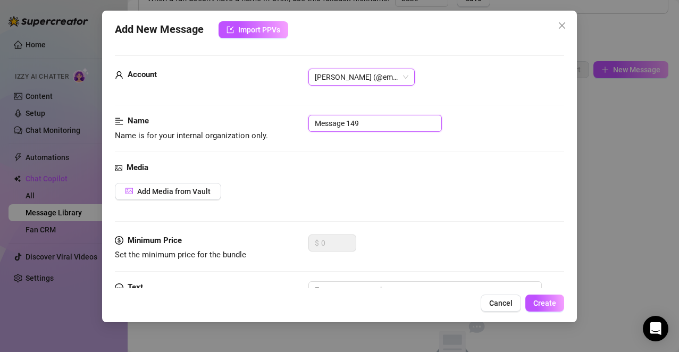
click at [380, 120] on input "Message 149" at bounding box center [376, 123] width 134 height 17
click at [376, 129] on input "LOCKED" at bounding box center [376, 123] width 134 height 17
type input "LOCKED 1"
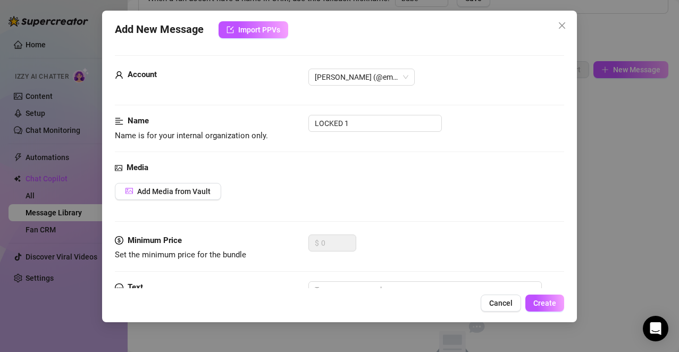
click at [333, 212] on div "Media Add Media from Vault" at bounding box center [340, 198] width 450 height 73
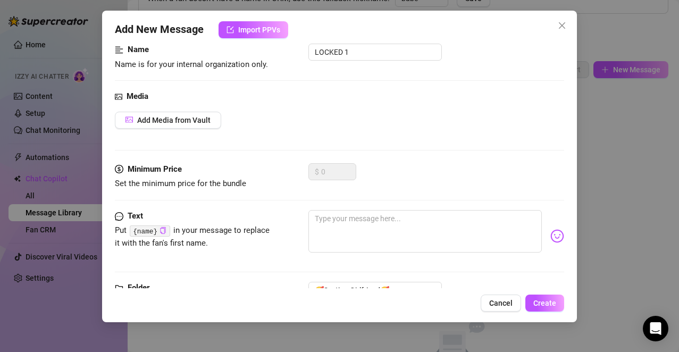
scroll to position [85, 0]
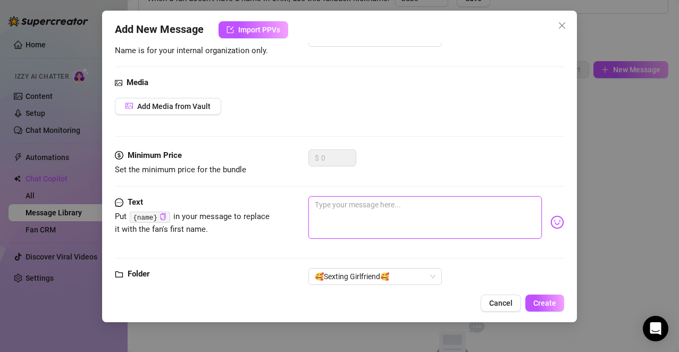
click at [476, 219] on textarea at bounding box center [426, 217] width 234 height 43
paste textarea "I'm moaning so good while my fingers are deep in my wet pussy.. sucking my tits…"
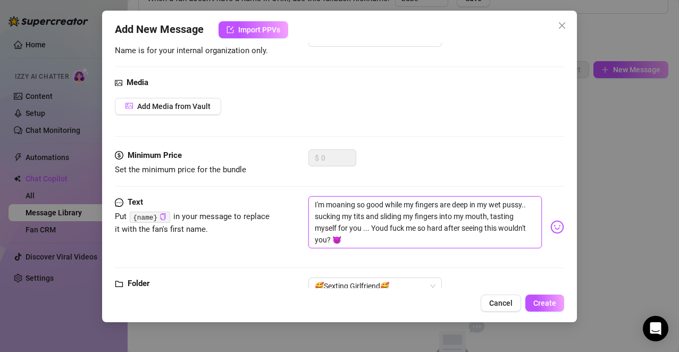
scroll to position [0, 0]
type textarea "I'm moaning so good while my fingers are deep in my wet pussy.. sucking my tits…"
click at [213, 109] on button "Add Media from Vault" at bounding box center [168, 106] width 106 height 17
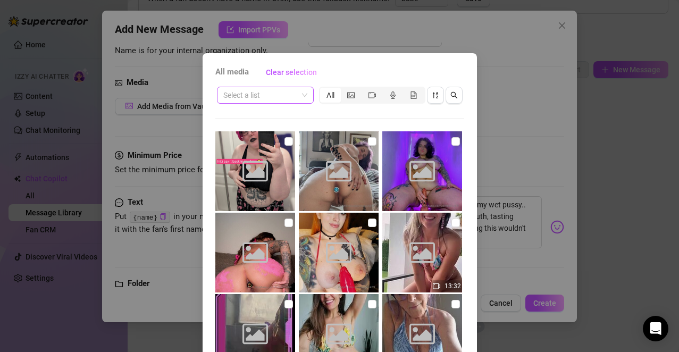
click at [266, 102] on input "search" at bounding box center [260, 95] width 74 height 16
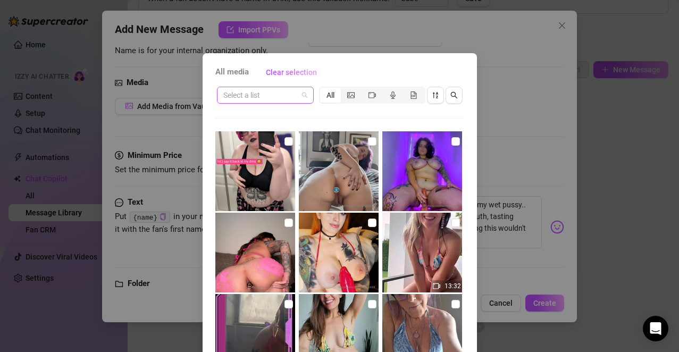
click at [260, 90] on input "search" at bounding box center [260, 95] width 74 height 16
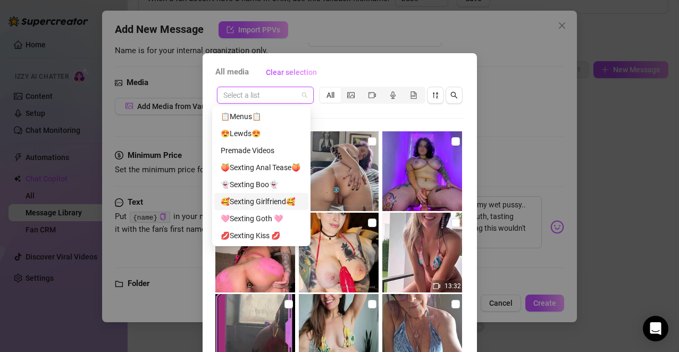
click at [268, 202] on div "🥰Sexting Girlfriend🥰" at bounding box center [261, 202] width 81 height 12
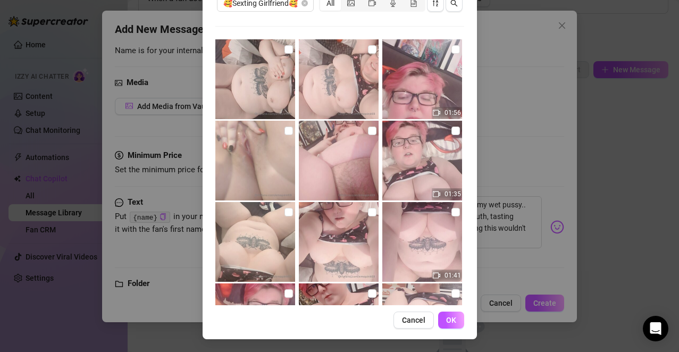
scroll to position [157, 0]
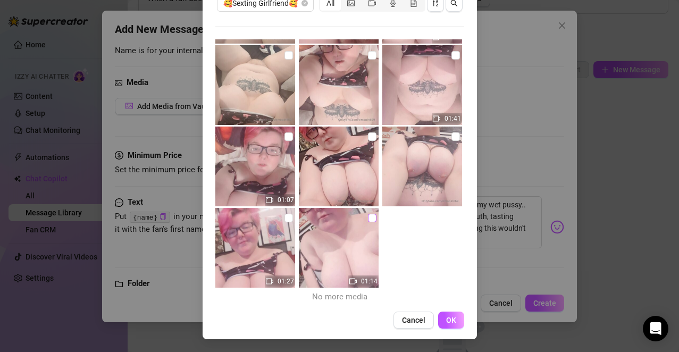
click at [368, 214] on input "checkbox" at bounding box center [372, 218] width 9 height 9
checkbox input "true"
click at [446, 284] on span "OK" at bounding box center [451, 320] width 10 height 9
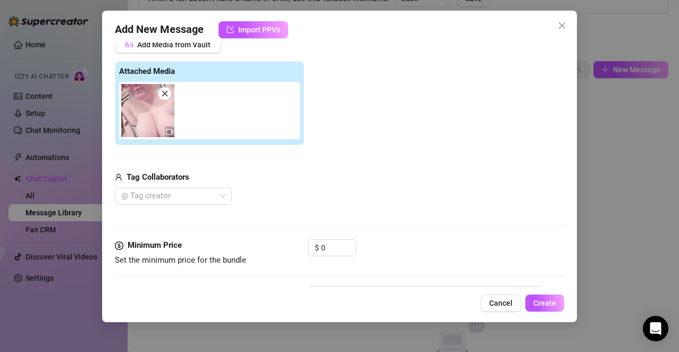
scroll to position [149, 0]
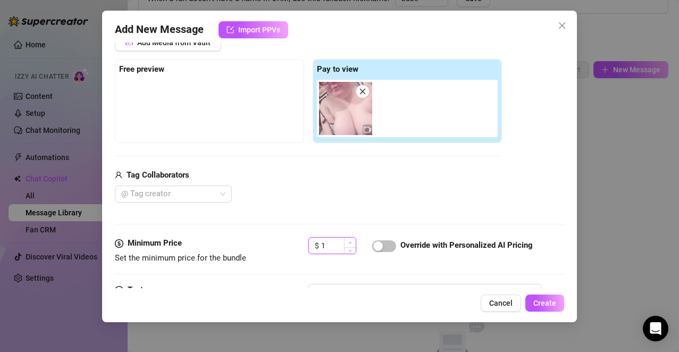
click at [346, 243] on span "Increase Value" at bounding box center [350, 243] width 12 height 10
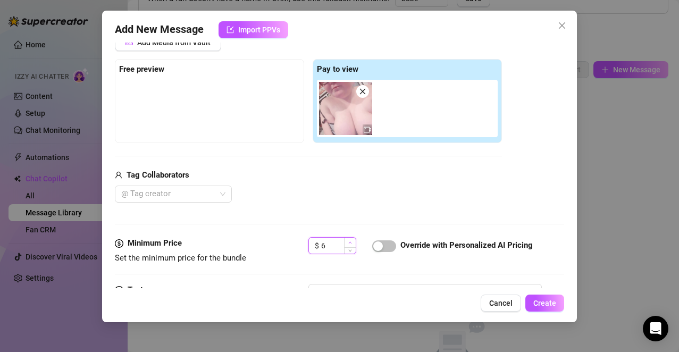
click at [346, 243] on span "Increase Value" at bounding box center [350, 243] width 12 height 10
type input "10"
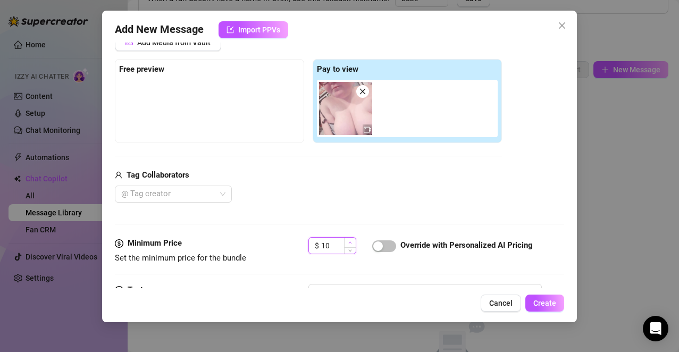
click at [353, 242] on span "Increase Value" at bounding box center [350, 243] width 12 height 10
click at [388, 247] on span "button" at bounding box center [384, 246] width 24 height 12
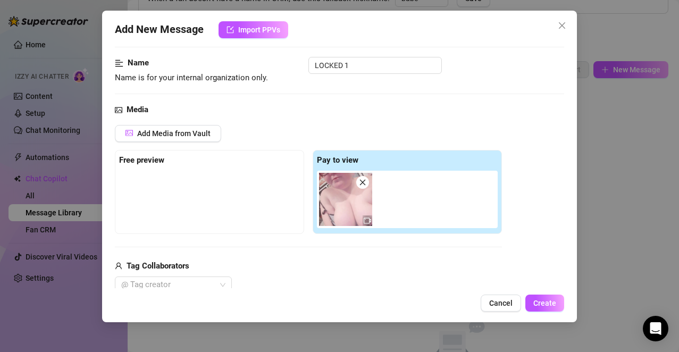
scroll to position [57, 0]
click at [345, 206] on img at bounding box center [345, 199] width 53 height 53
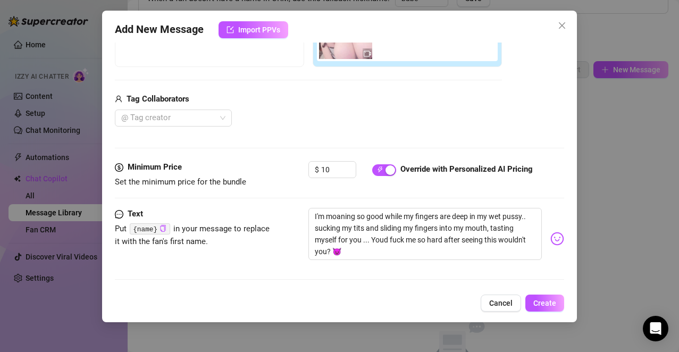
scroll to position [249, 0]
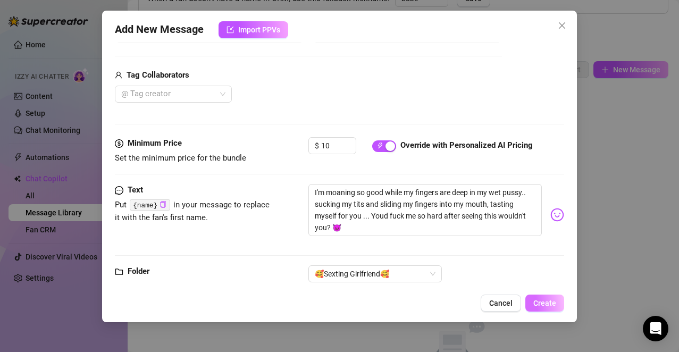
click at [488, 284] on span "Create" at bounding box center [545, 303] width 23 height 9
